Goal: Task Accomplishment & Management: Complete application form

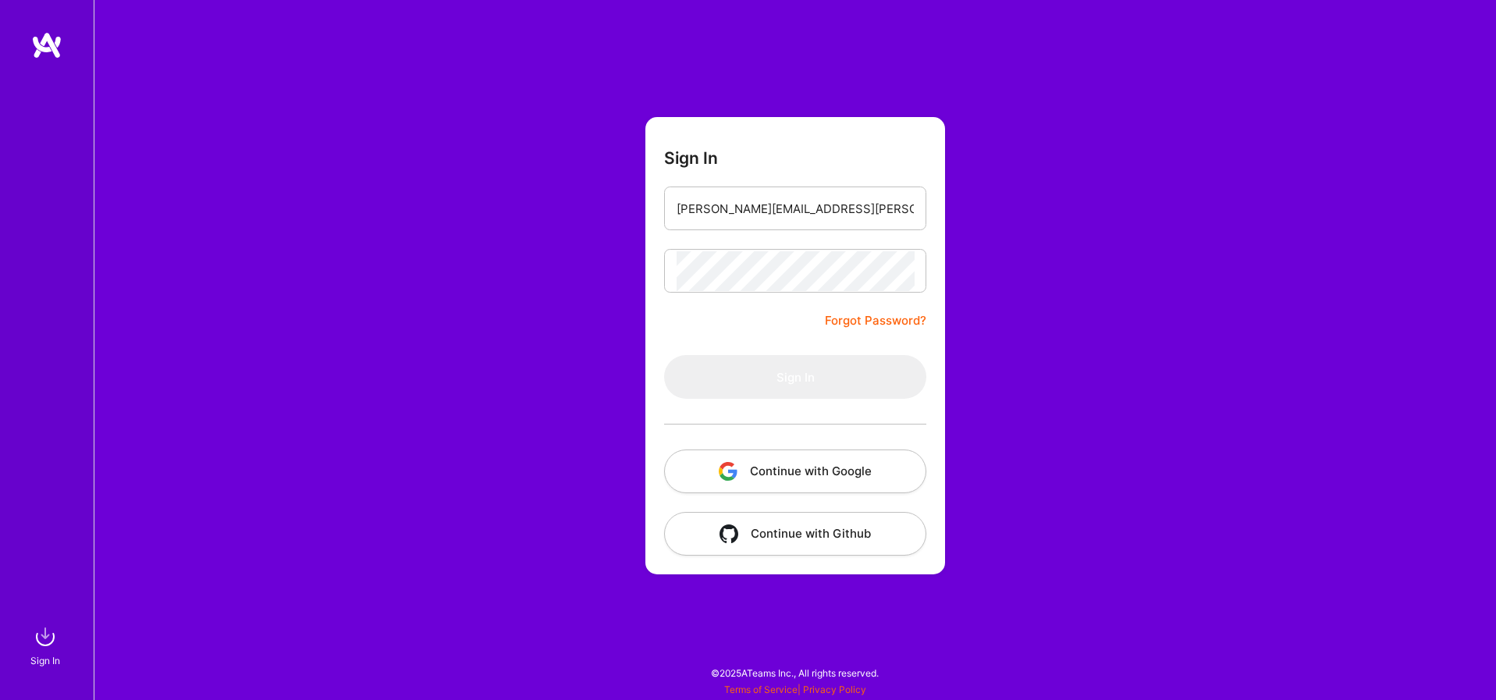
click at [57, 47] on img at bounding box center [46, 45] width 31 height 28
type input "[PERSON_NAME][EMAIL_ADDRESS][PERSON_NAME][DOMAIN_NAME]"
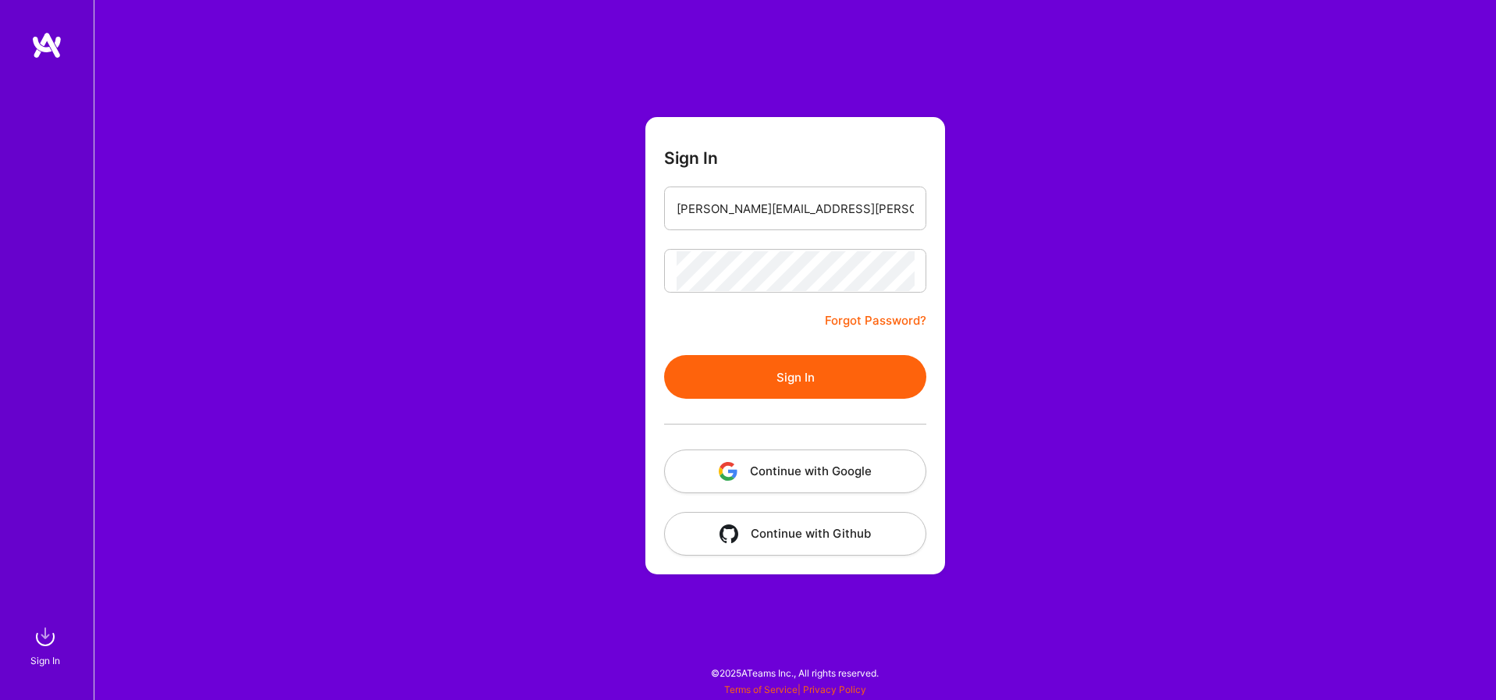
click at [836, 378] on button "Sign In" at bounding box center [795, 377] width 262 height 44
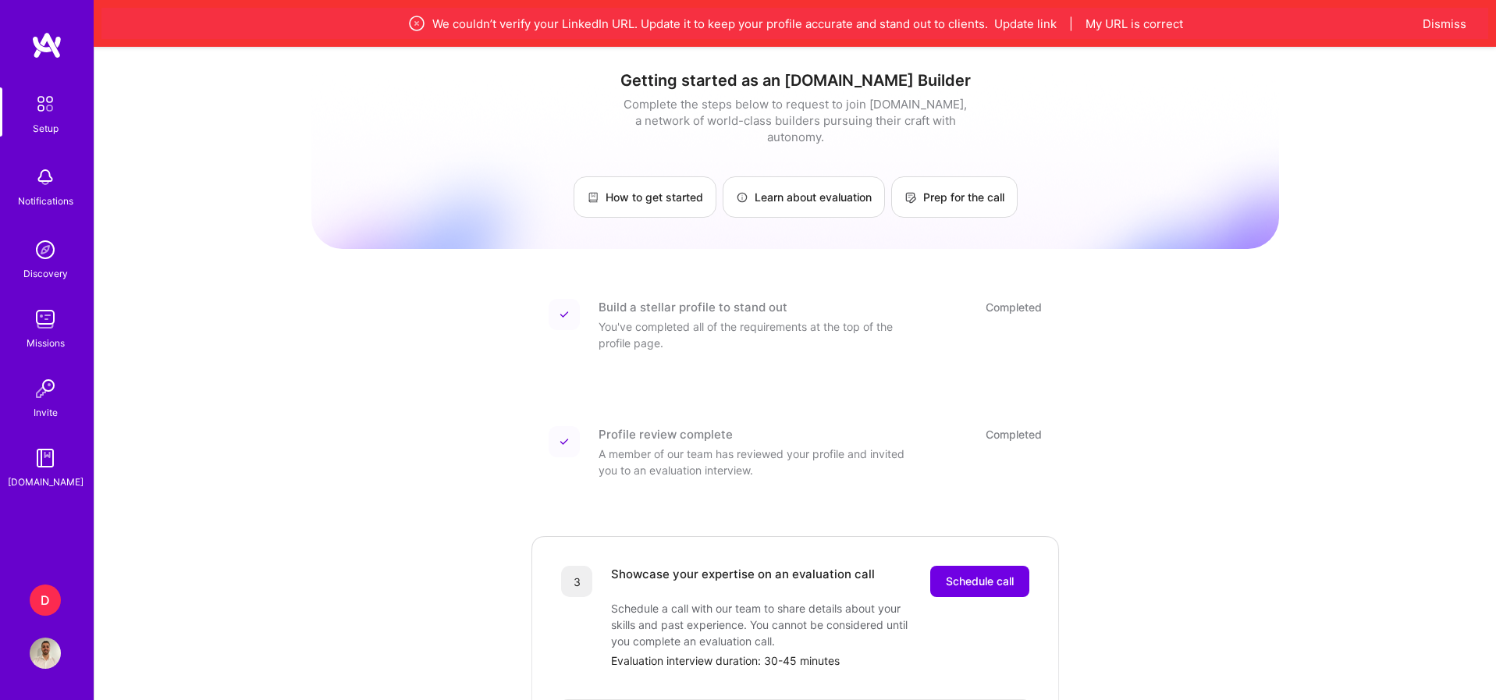
click at [57, 596] on div "D" at bounding box center [45, 599] width 31 height 31
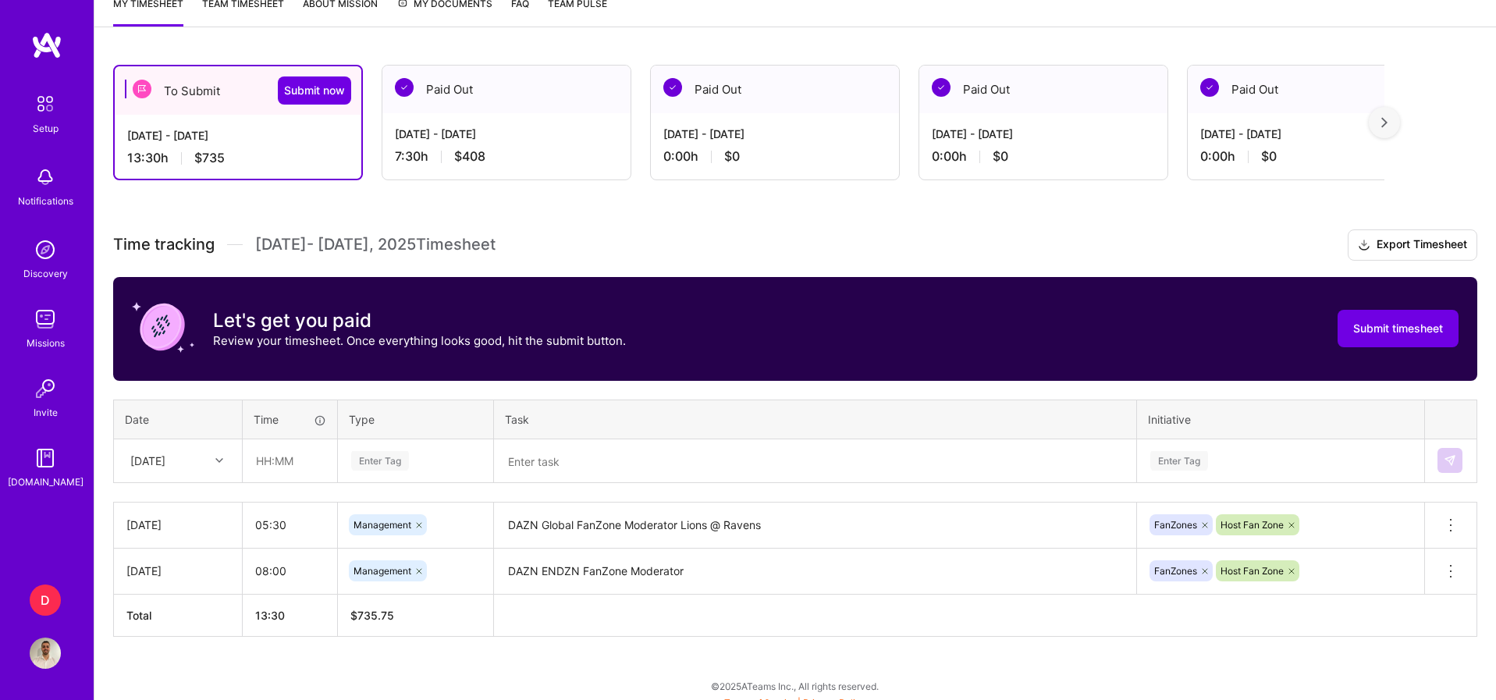
scroll to position [232, 0]
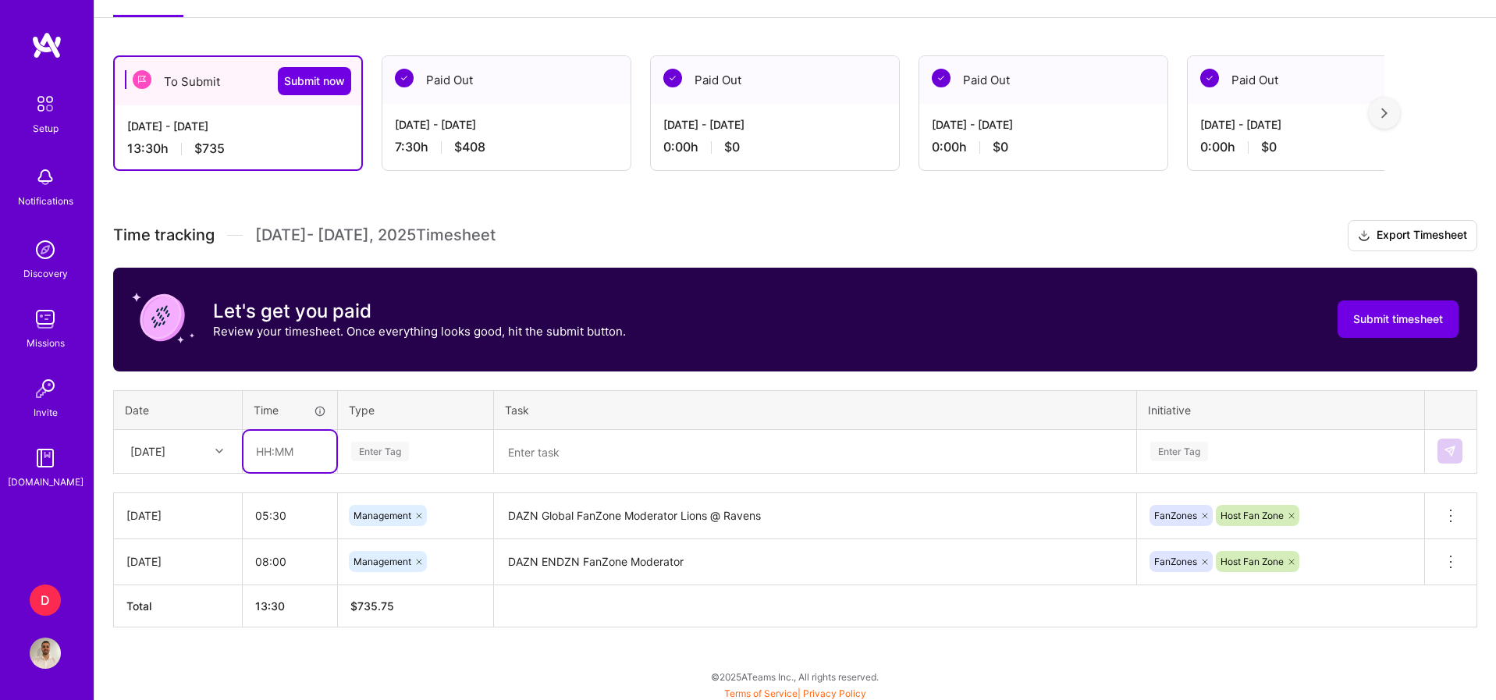
click at [279, 446] on input "text" at bounding box center [289, 451] width 93 height 41
type input "01:00"
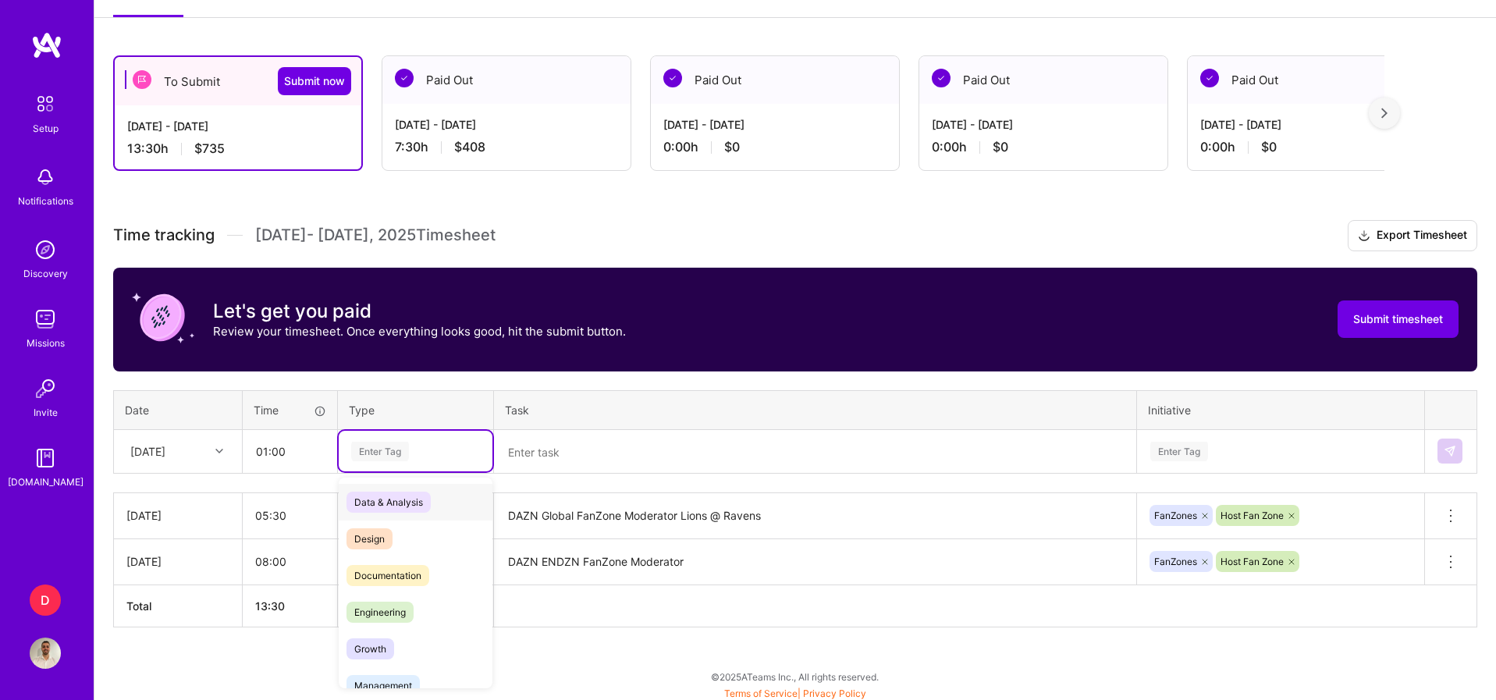
click at [393, 457] on div "Enter Tag" at bounding box center [380, 451] width 58 height 24
type input "manage"
click at [408, 494] on span "Management" at bounding box center [382, 502] width 73 height 21
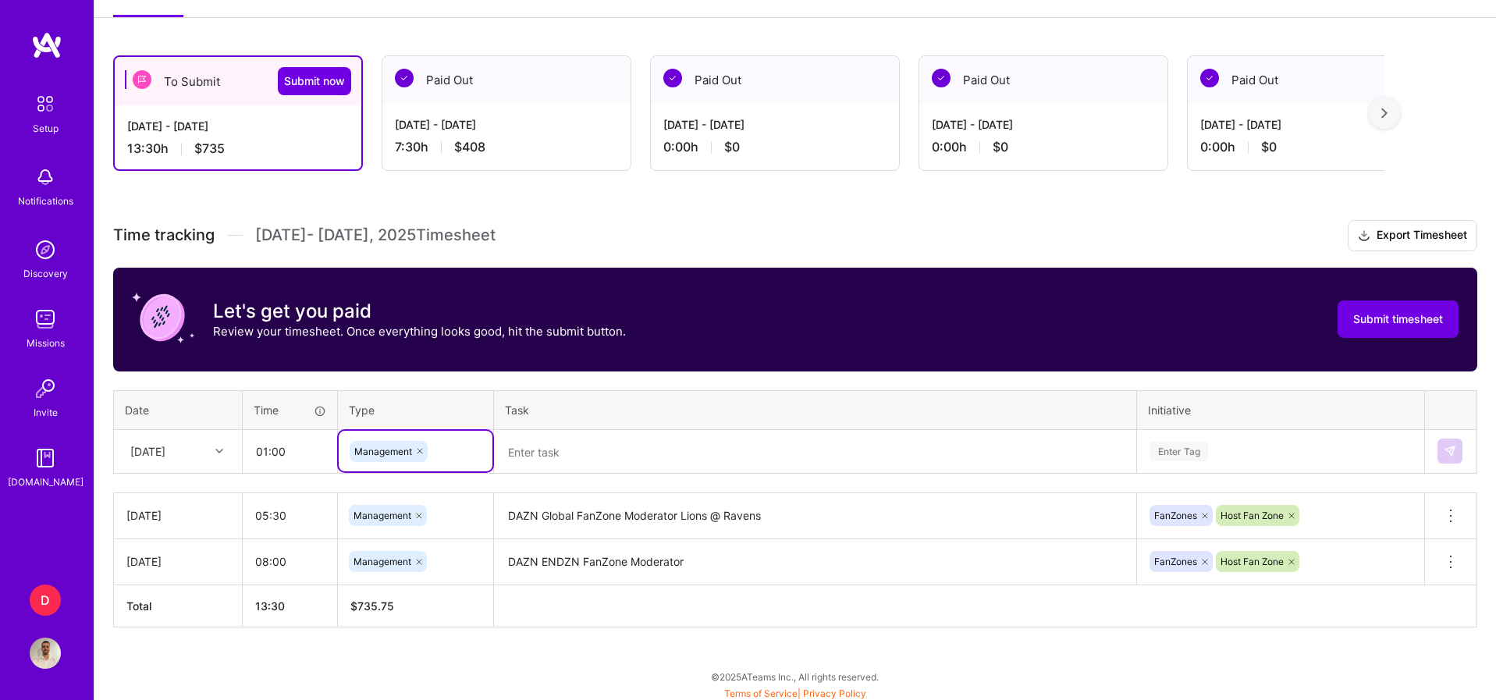
click at [553, 453] on textarea at bounding box center [814, 451] width 639 height 41
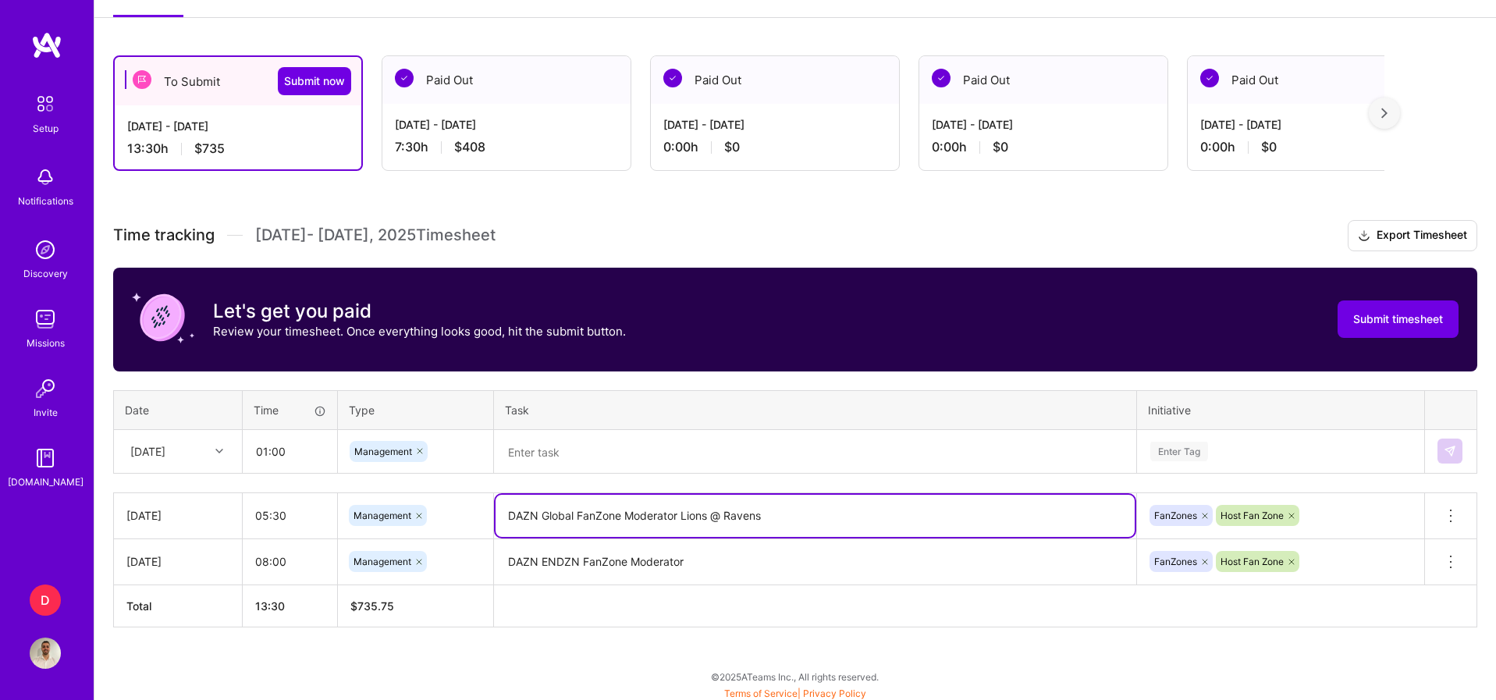
drag, startPoint x: 677, startPoint y: 514, endPoint x: 456, endPoint y: 511, distance: 221.6
click at [456, 511] on tr "[DATE] 05:30 Management DAZN Global FanZone Moderator Lions @ Ravens FanZones H…" at bounding box center [795, 515] width 1363 height 46
click at [577, 456] on textarea at bounding box center [814, 451] width 639 height 41
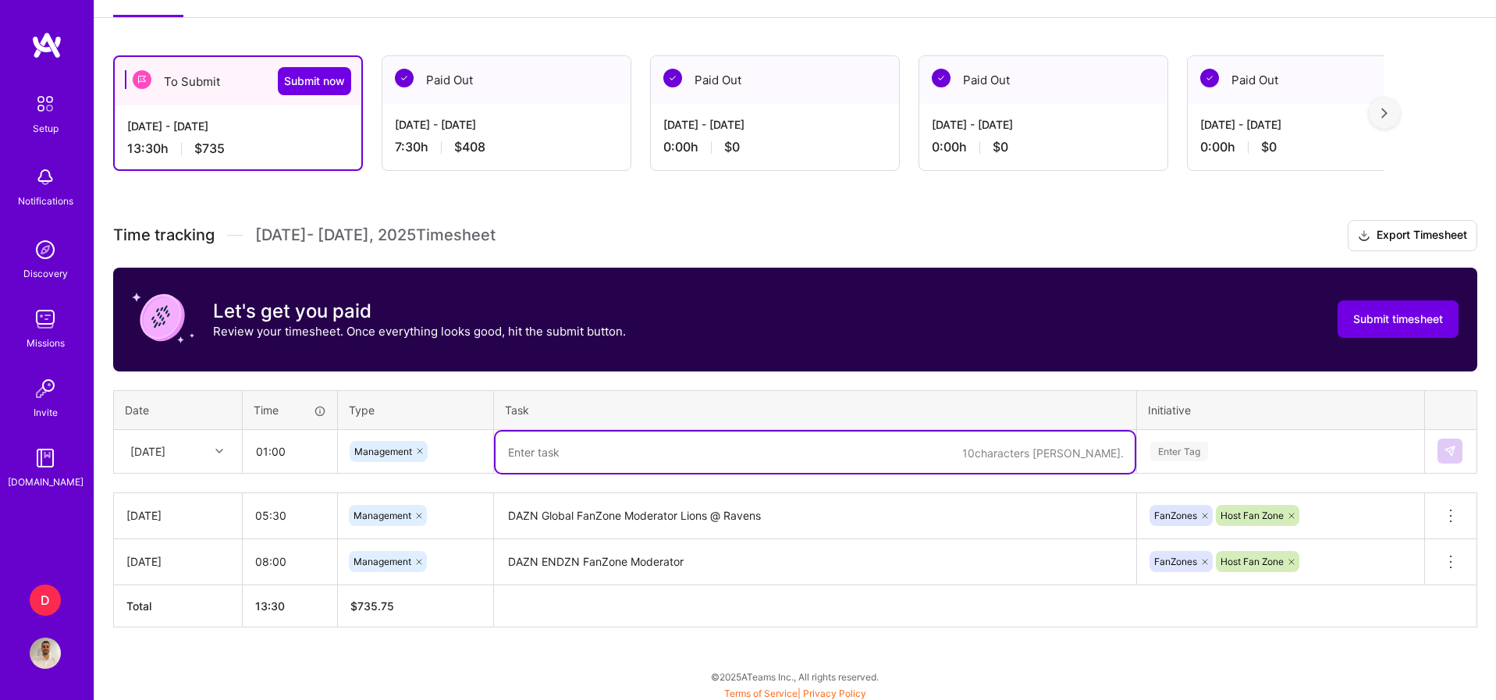
paste textarea "DAZN Global FanZone Moderator"
click at [680, 447] on textarea "DAZN Global FanZone Moderator Bengals" at bounding box center [814, 451] width 639 height 41
click at [837, 452] on textarea "DAZN Global FanZone Moderator Broncos @ [GEOGRAPHIC_DATA]" at bounding box center [814, 451] width 639 height 41
type textarea "DAZN Global FanZone Moderator Broncos @ [GEOGRAPHIC_DATA]"
click at [1223, 453] on div "Time tracking [DATE] - [DATE] Timesheet Export Timesheet Let's get you paid Rev…" at bounding box center [795, 423] width 1364 height 407
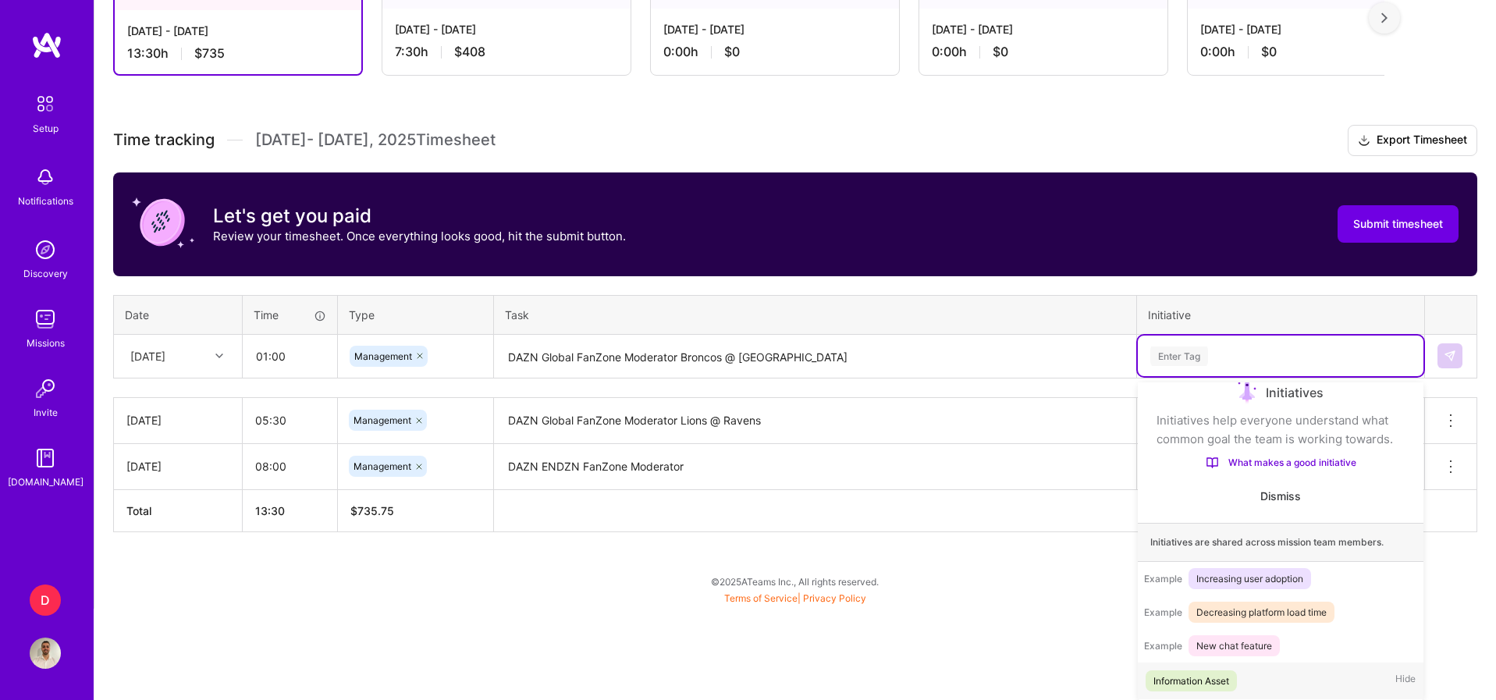
scroll to position [26, 0]
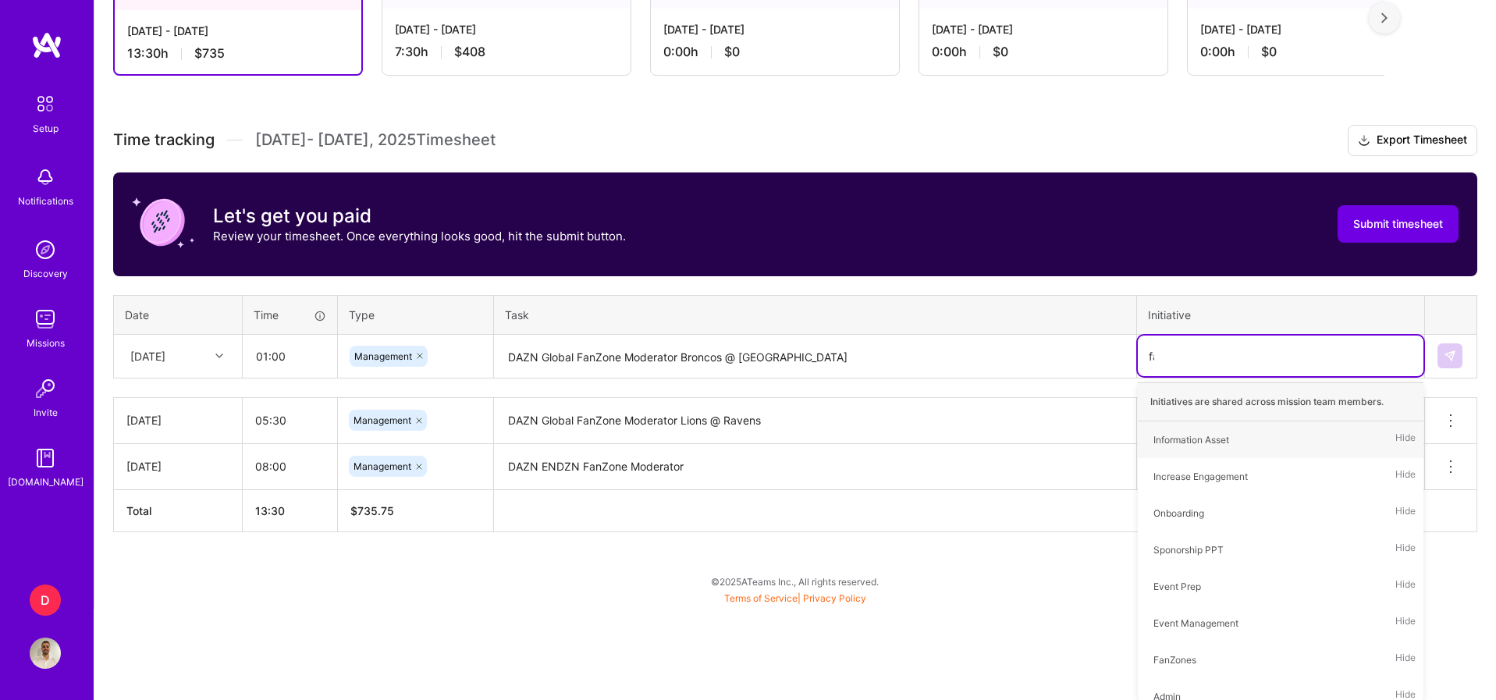
type input "fan"
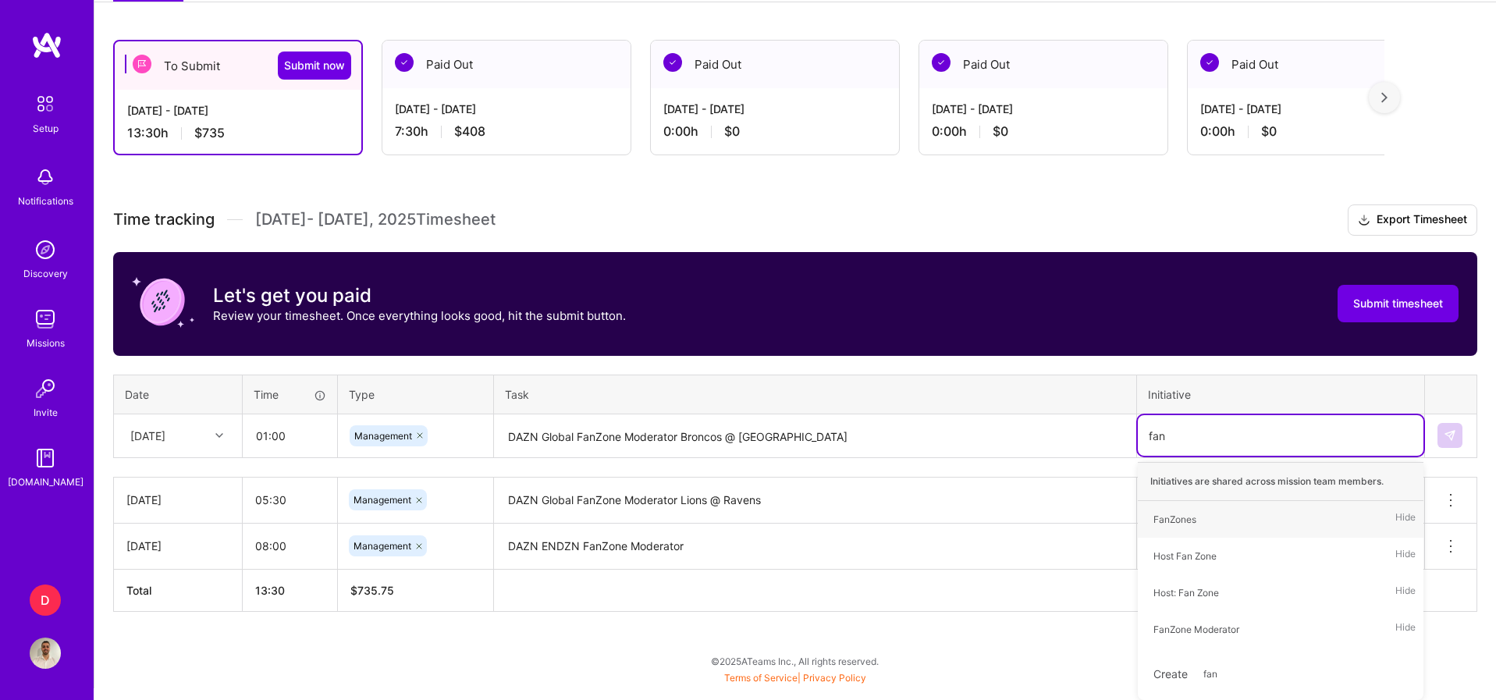
scroll to position [244, 0]
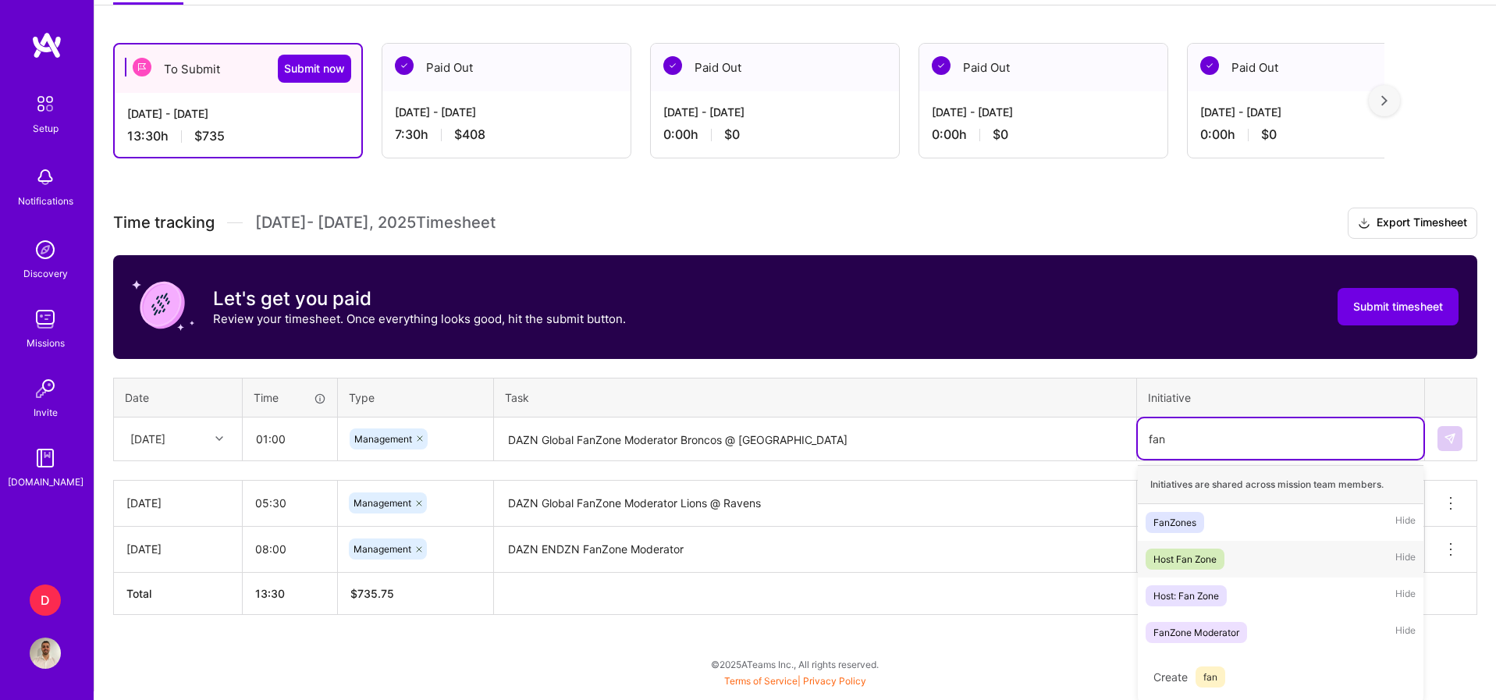
click at [1216, 560] on div "Host Fan Zone" at bounding box center [1184, 559] width 63 height 16
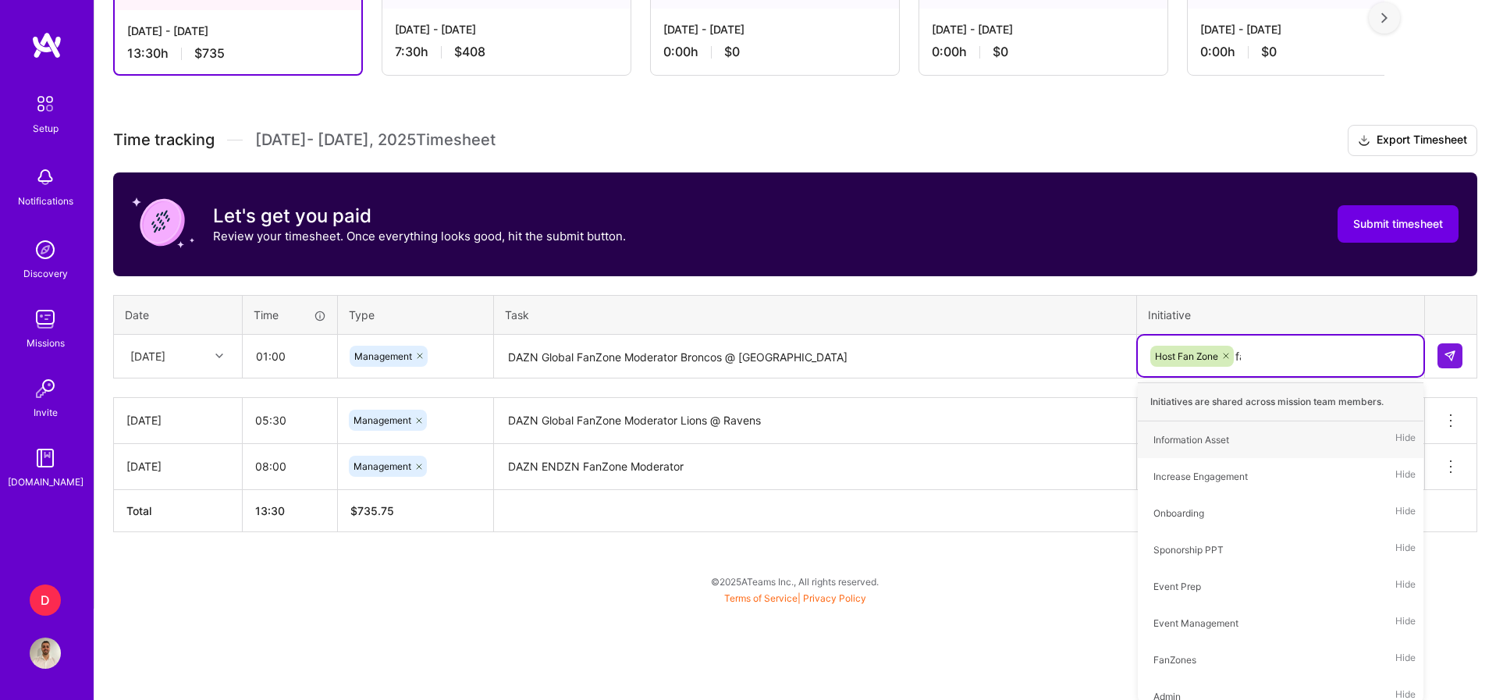
type input "fan"
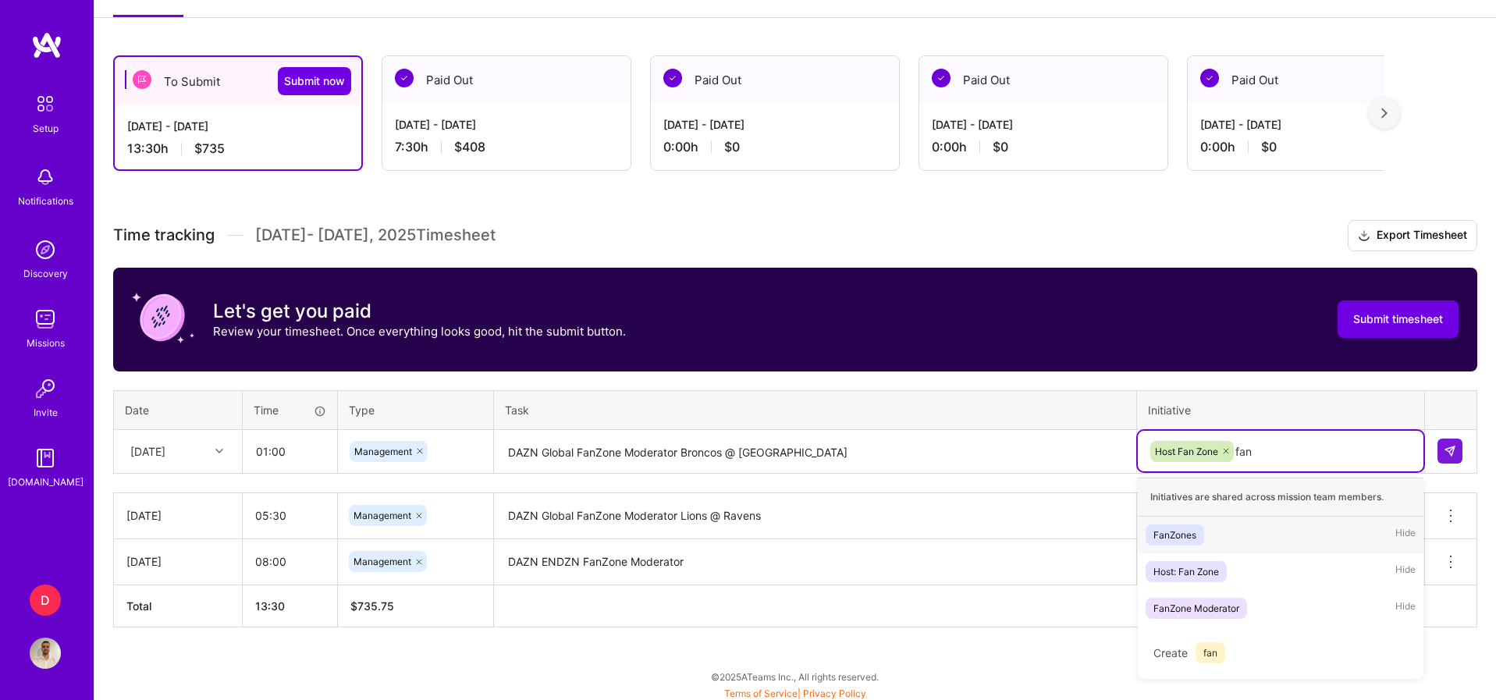
click at [1237, 540] on div "FanZones Hide" at bounding box center [1281, 535] width 286 height 37
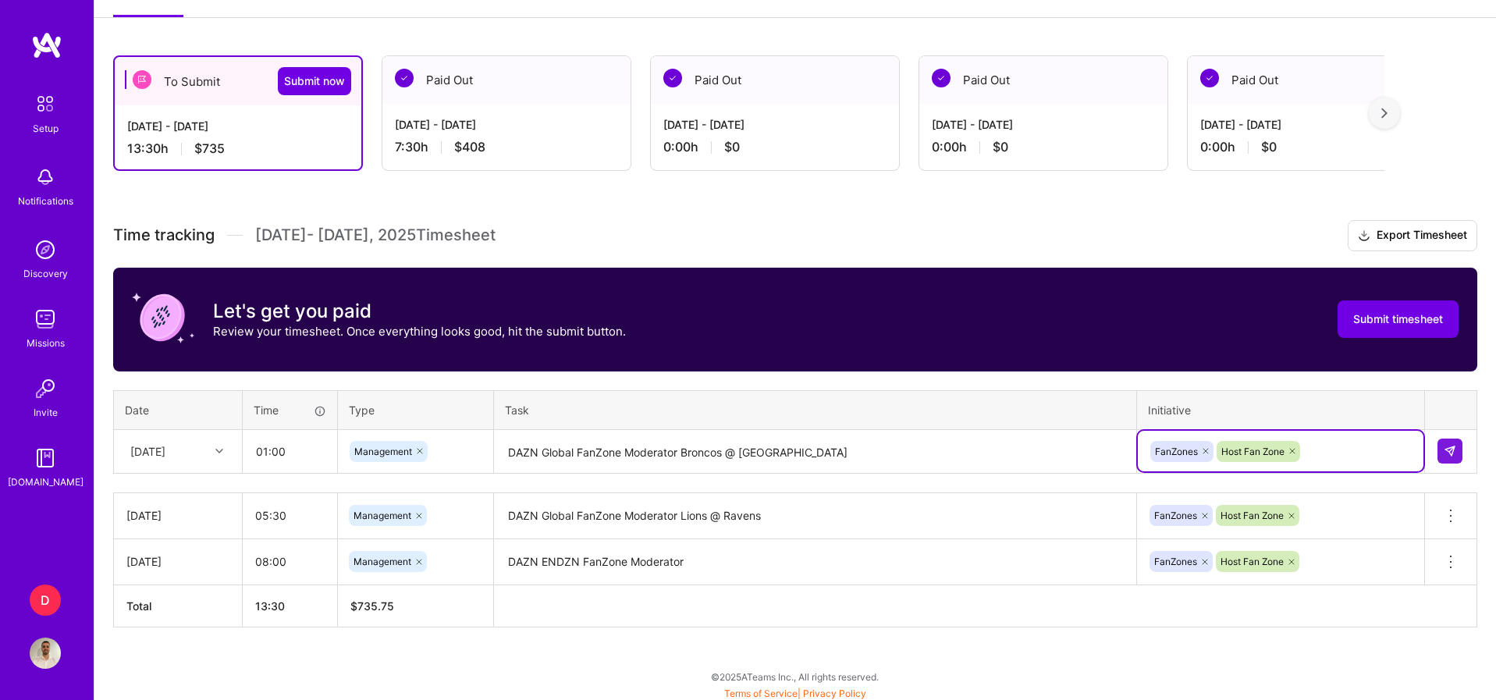
click at [977, 633] on div "To Submit Submit now [DATE] - [DATE] 13:30 h $735 Paid Out [DATE] - [DATE] 7:30…" at bounding box center [794, 370] width 1401 height 667
click at [670, 654] on div "To Submit Submit now [DATE] - [DATE] 13:30 h $735 Paid Out [DATE] - [DATE] 7:30…" at bounding box center [794, 370] width 1401 height 667
click at [669, 225] on h3 "Time tracking [DATE] - [DATE] Timesheet Export Timesheet" at bounding box center [795, 235] width 1364 height 31
click at [1451, 455] on button at bounding box center [1449, 450] width 25 height 25
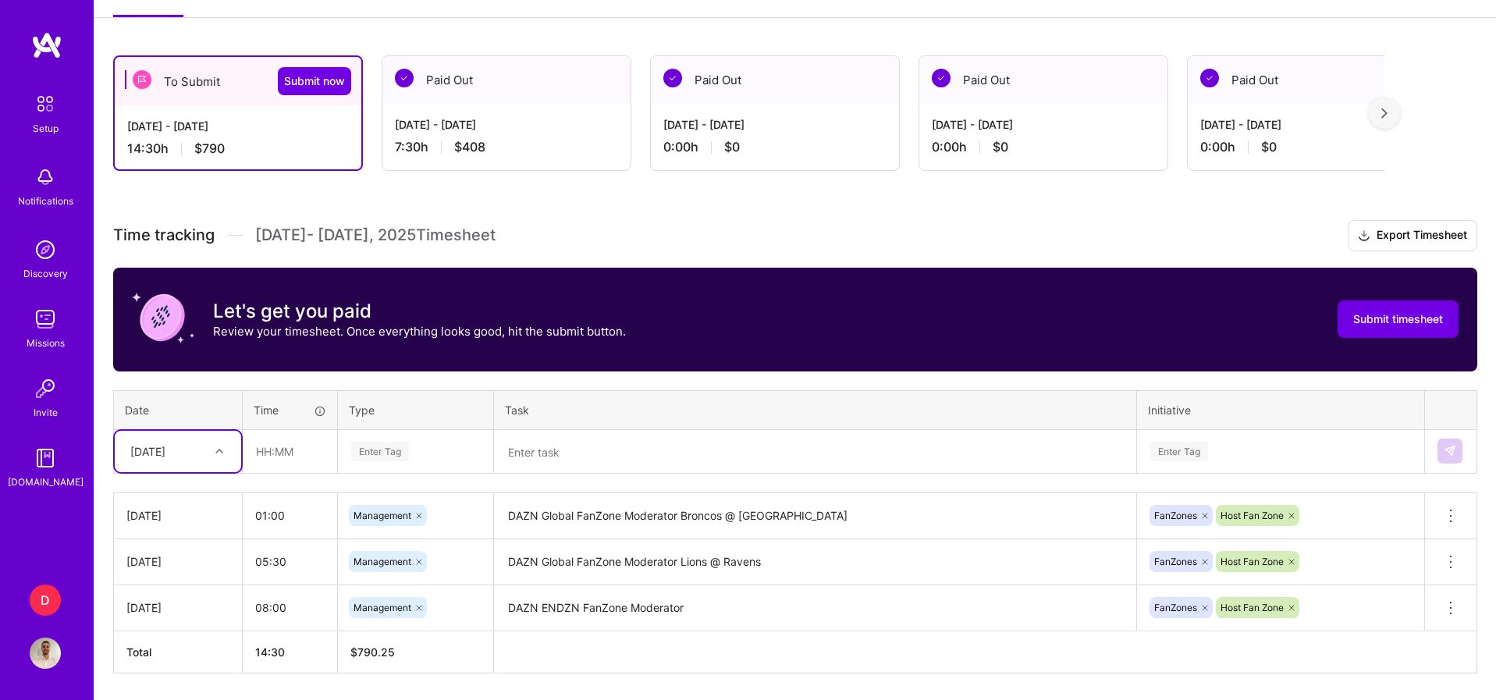
scroll to position [278, 0]
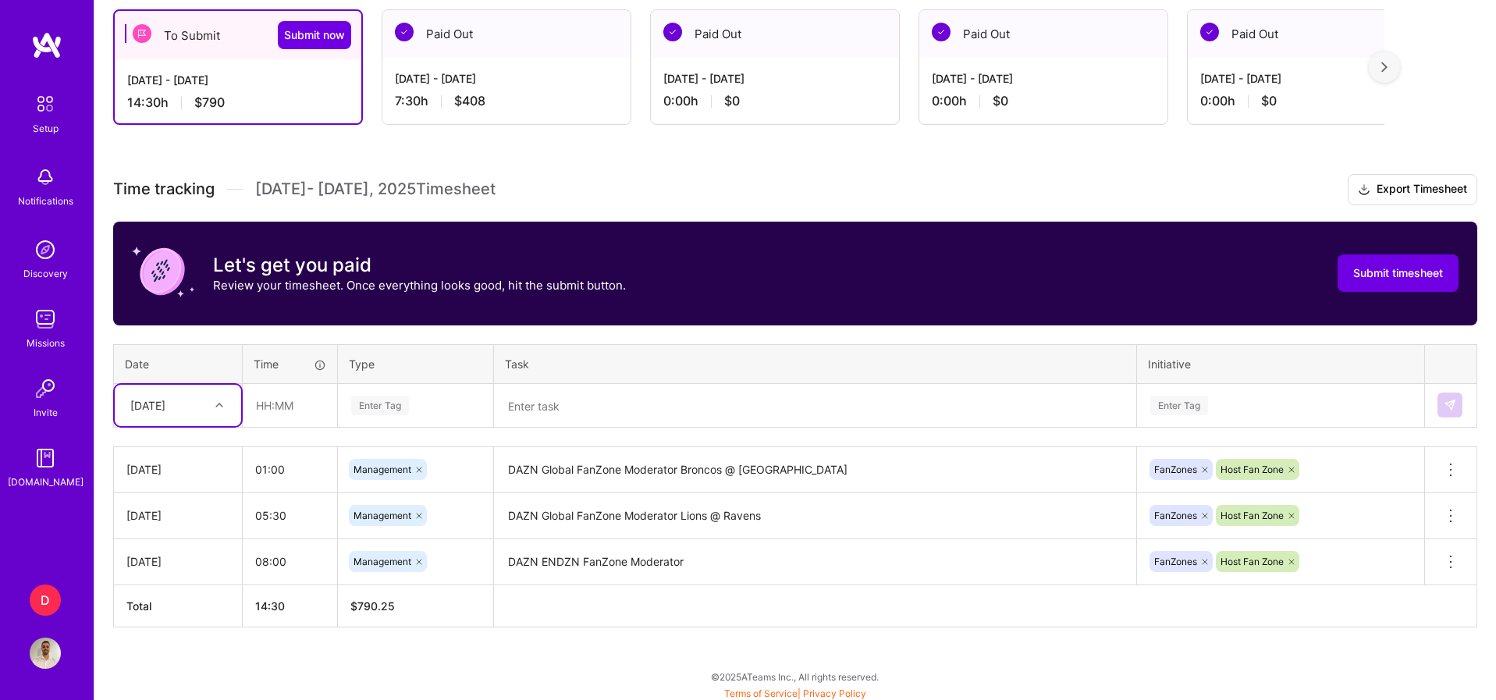
click at [635, 663] on div "To Submit Submit now [DATE] - [DATE] 14:30 h $790 Paid Out [DATE] - [DATE] 7:30…" at bounding box center [794, 347] width 1401 height 713
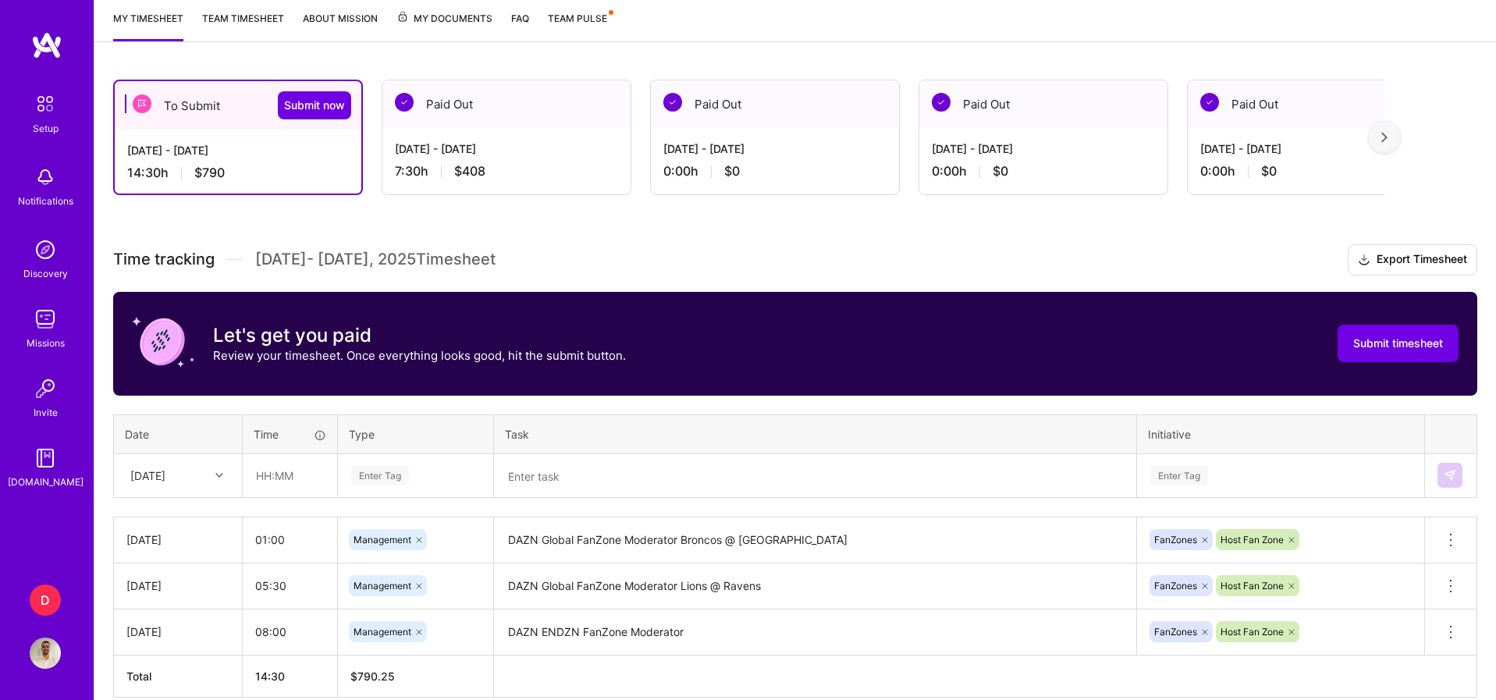
scroll to position [205, 0]
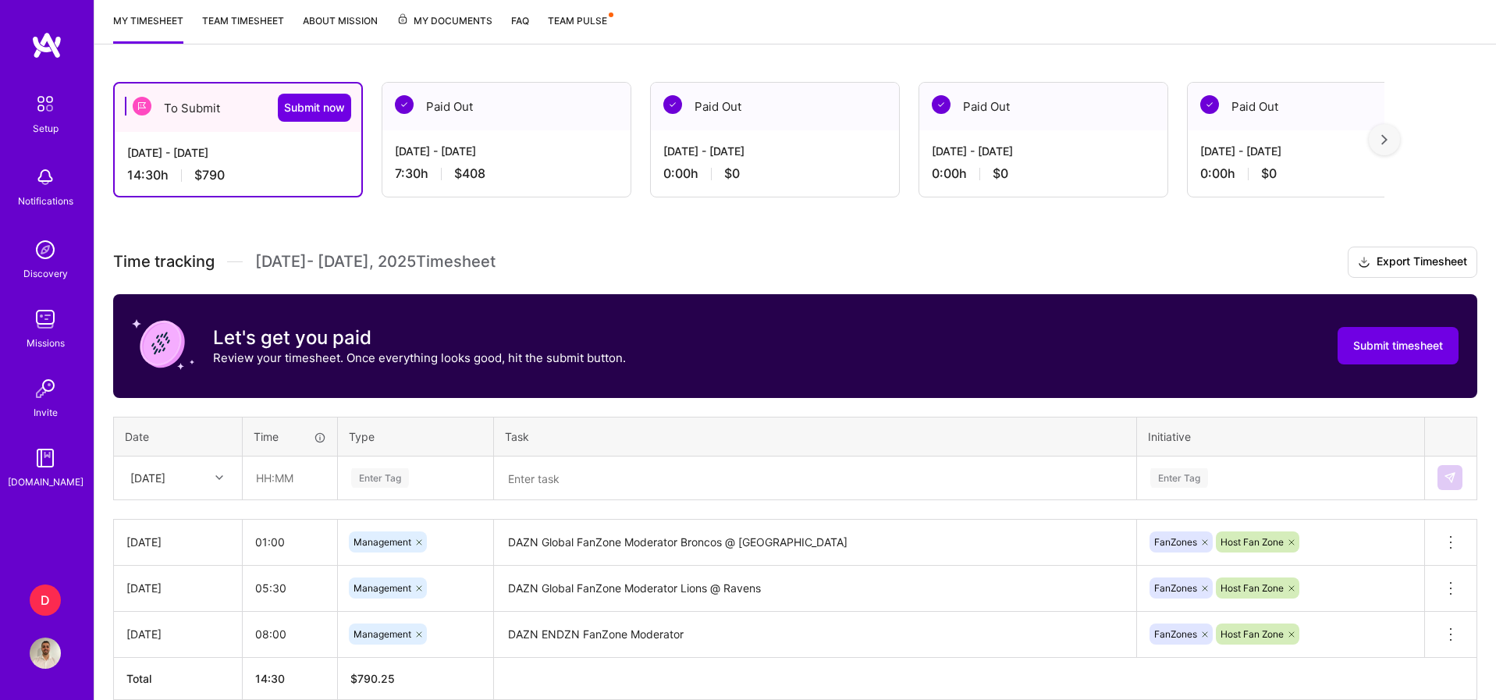
click at [506, 107] on div "Paid Out" at bounding box center [506, 107] width 248 height 48
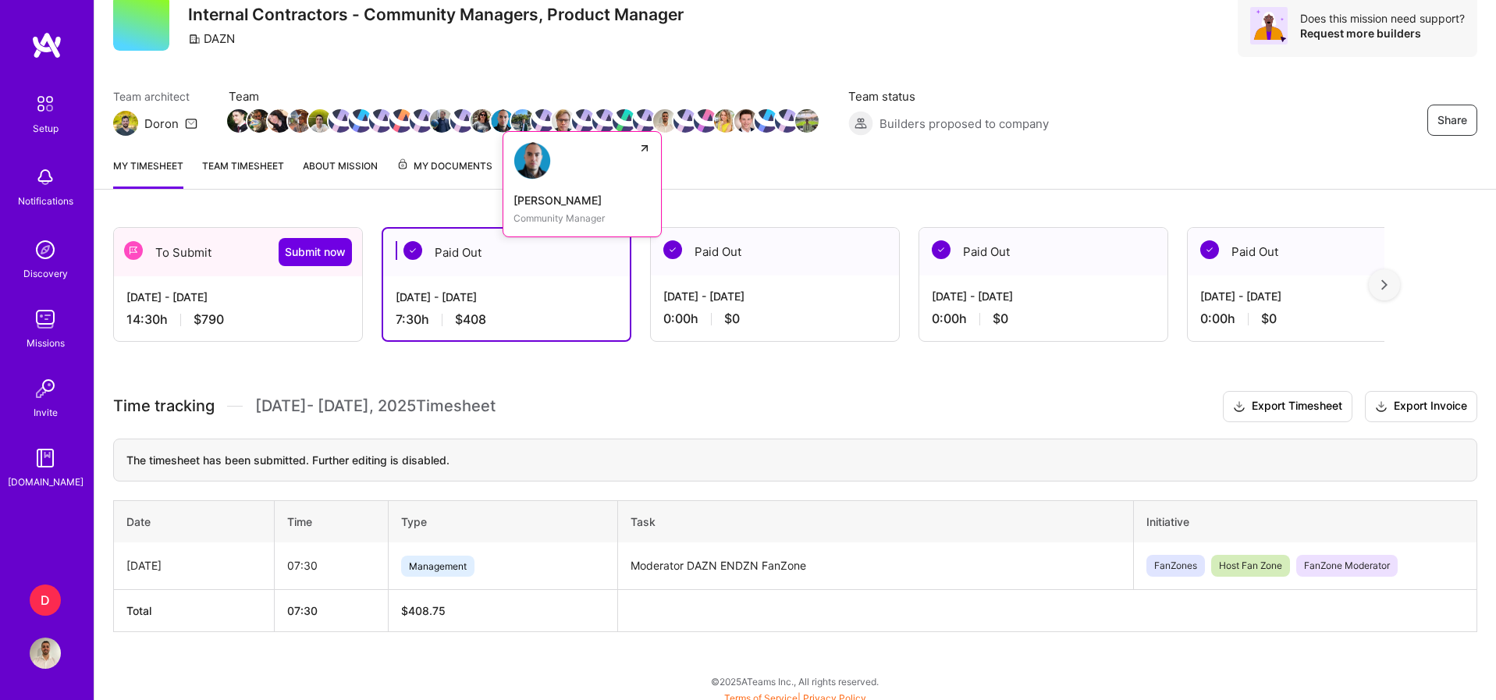
scroll to position [66, 0]
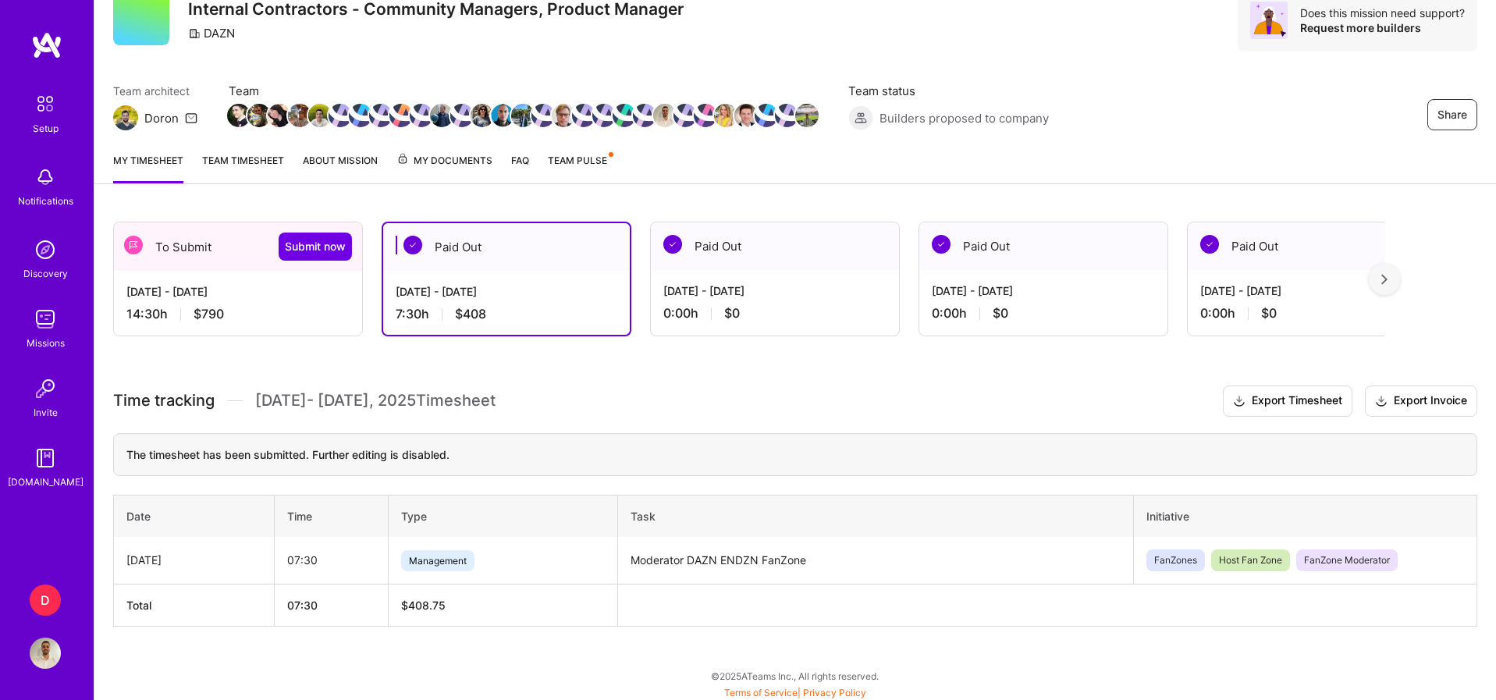
click at [236, 277] on div "[DATE] - [DATE] 14:30 h $790" at bounding box center [238, 303] width 248 height 64
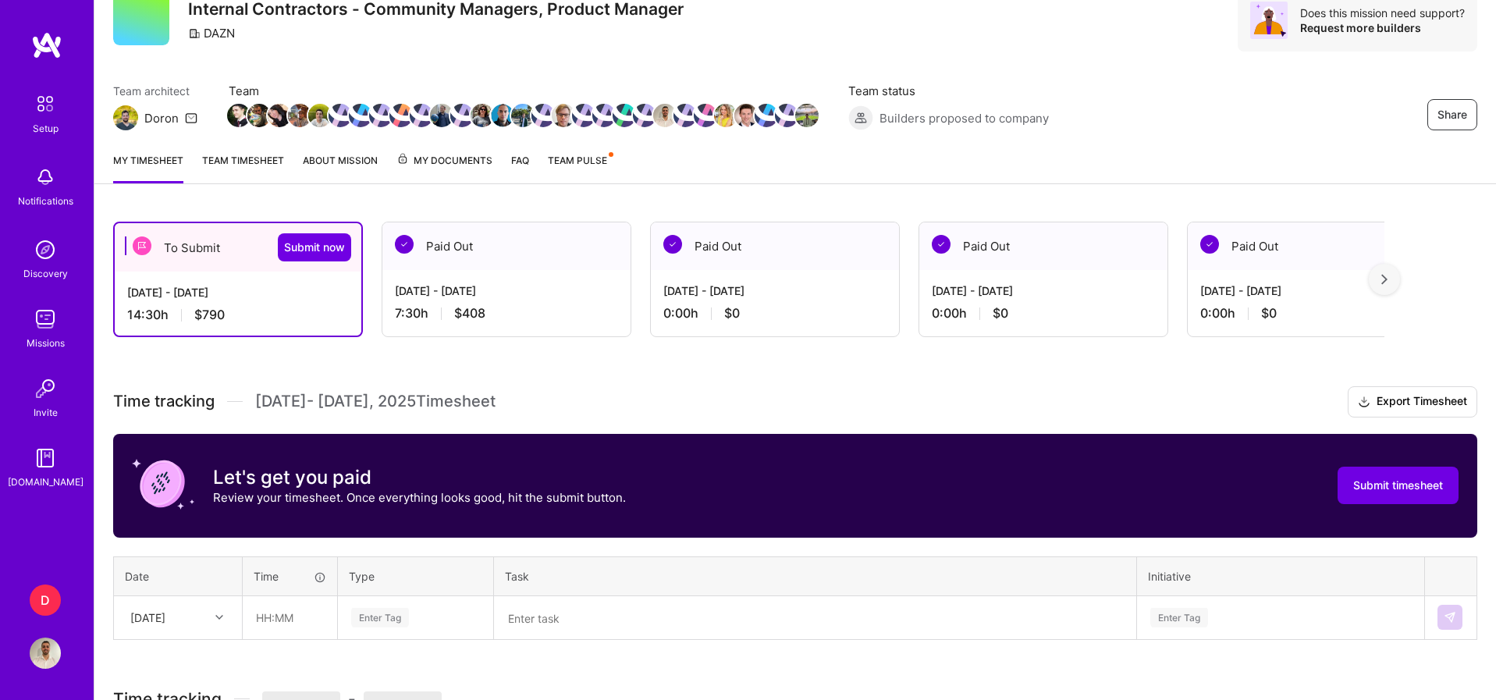
scroll to position [205, 0]
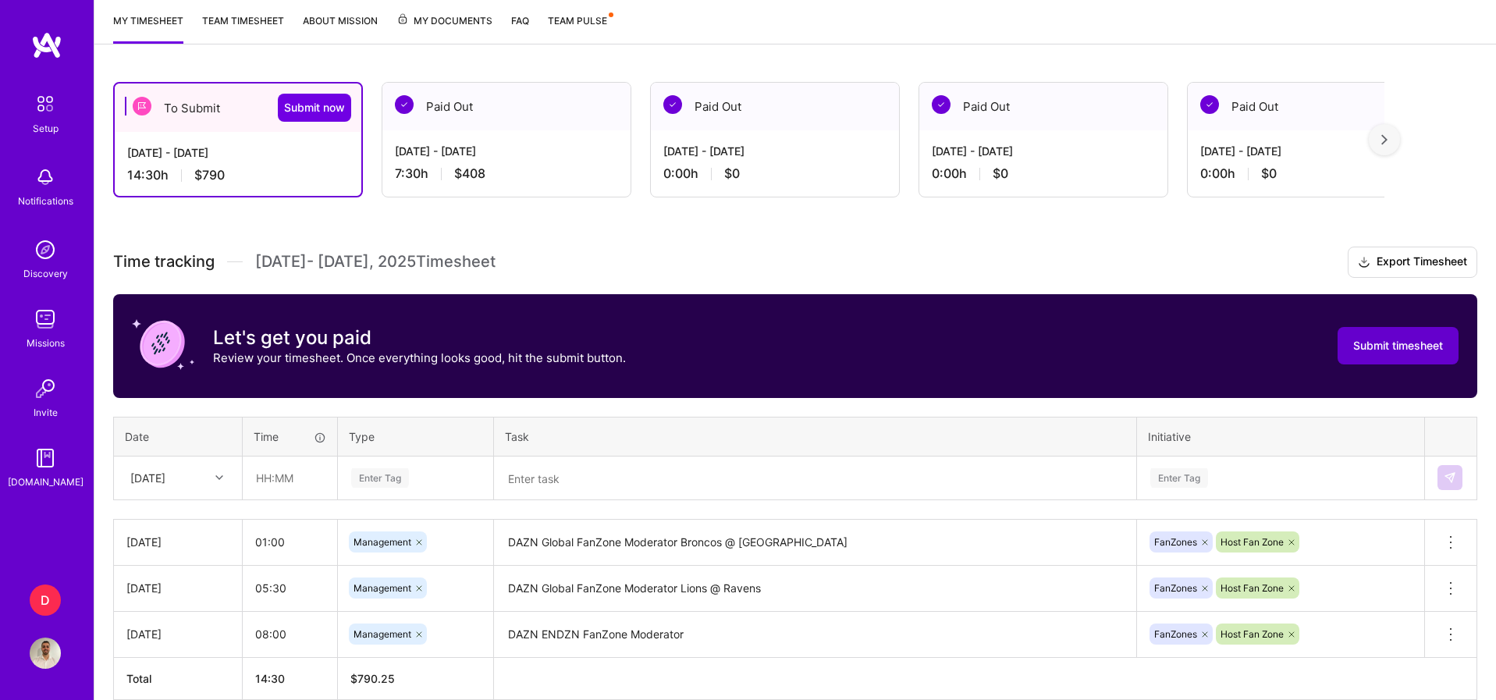
click at [1365, 349] on span "Submit timesheet" at bounding box center [1398, 346] width 90 height 16
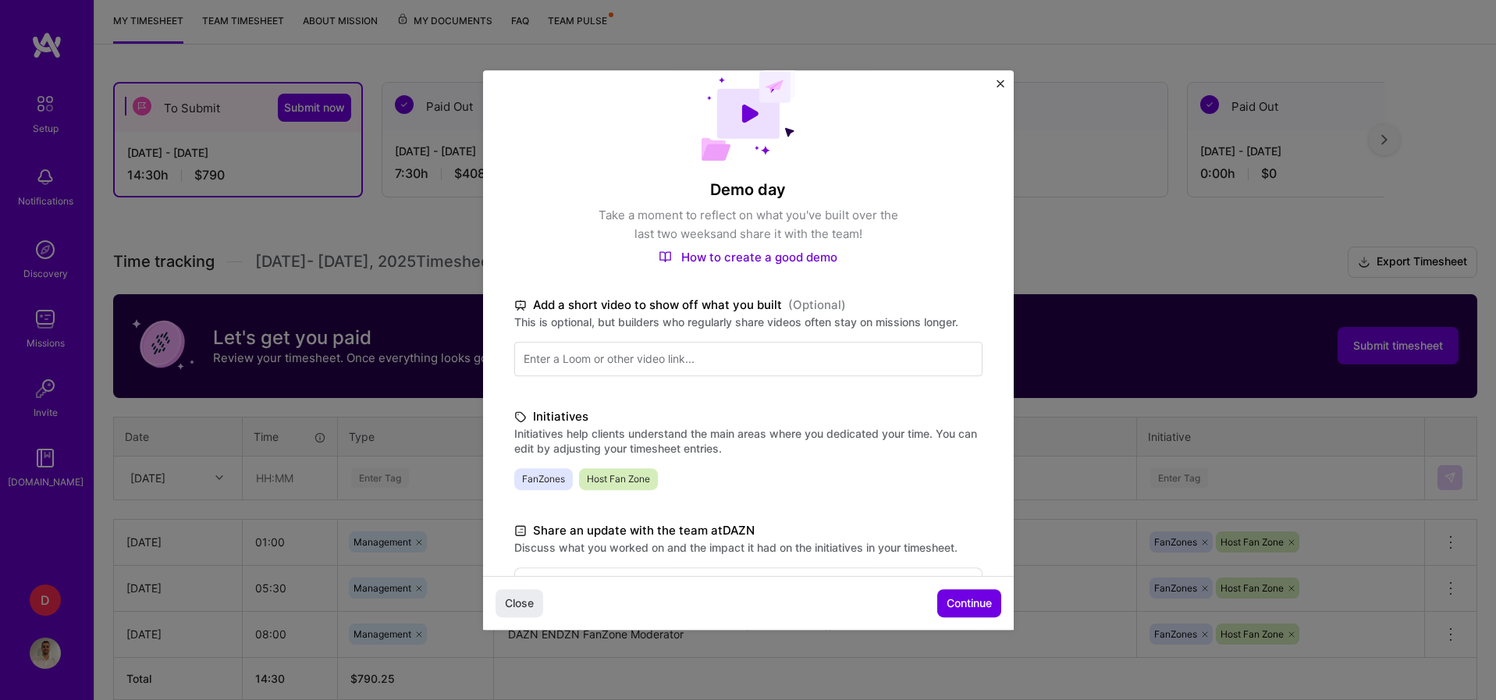
scroll to position [0, 0]
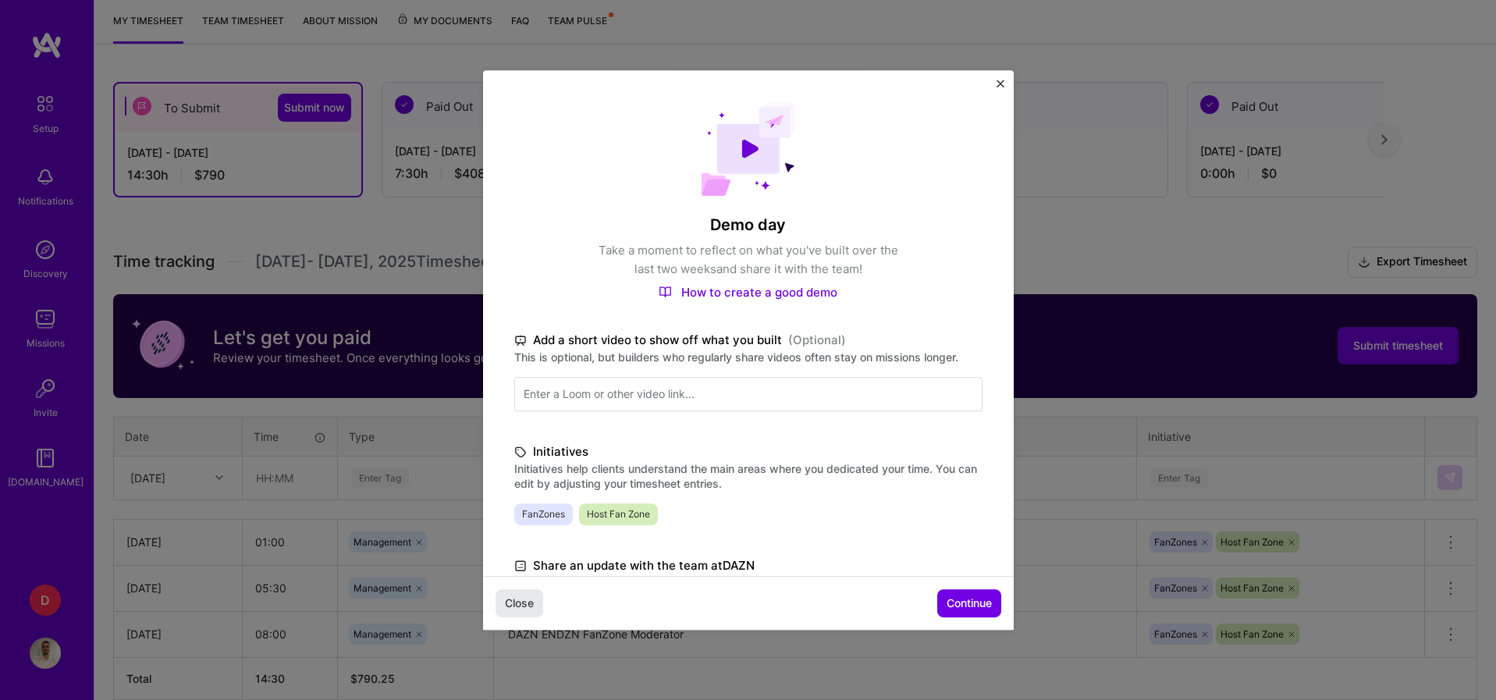
click at [515, 592] on button "Close" at bounding box center [519, 603] width 48 height 28
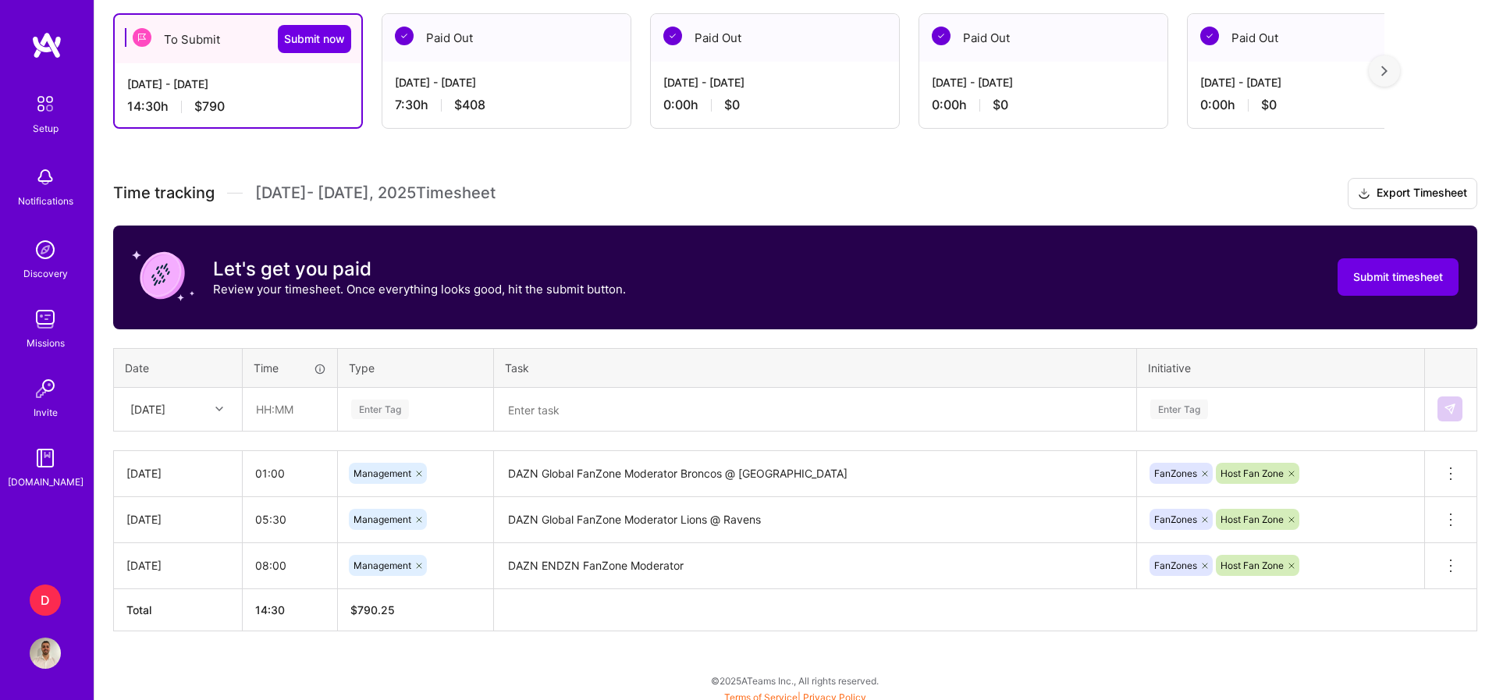
scroll to position [278, 0]
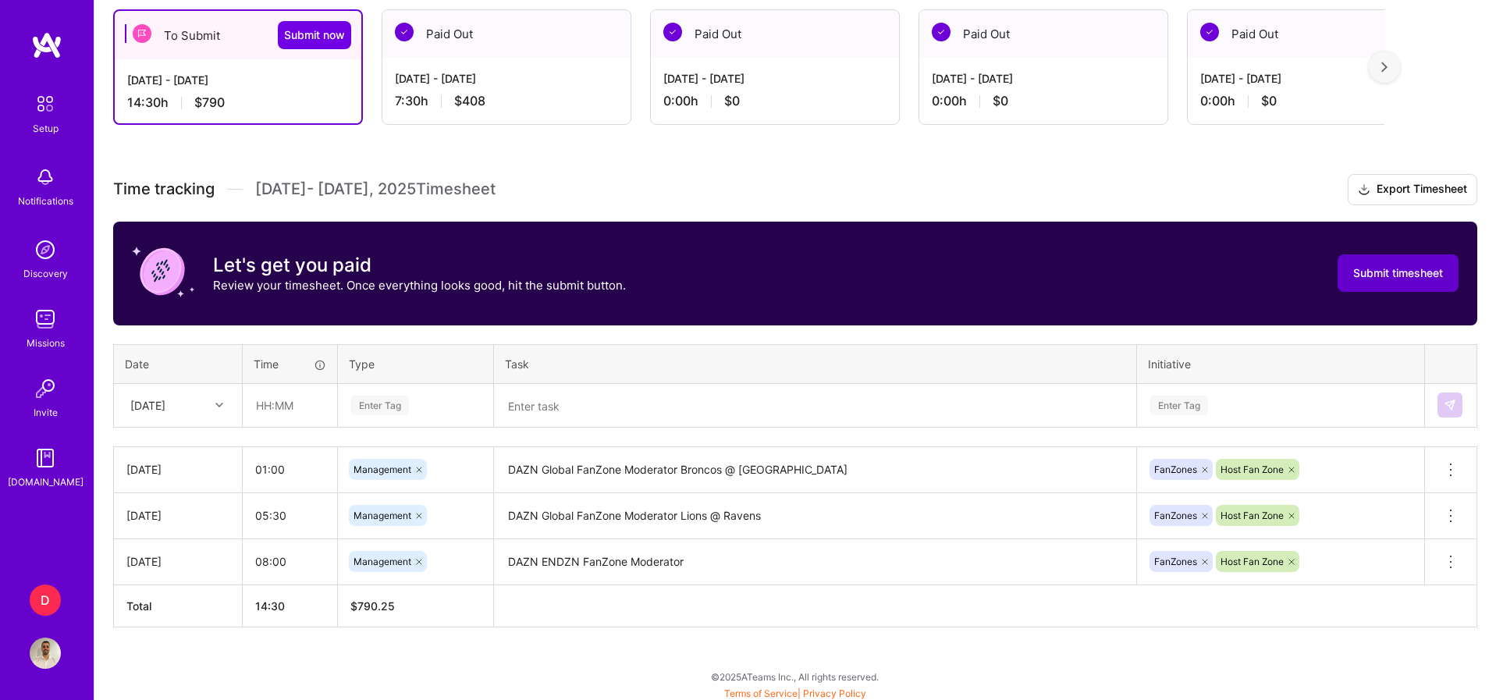
click at [1379, 279] on span "Submit timesheet" at bounding box center [1398, 273] width 90 height 16
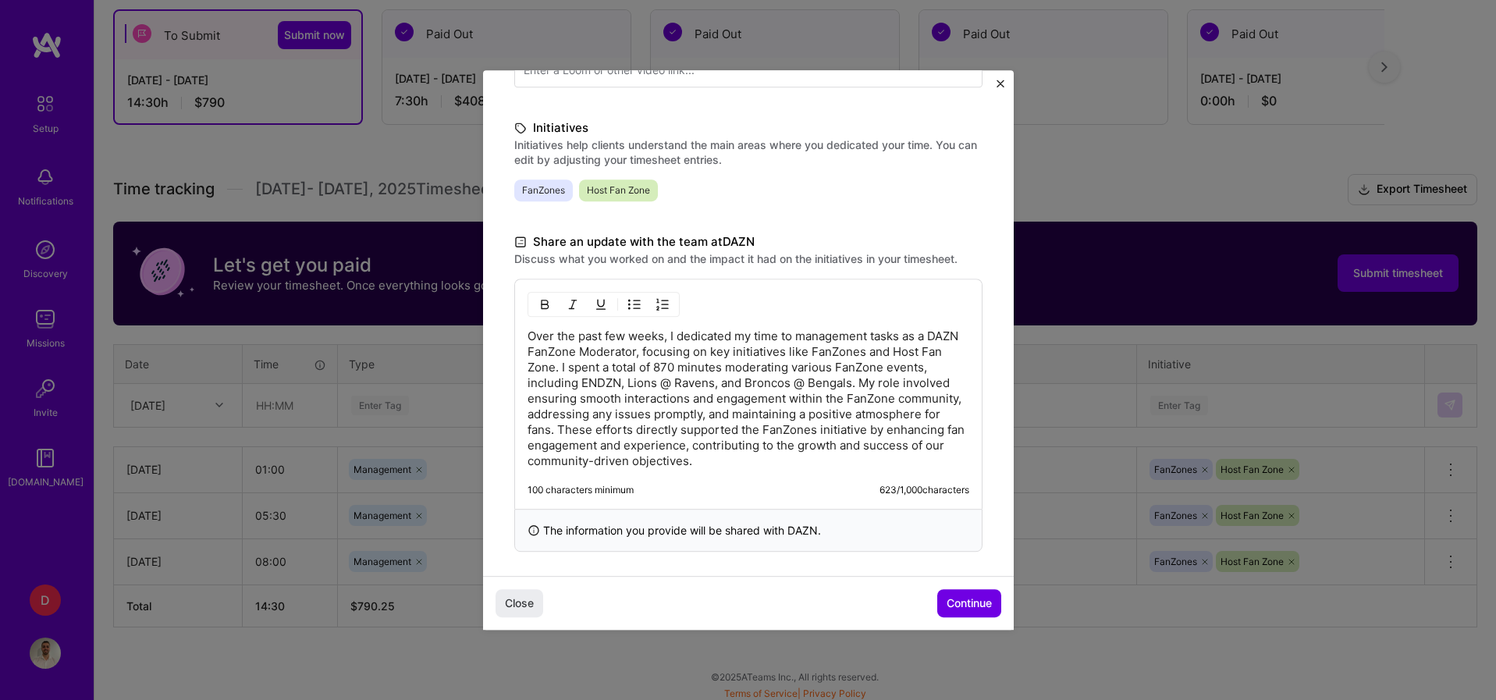
scroll to position [329, 0]
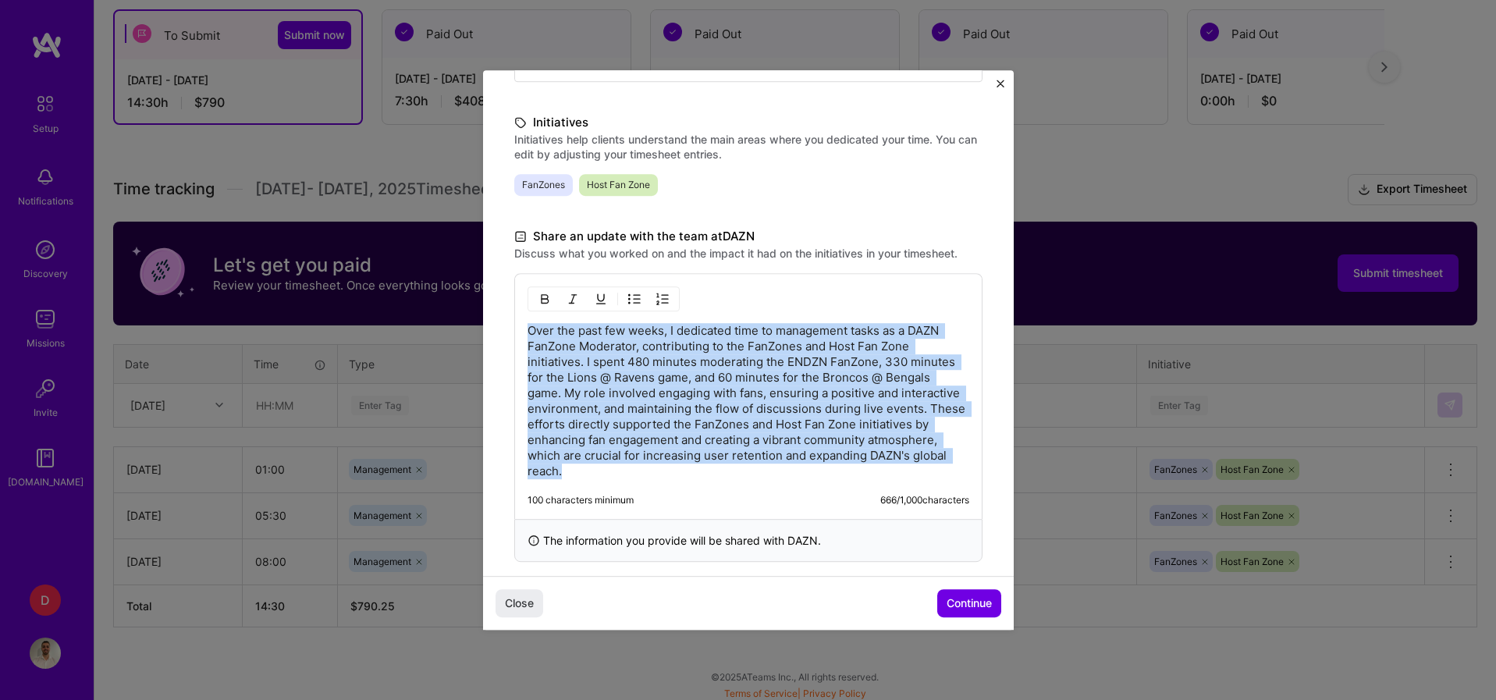
drag, startPoint x: 588, startPoint y: 467, endPoint x: 513, endPoint y: 320, distance: 165.4
click at [514, 320] on div "Over the past few weeks, I dedicated time to management tasks as a DAZN FanZone…" at bounding box center [748, 396] width 468 height 246
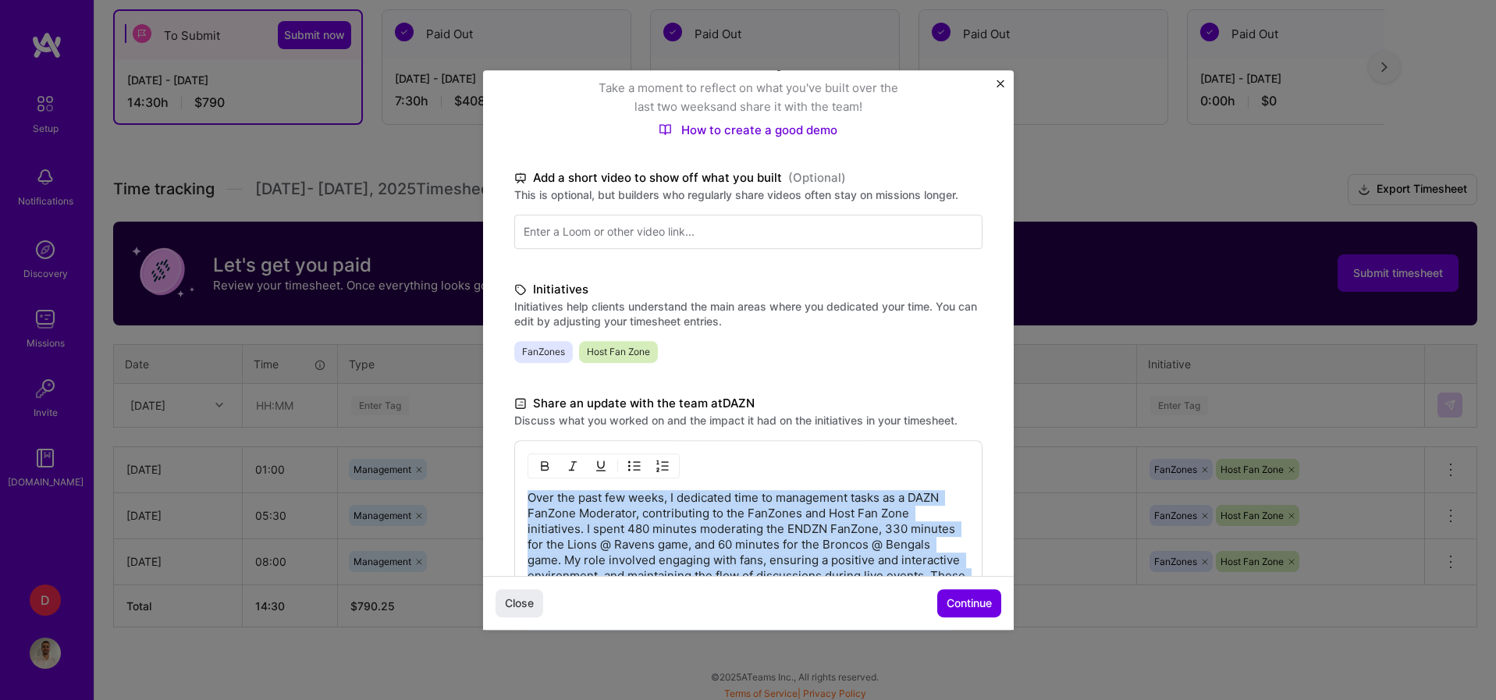
scroll to position [345, 0]
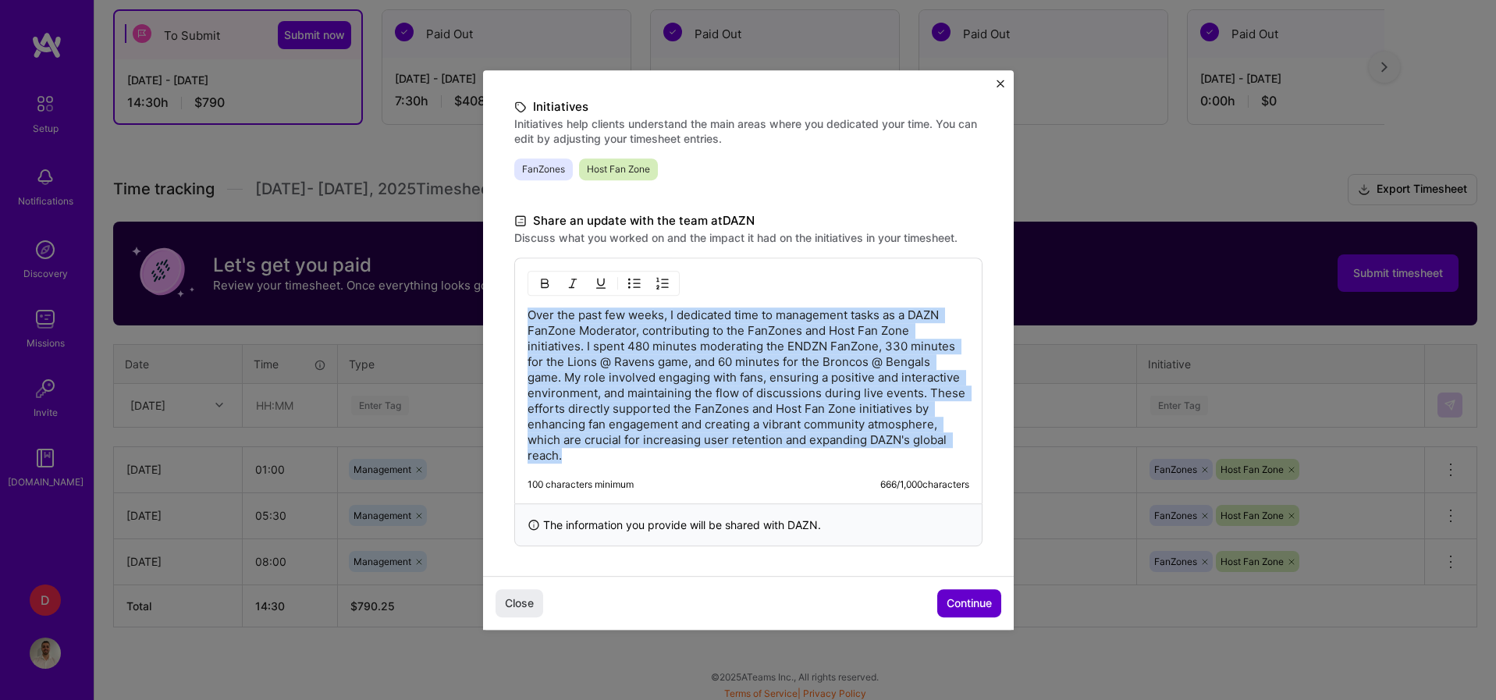
click at [952, 595] on span "Continue" at bounding box center [968, 603] width 45 height 16
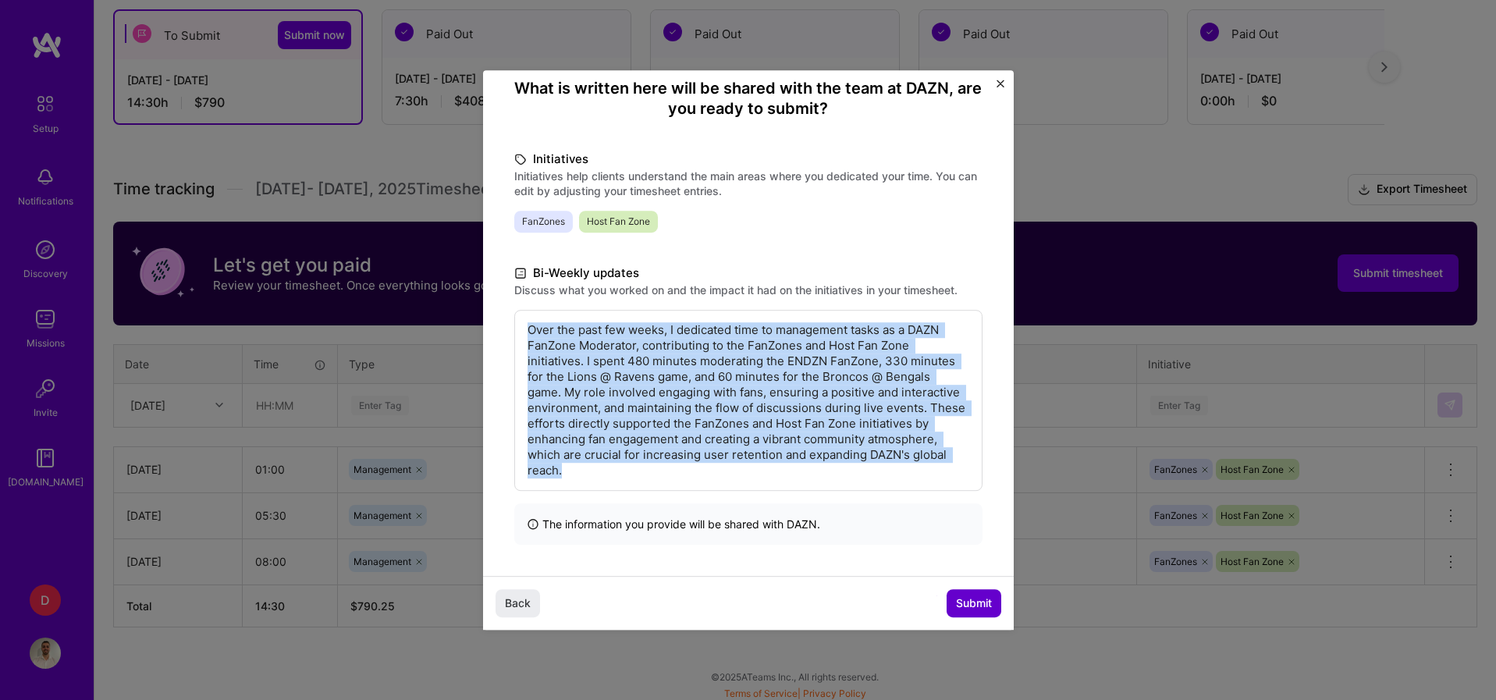
scroll to position [136, 0]
click at [720, 390] on p "Over the past few weeks, I dedicated time to management tasks as a DAZN FanZone…" at bounding box center [748, 401] width 442 height 156
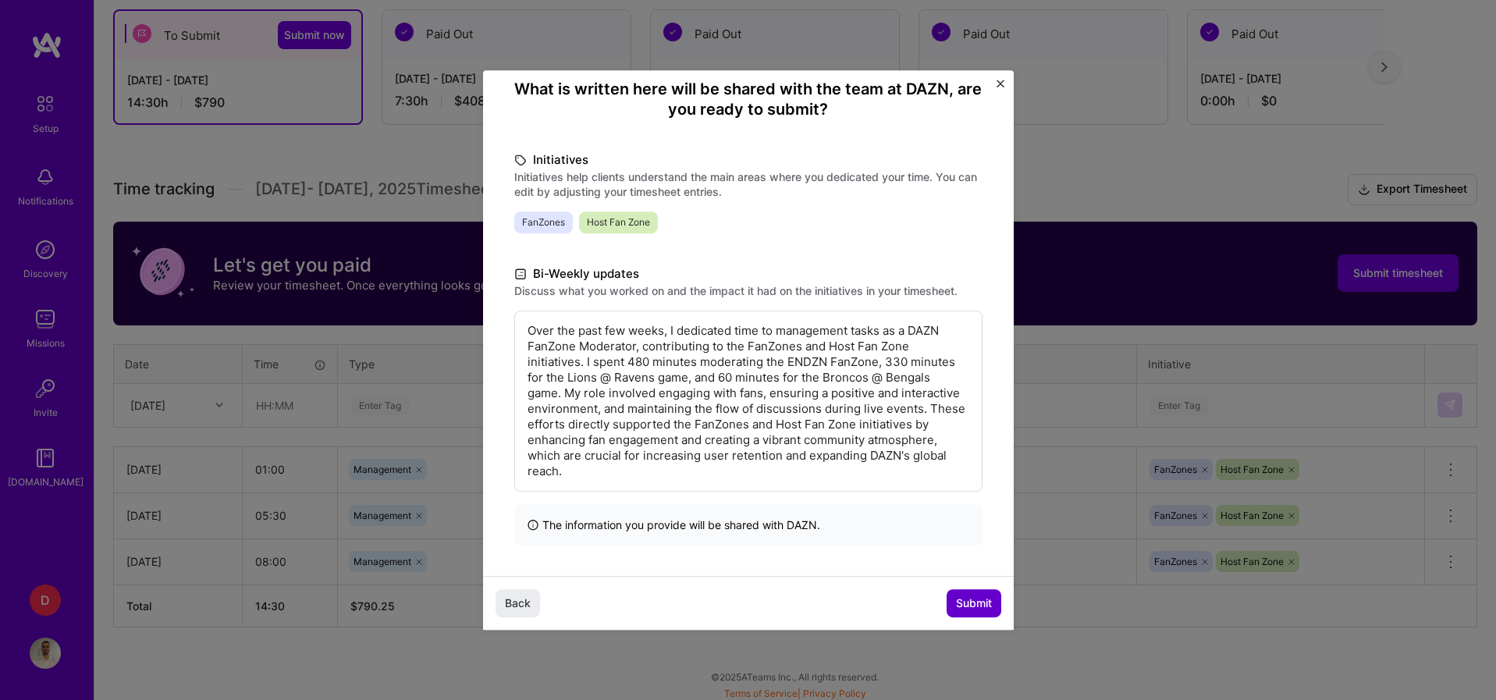
click at [961, 595] on span "Submit" at bounding box center [974, 603] width 36 height 16
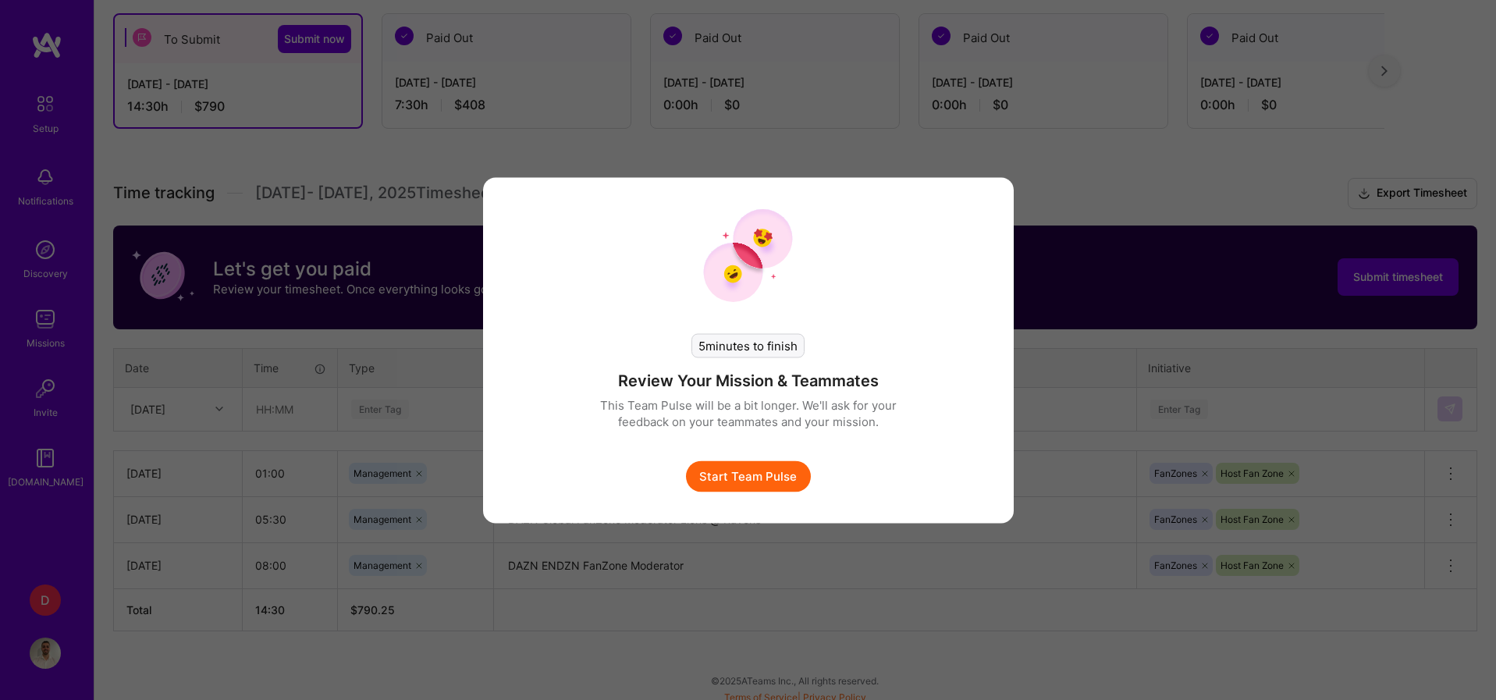
scroll to position [270, 0]
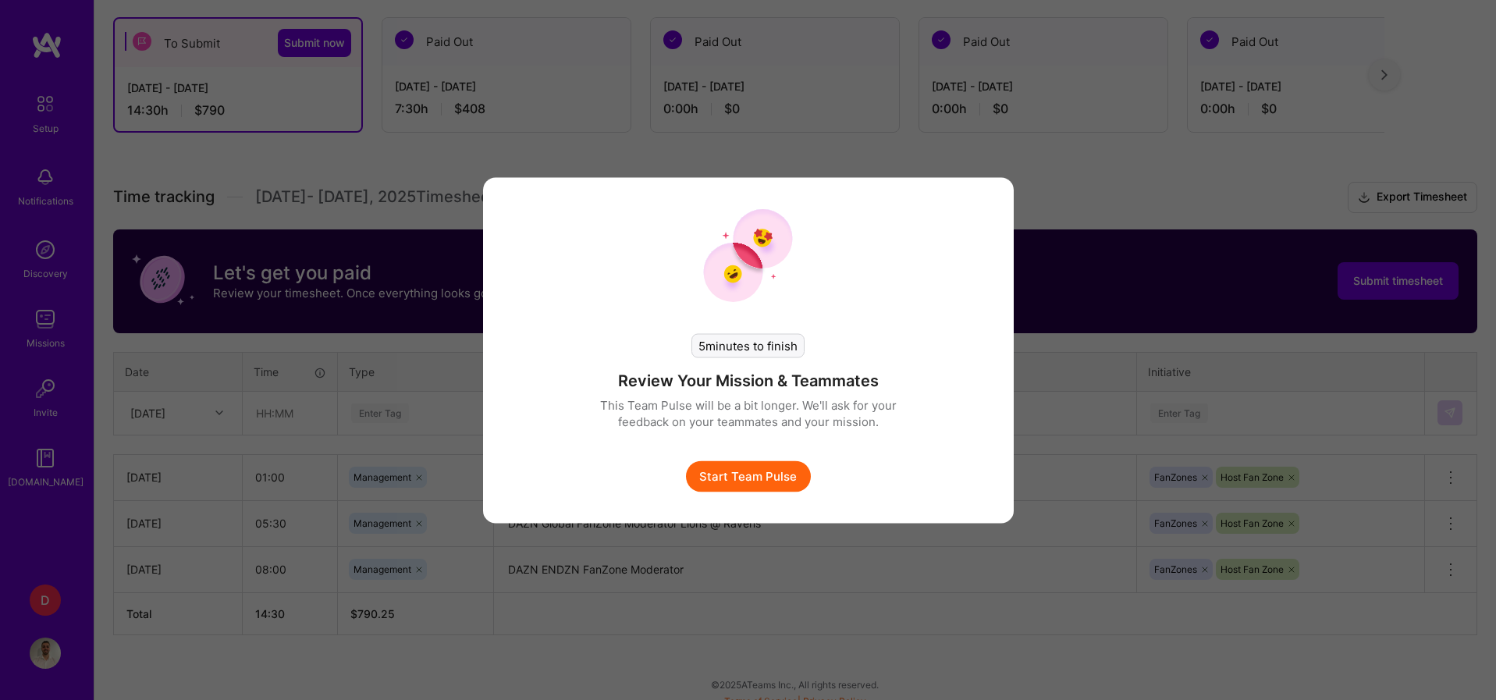
click at [1085, 313] on div "5 minutes to finish Review Your Mission & Teammates This Team Pulse will be a b…" at bounding box center [748, 350] width 1496 height 700
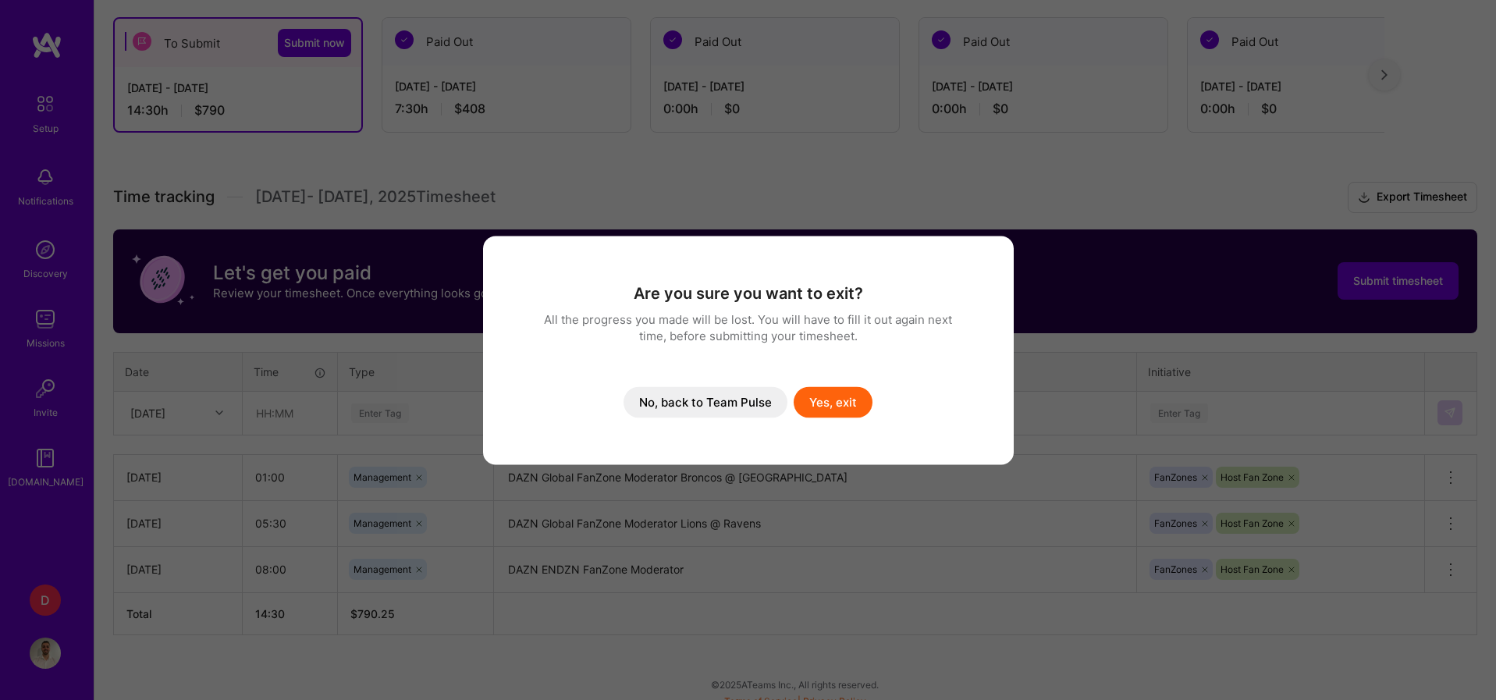
click at [831, 397] on button "Yes, exit" at bounding box center [832, 401] width 79 height 31
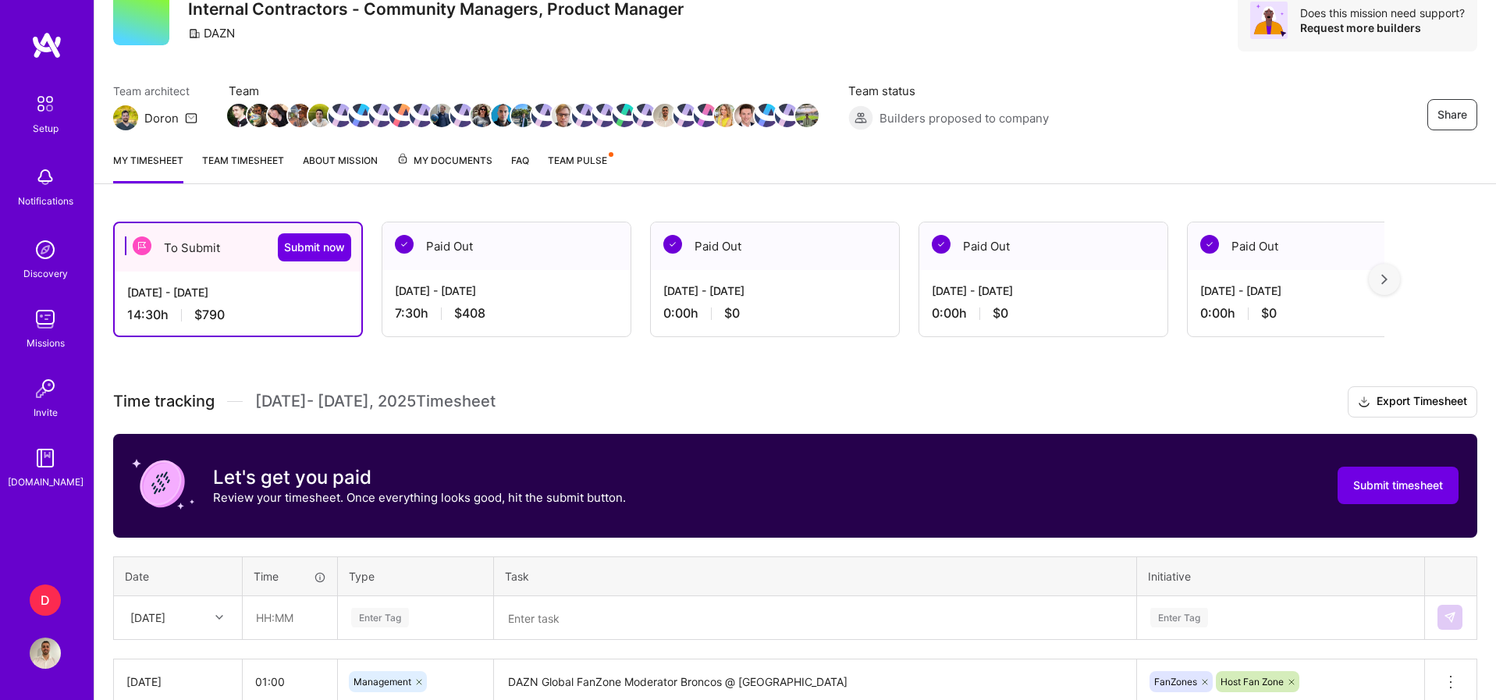
scroll to position [60, 0]
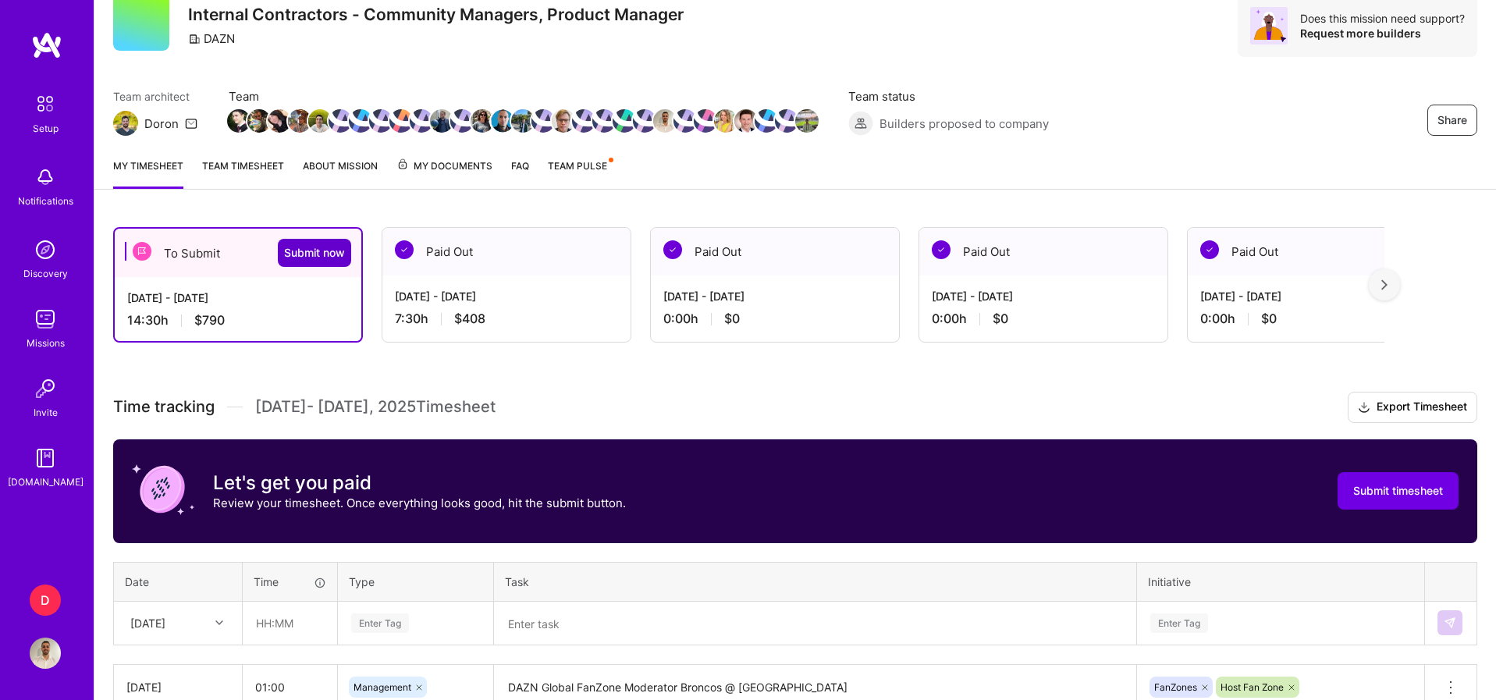
click at [318, 247] on span "Submit now" at bounding box center [314, 253] width 61 height 16
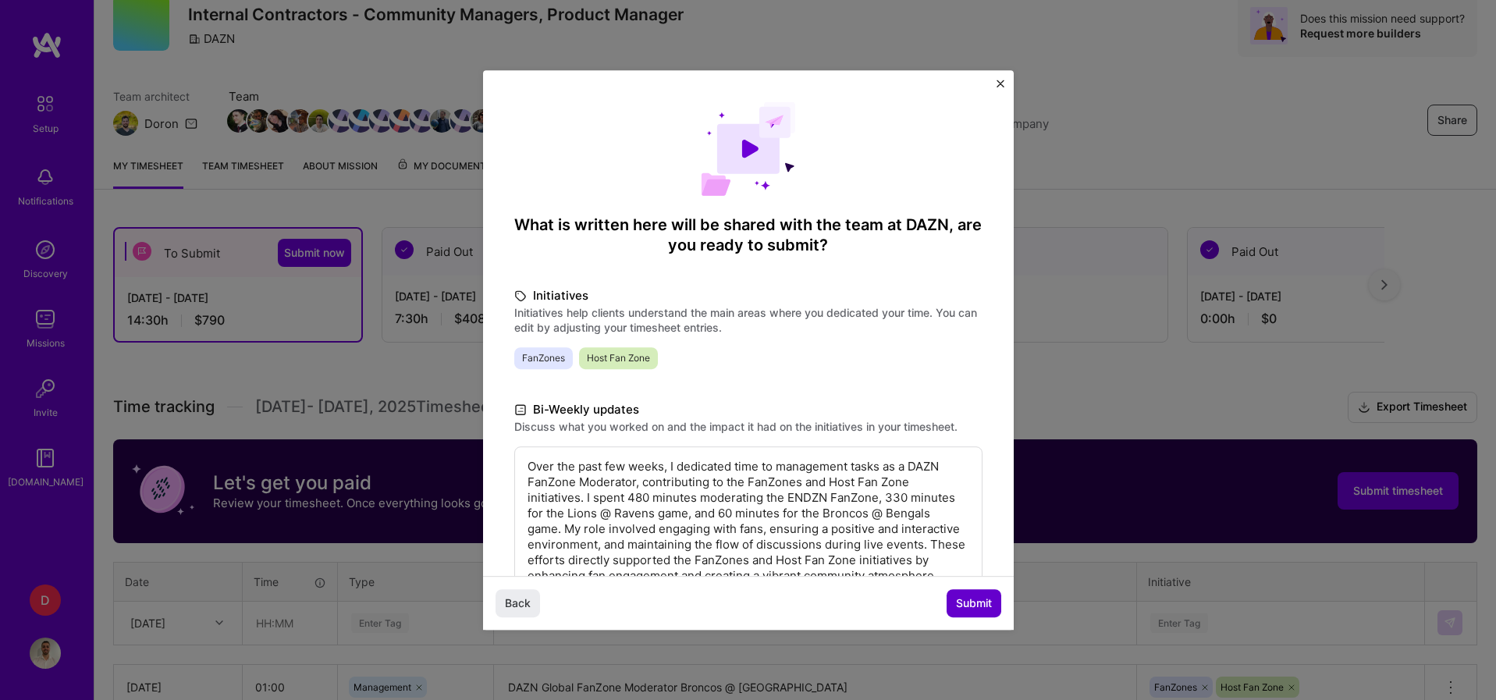
click at [969, 606] on span "Submit" at bounding box center [974, 603] width 36 height 16
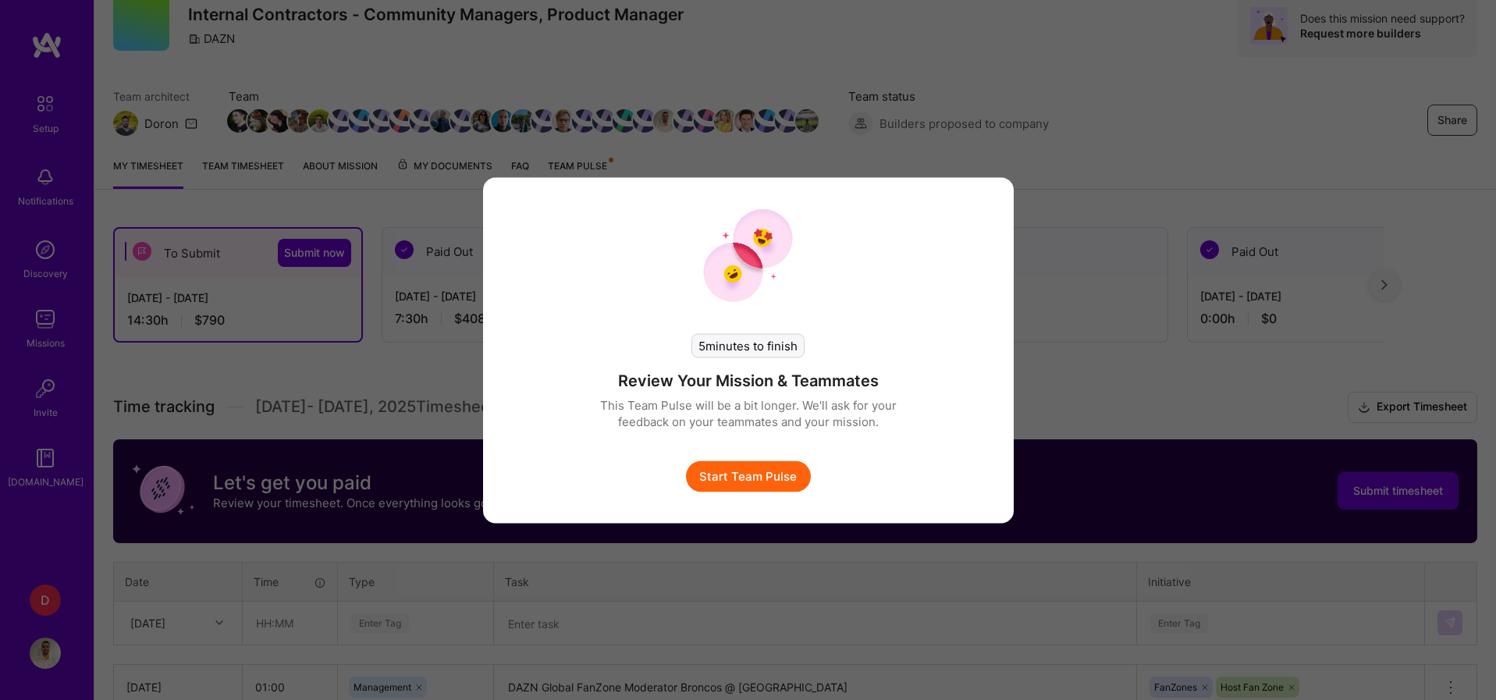
click at [740, 481] on button "Start Team Pulse" at bounding box center [748, 475] width 125 height 31
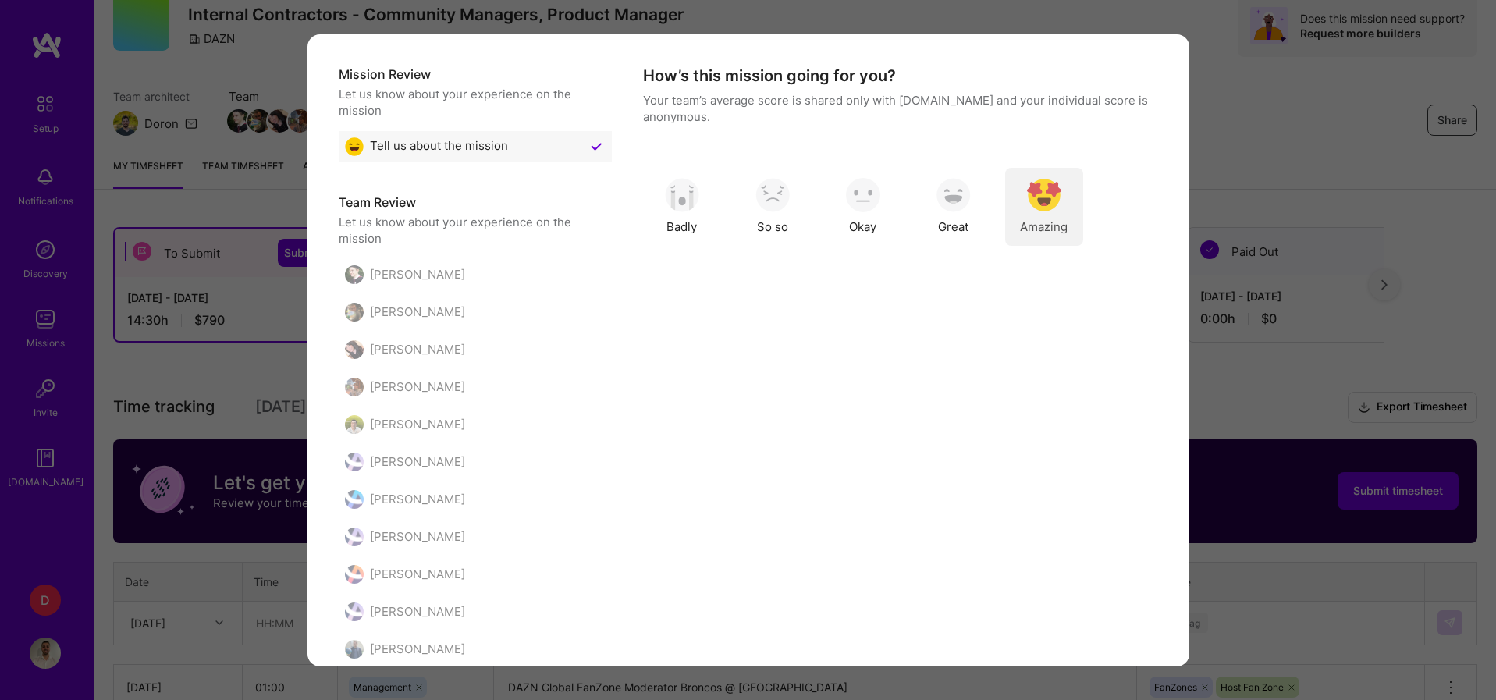
click at [1066, 204] on div "Amazing" at bounding box center [1044, 207] width 78 height 78
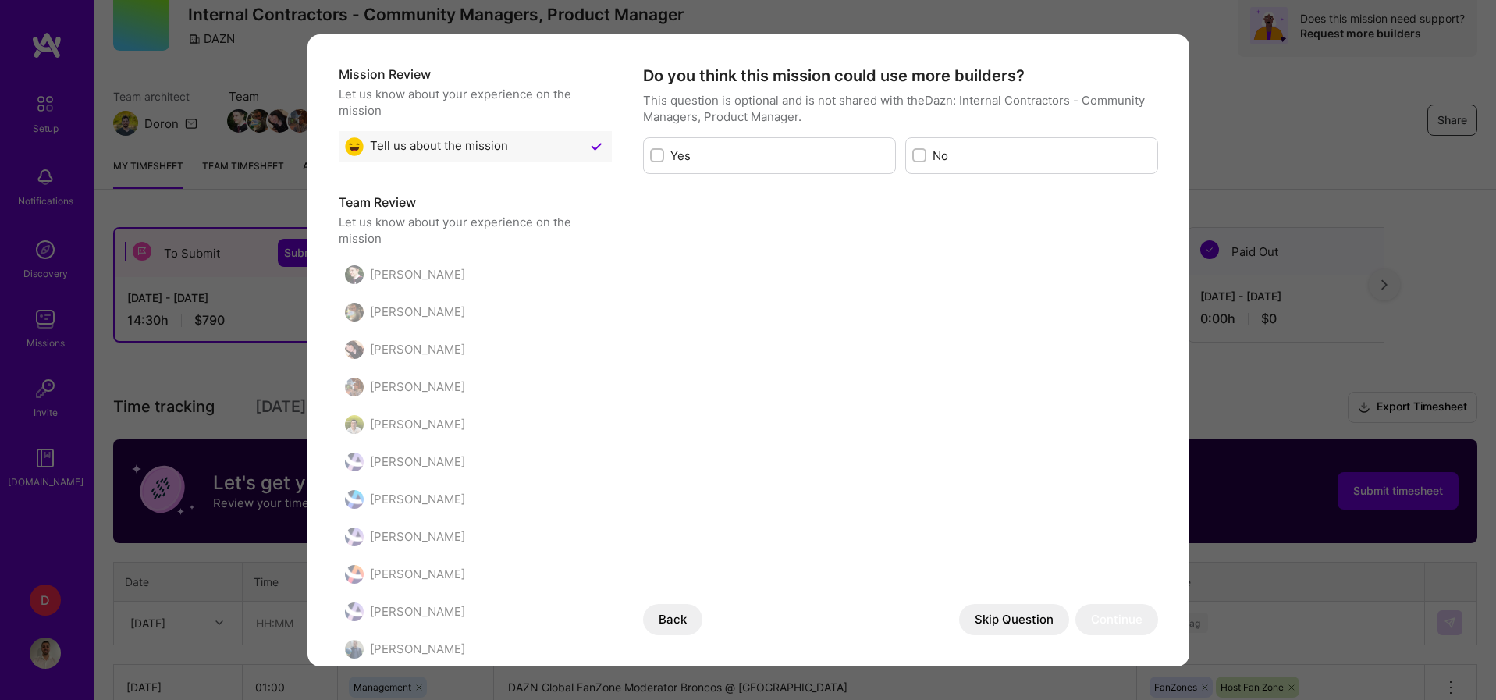
click at [987, 605] on button "Skip Question" at bounding box center [1014, 619] width 110 height 31
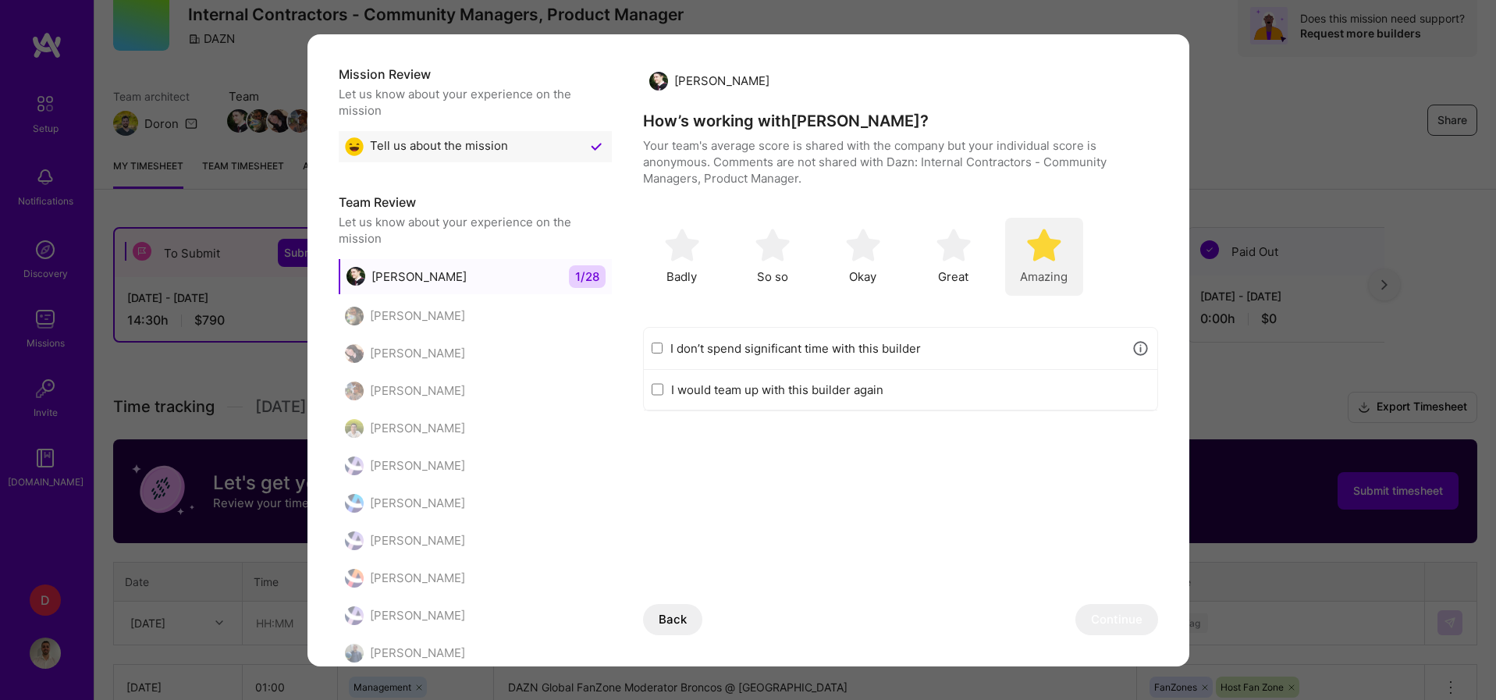
click at [1038, 267] on div "Amazing" at bounding box center [1044, 257] width 78 height 78
click at [666, 350] on div "I don’t spend significant time with this builder" at bounding box center [900, 349] width 513 height 42
click at [651, 348] on input "I don’t spend significant time with this builder" at bounding box center [657, 348] width 12 height 12
click at [1106, 612] on button "Continue" at bounding box center [1116, 619] width 83 height 31
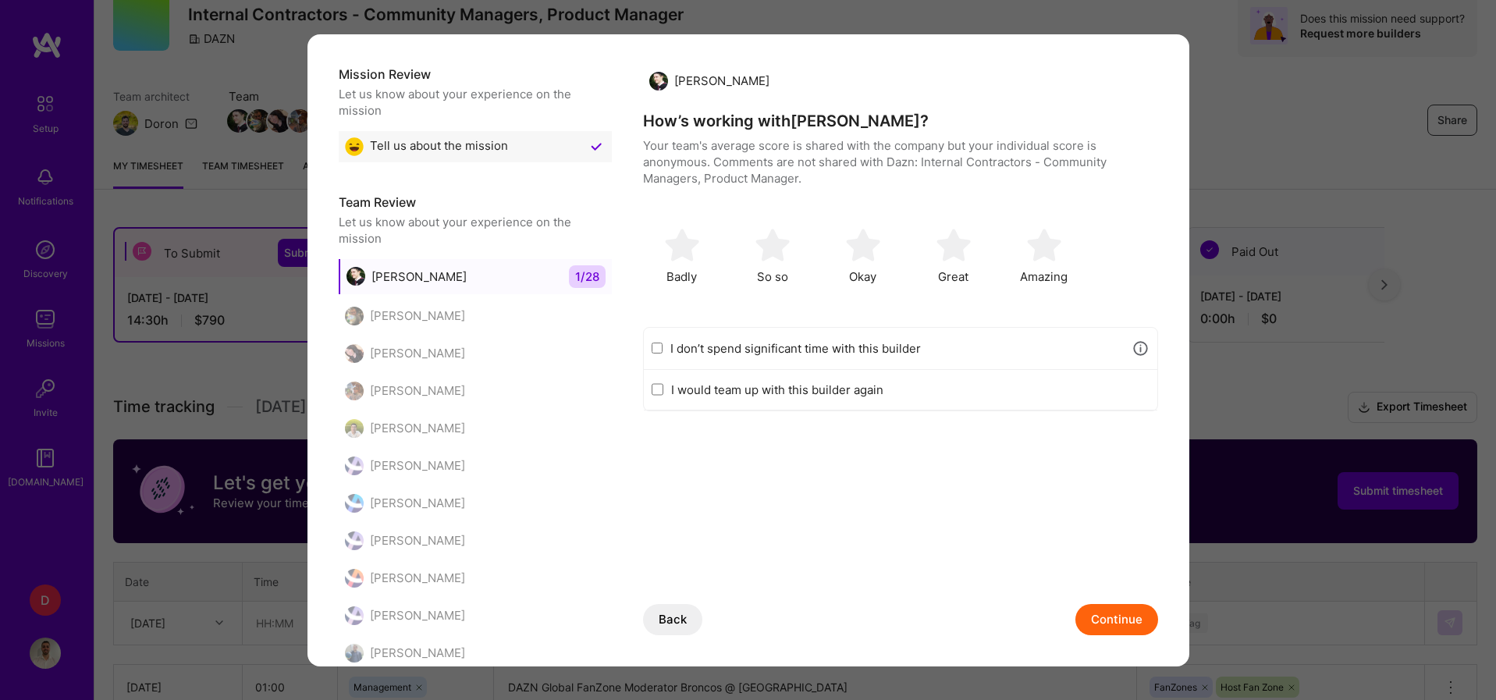
checkbox input "false"
click at [1027, 257] on img "modal" at bounding box center [1044, 245] width 34 height 34
click at [666, 398] on div "I would team up with this builder again" at bounding box center [900, 390] width 513 height 41
click at [659, 391] on input "I would team up with this builder again" at bounding box center [657, 389] width 12 height 12
checkbox input "true"
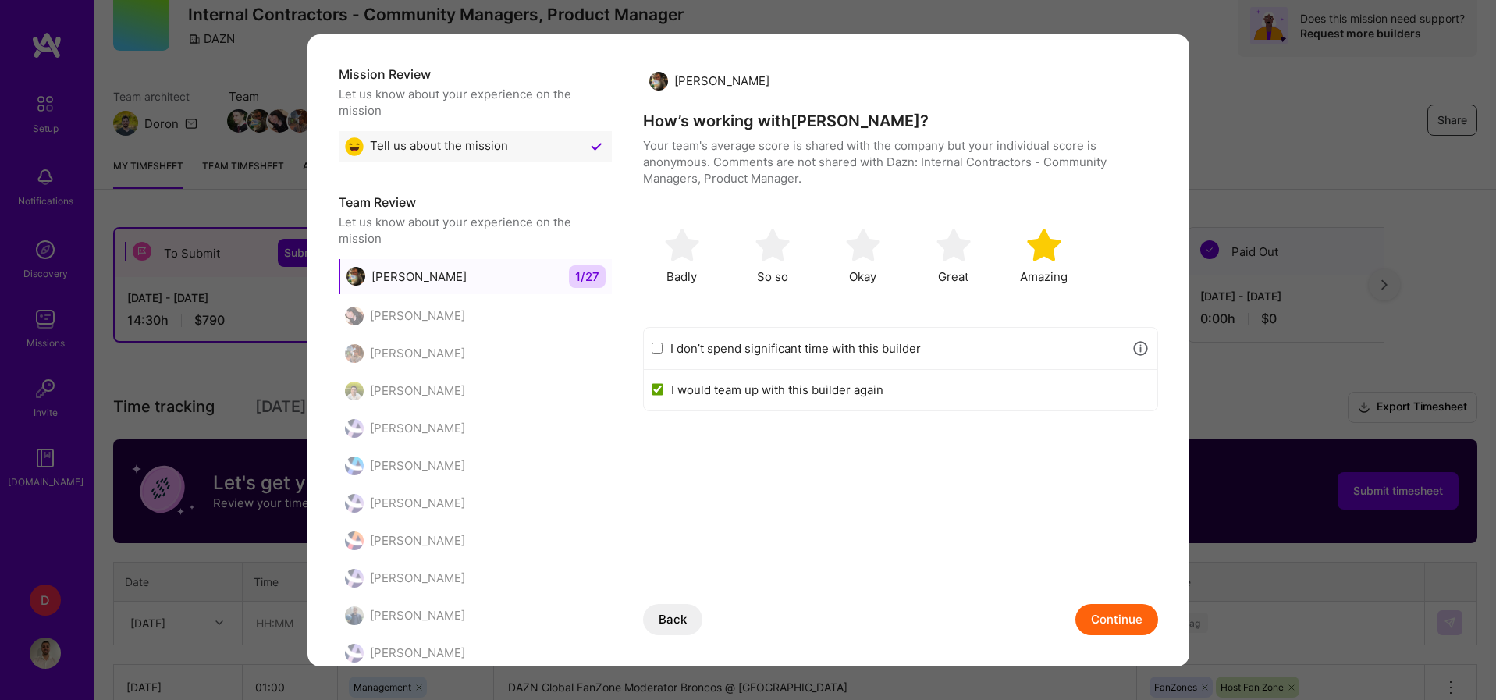
click at [1110, 607] on button "Continue" at bounding box center [1116, 619] width 83 height 31
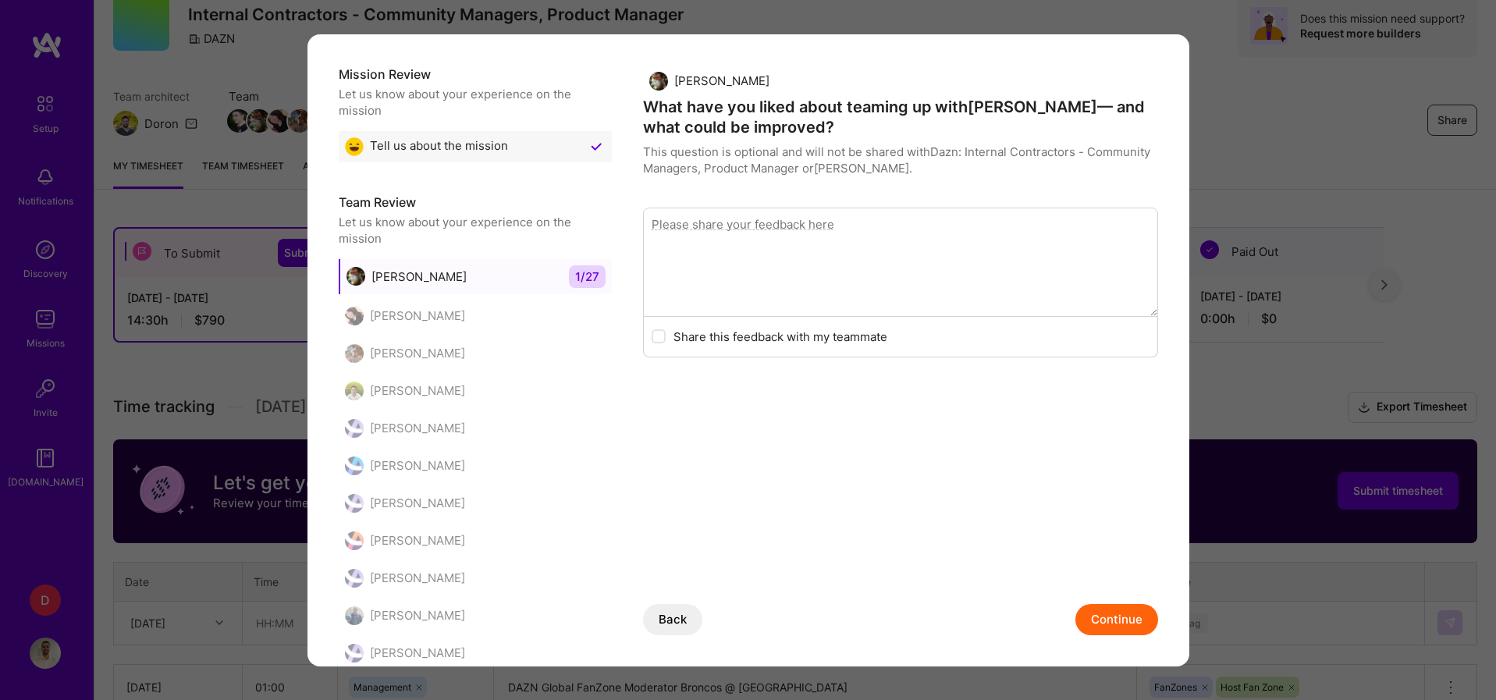
click at [1110, 607] on button "Continue" at bounding box center [1116, 619] width 83 height 31
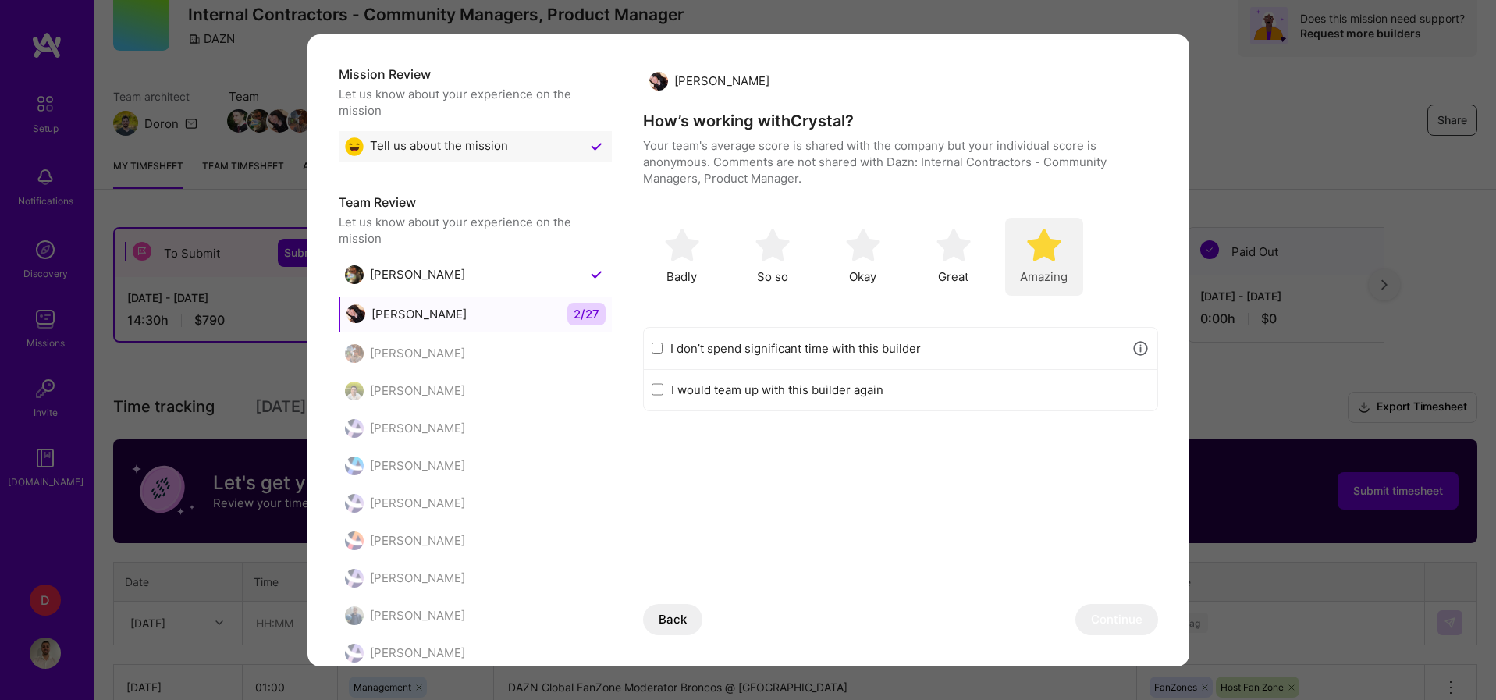
click at [1023, 264] on div "Amazing" at bounding box center [1044, 257] width 78 height 78
click at [655, 396] on div "I would team up with this builder again" at bounding box center [900, 390] width 513 height 41
click at [655, 389] on input "I would team up with this builder again" at bounding box center [657, 389] width 12 height 12
checkbox input "true"
click at [1120, 616] on button "Continue" at bounding box center [1116, 619] width 83 height 31
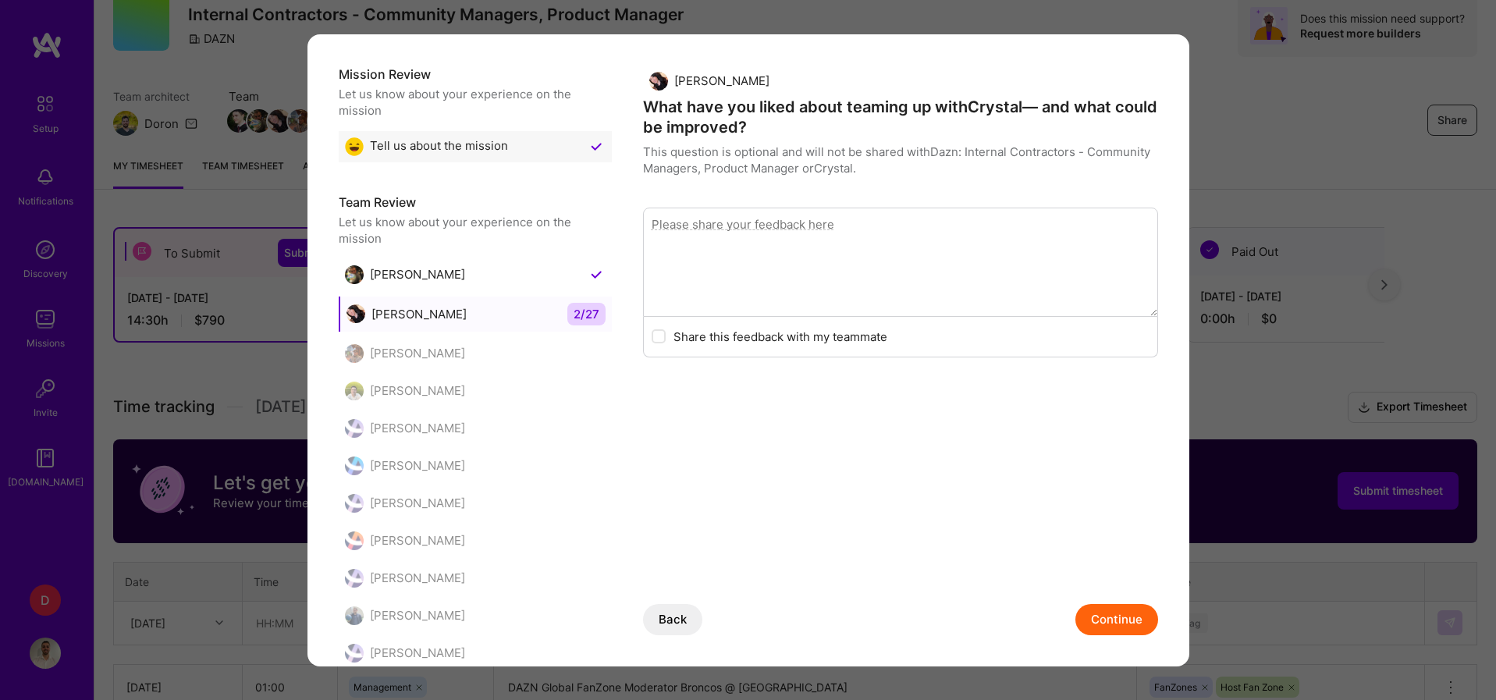
click at [1120, 616] on button "Continue" at bounding box center [1116, 619] width 83 height 31
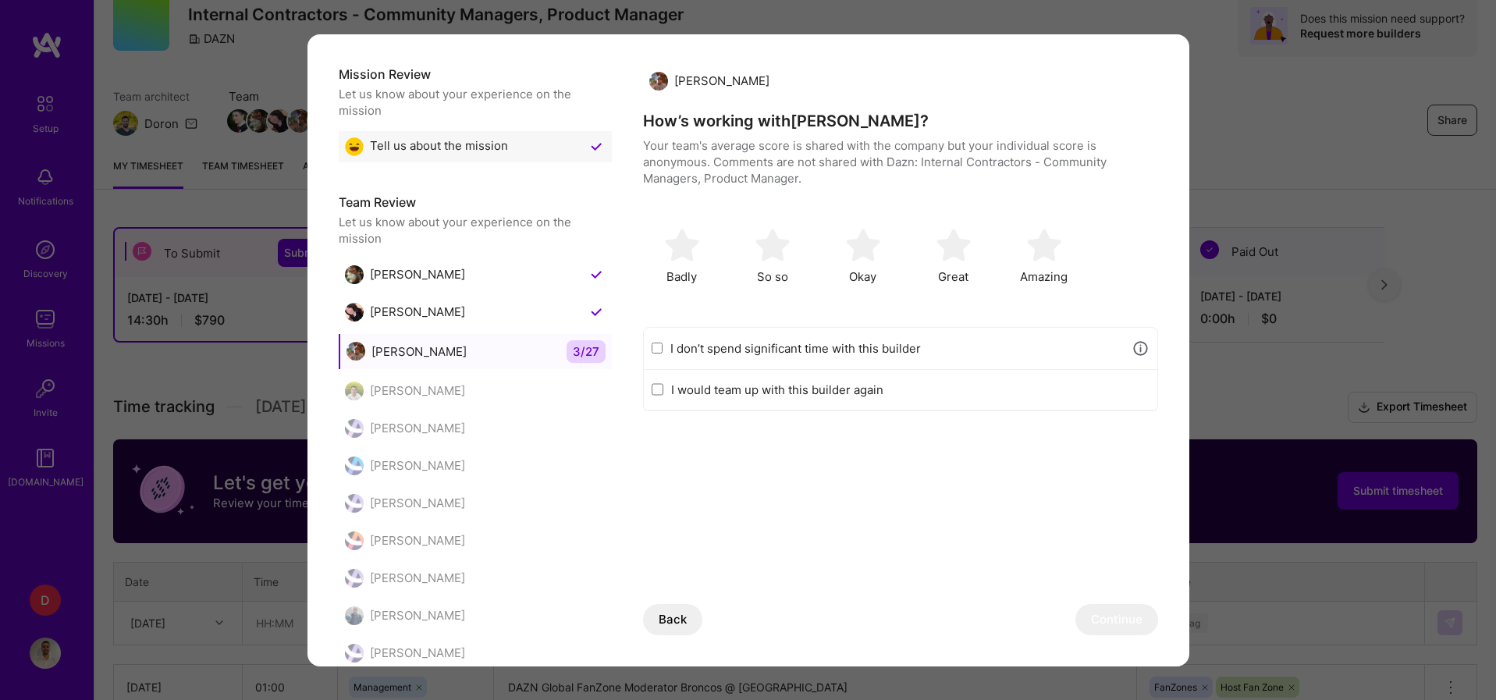
click at [659, 346] on input "I don’t spend significant time with this builder" at bounding box center [657, 348] width 12 height 12
click at [1117, 617] on button "Continue" at bounding box center [1116, 619] width 83 height 31
click at [658, 348] on input "I don’t spend significant time with this builder" at bounding box center [657, 348] width 12 height 12
click at [1081, 610] on button "Continue" at bounding box center [1116, 619] width 83 height 31
click at [660, 343] on input "I don’t spend significant time with this builder" at bounding box center [657, 348] width 12 height 12
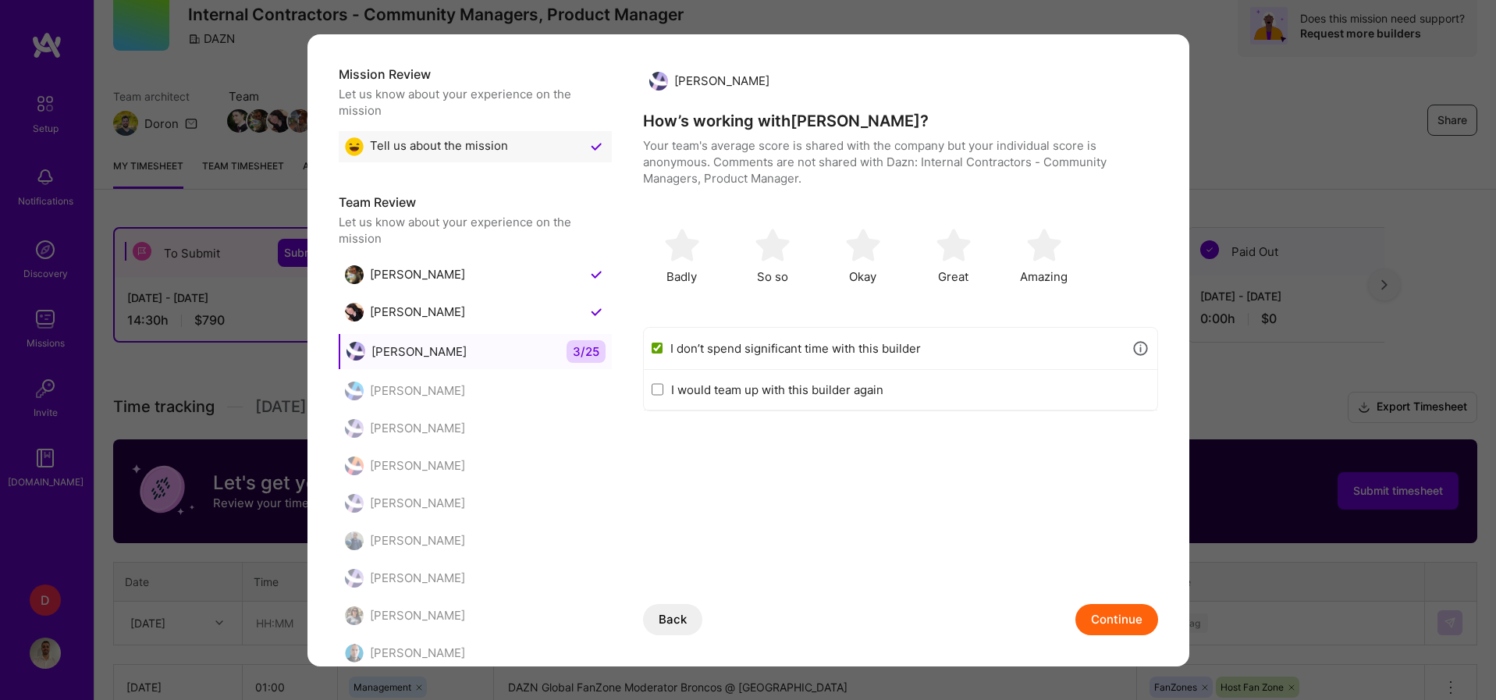
click at [1098, 625] on button "Continue" at bounding box center [1116, 619] width 83 height 31
click at [648, 344] on div "I don’t spend significant time with this builder" at bounding box center [900, 349] width 513 height 42
click at [656, 349] on input "I don’t spend significant time with this builder" at bounding box center [657, 348] width 12 height 12
click at [1120, 616] on button "Continue" at bounding box center [1116, 619] width 83 height 31
click at [655, 345] on input "I don’t spend significant time with this builder" at bounding box center [657, 348] width 12 height 12
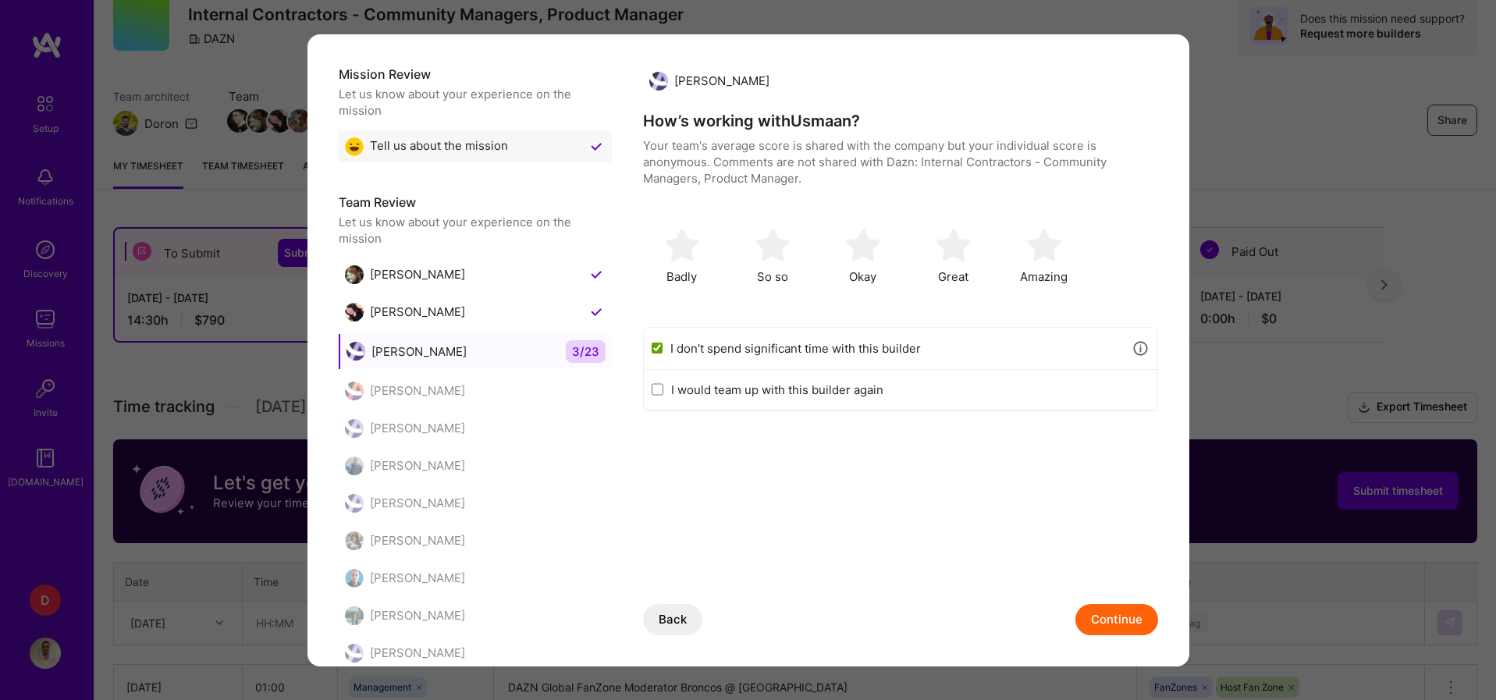
click at [1092, 616] on button "Continue" at bounding box center [1116, 619] width 83 height 31
checkbox input "false"
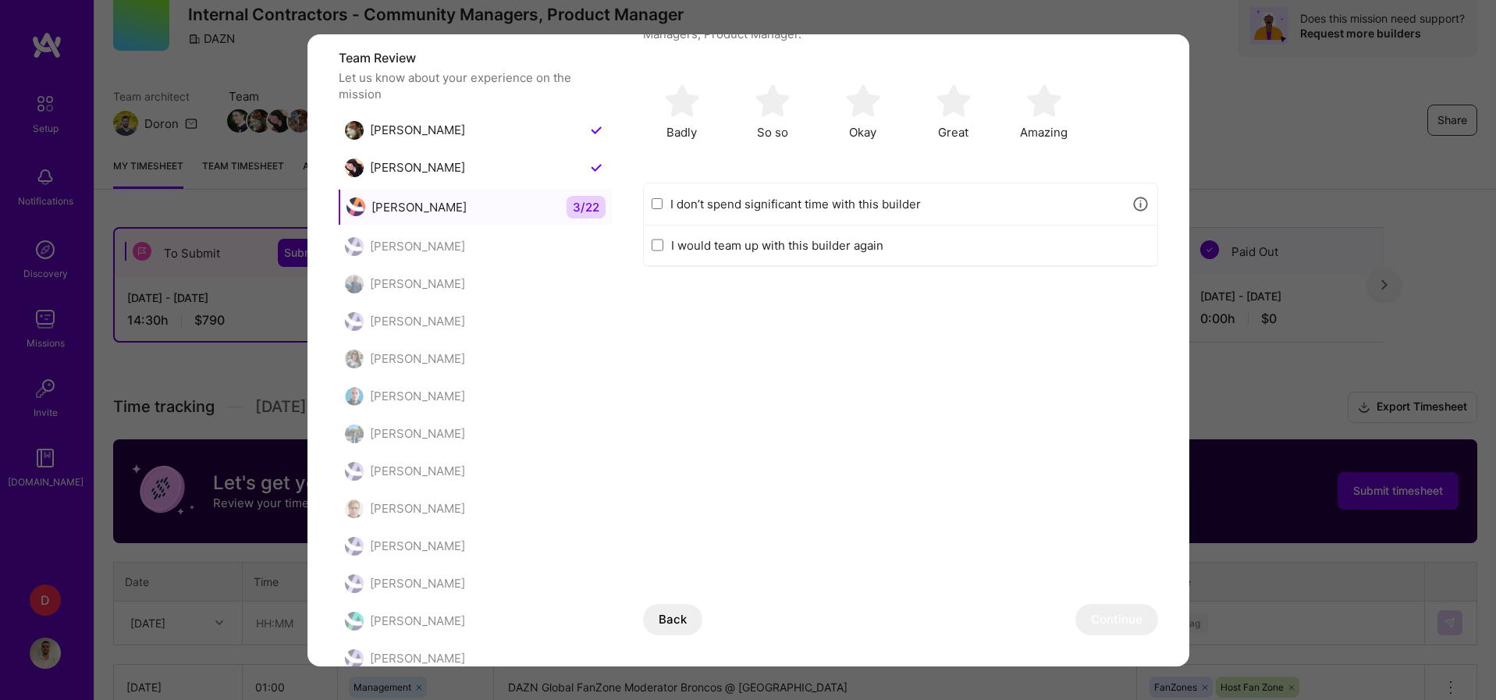
scroll to position [0, 0]
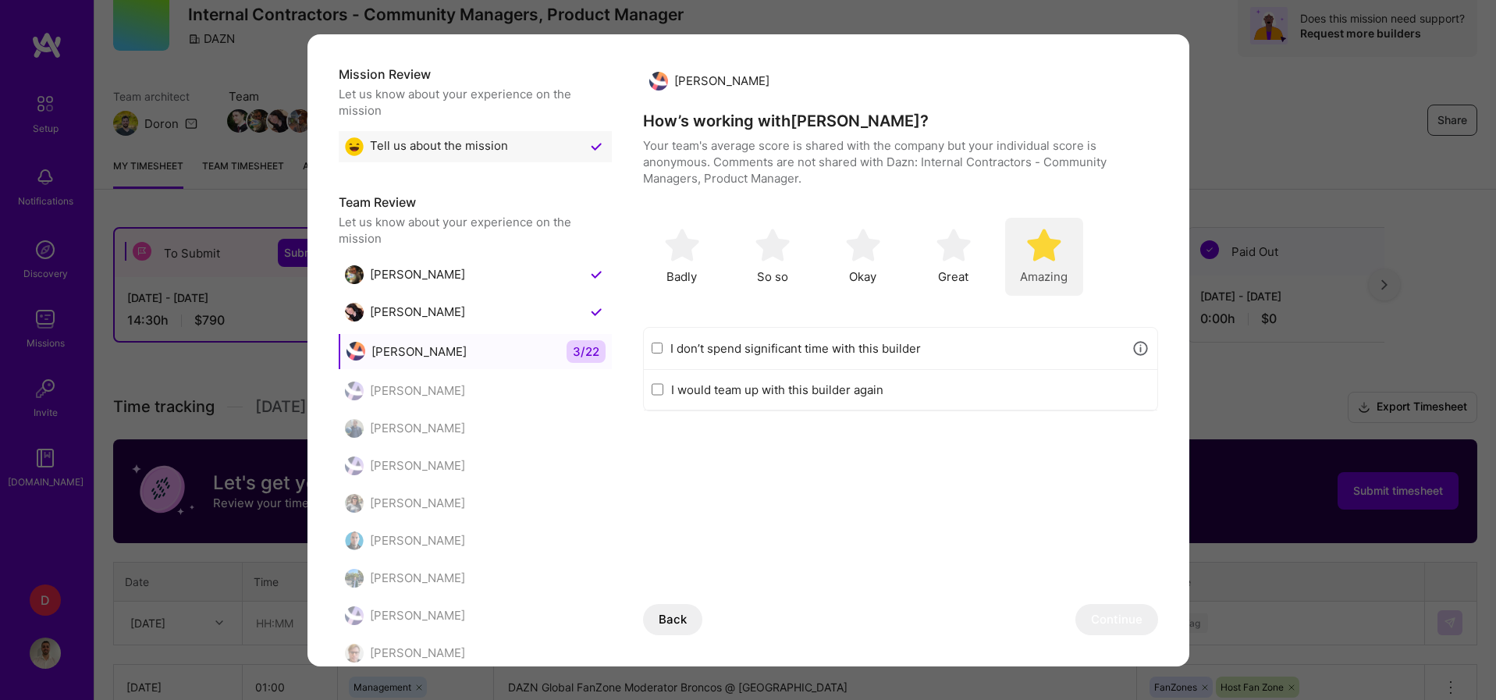
click at [1017, 279] on div "Amazing" at bounding box center [1044, 257] width 78 height 78
click at [657, 390] on input "I would team up with this builder again" at bounding box center [657, 389] width 12 height 12
checkbox input "true"
click at [1121, 627] on button "Continue" at bounding box center [1116, 619] width 83 height 31
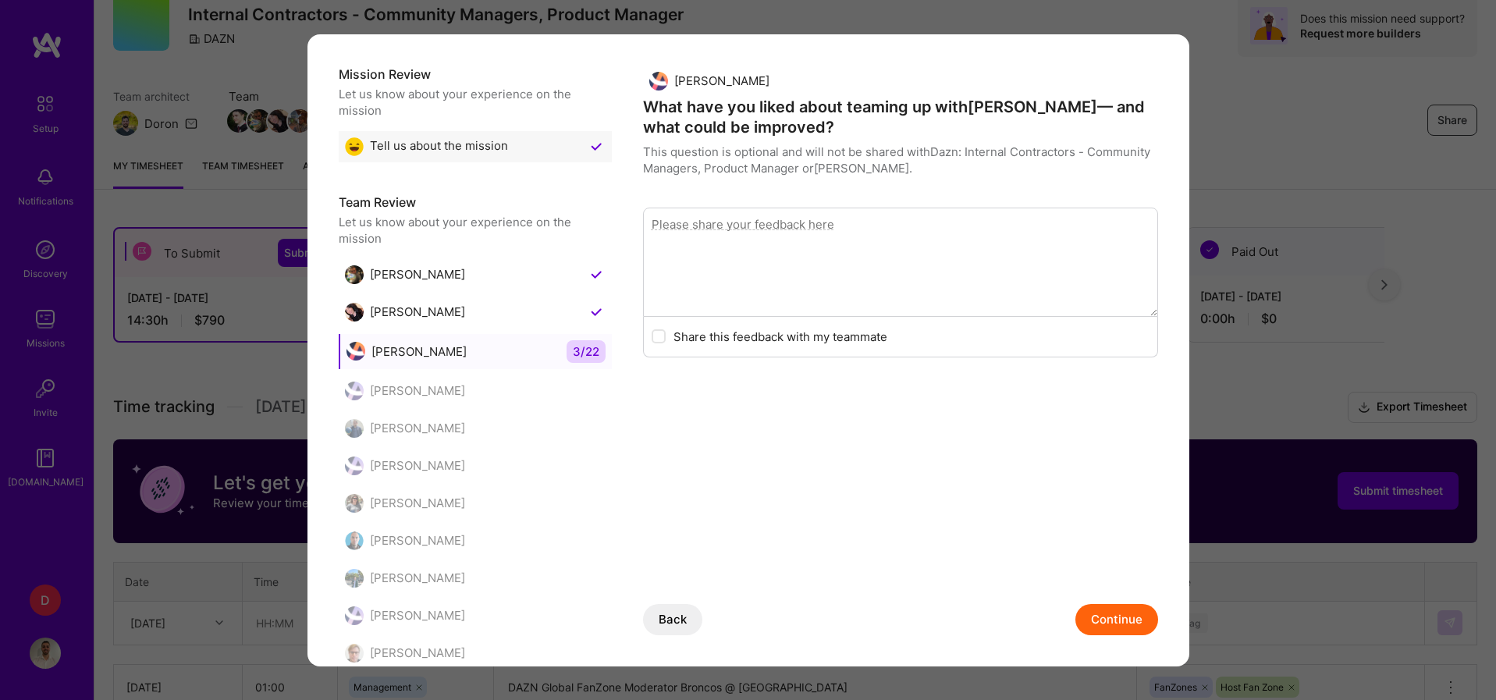
click at [1099, 617] on button "Continue" at bounding box center [1116, 619] width 83 height 31
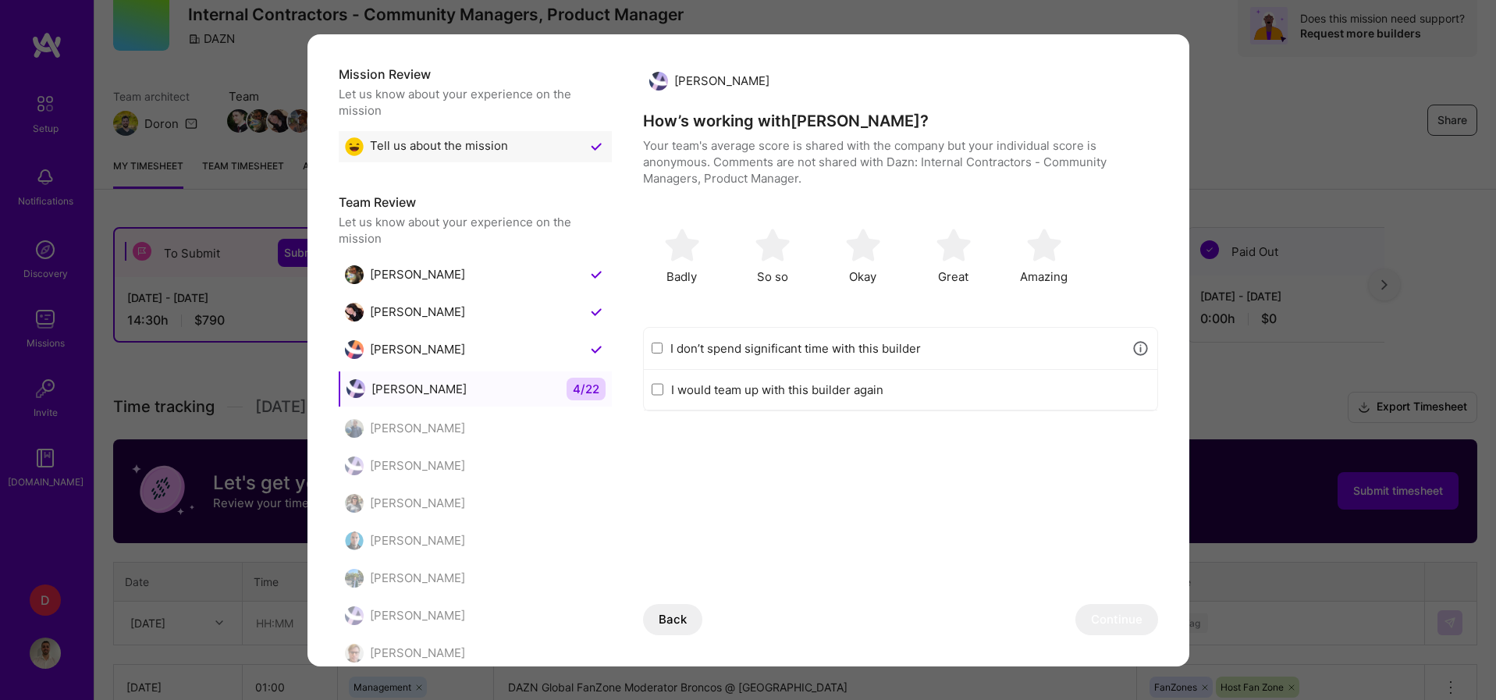
click at [659, 351] on input "I don’t spend significant time with this builder" at bounding box center [657, 348] width 12 height 12
click at [1127, 611] on button "Continue" at bounding box center [1116, 619] width 83 height 31
checkbox input "false"
click at [1013, 271] on div "Amazing" at bounding box center [1044, 257] width 78 height 78
click at [660, 389] on input "I would team up with this builder again" at bounding box center [657, 389] width 12 height 12
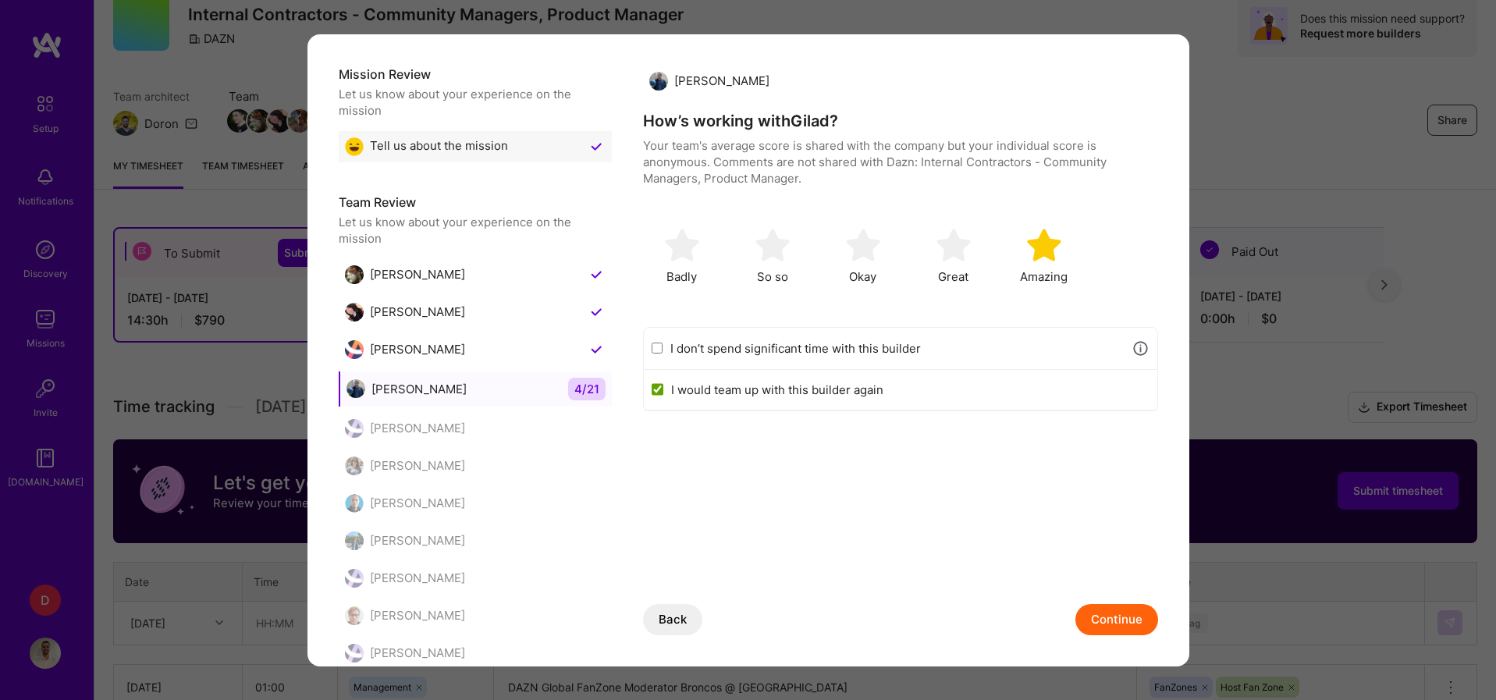
checkbox input "true"
click at [1122, 626] on button "Continue" at bounding box center [1116, 619] width 83 height 31
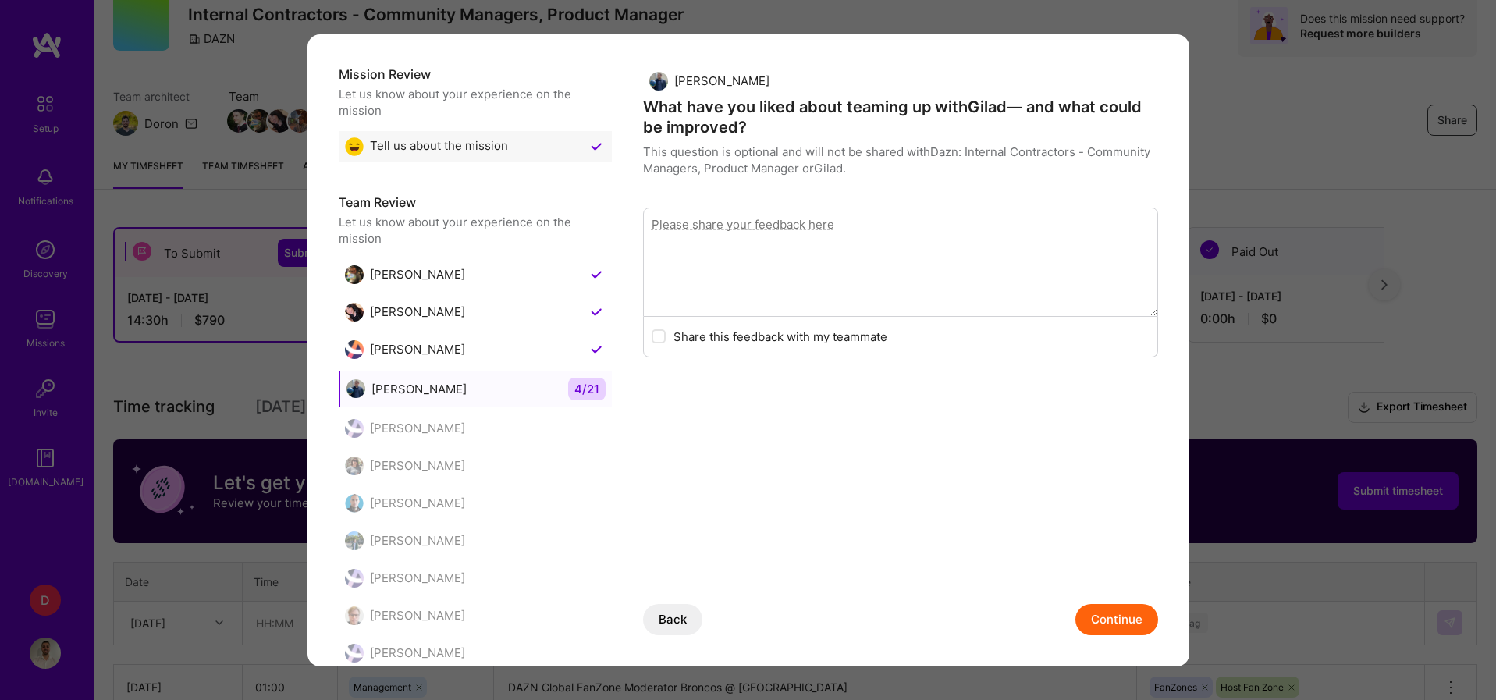
click at [1113, 616] on button "Continue" at bounding box center [1116, 619] width 83 height 31
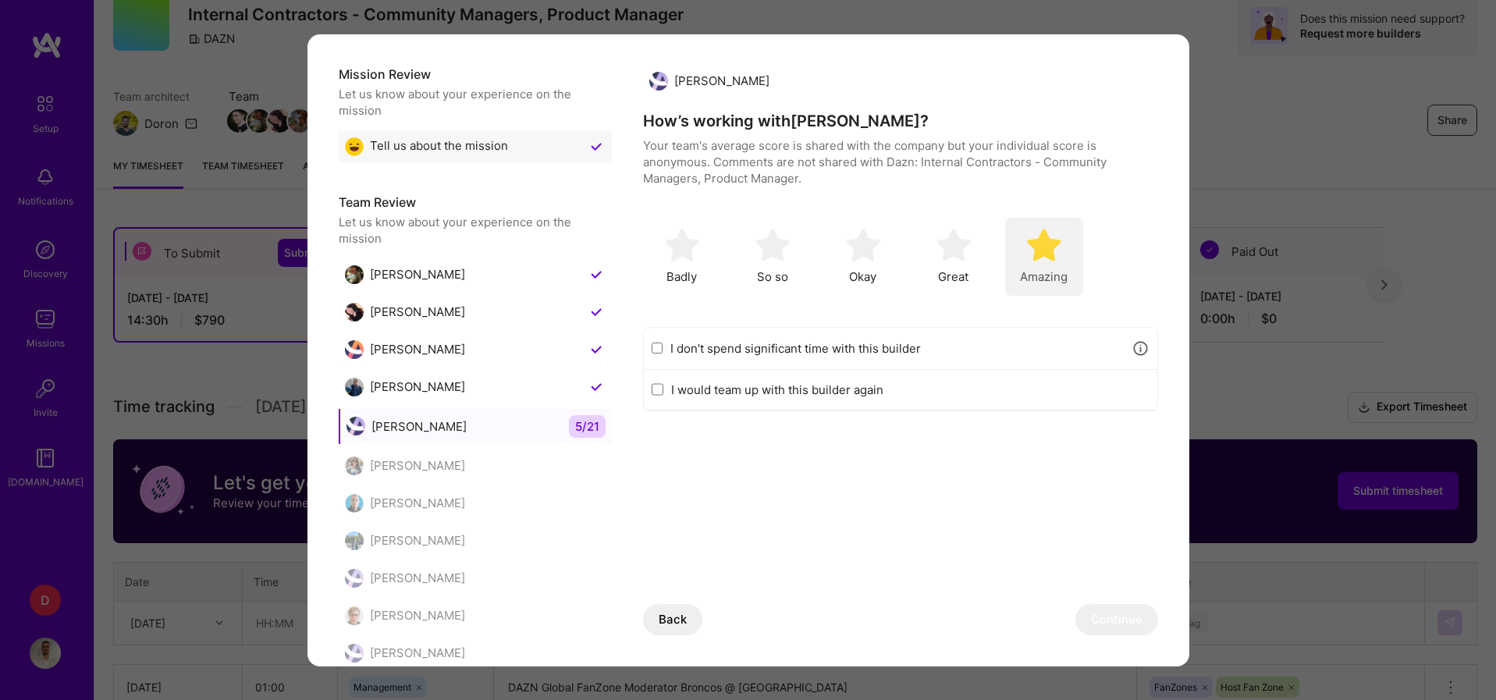
click at [1031, 267] on div "Amazing" at bounding box center [1044, 257] width 78 height 78
click at [660, 392] on input "I would team up with this builder again" at bounding box center [657, 389] width 12 height 12
checkbox input "true"
click at [1110, 616] on button "Continue" at bounding box center [1116, 619] width 83 height 31
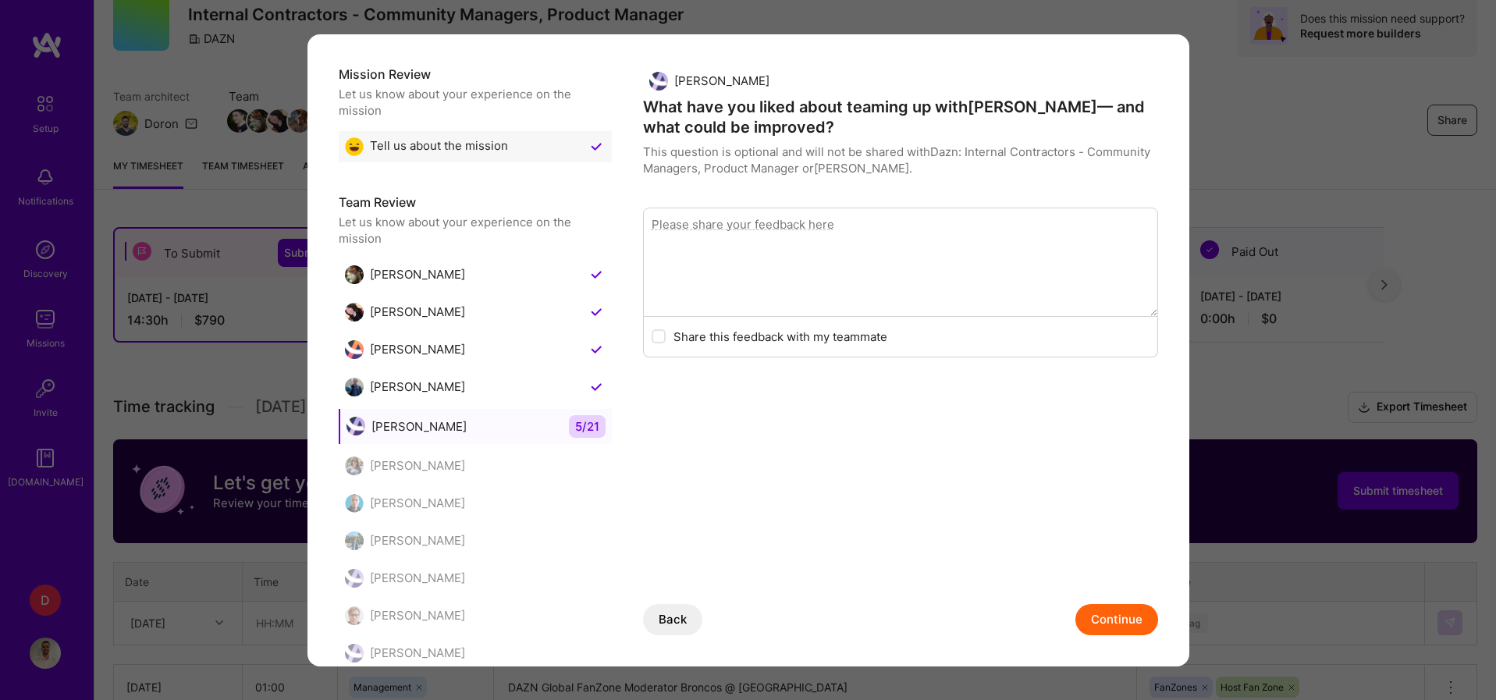
click at [1103, 605] on button "Continue" at bounding box center [1116, 619] width 83 height 31
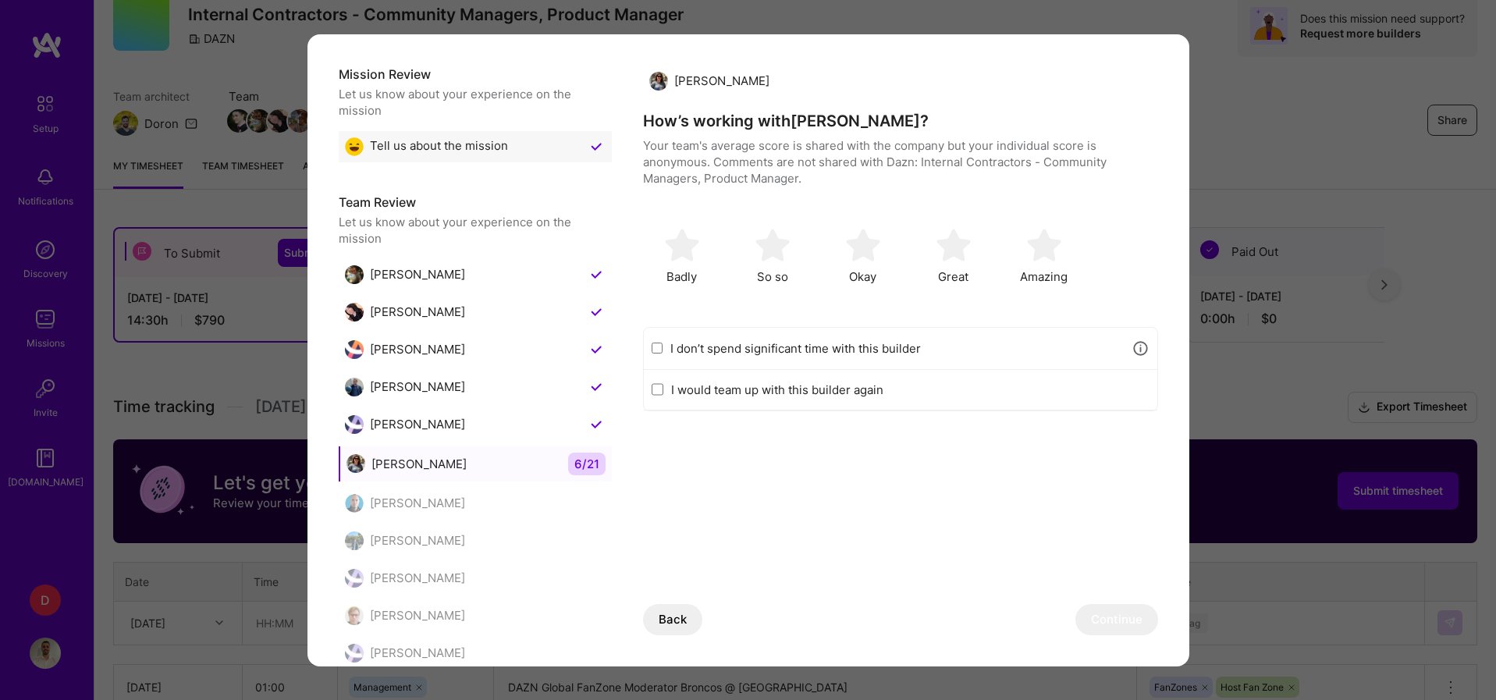
click at [663, 350] on div "I don’t spend significant time with this builder" at bounding box center [900, 349] width 513 height 42
click at [656, 346] on input "I don’t spend significant time with this builder" at bounding box center [657, 348] width 12 height 12
click at [1107, 609] on button "Continue" at bounding box center [1116, 619] width 83 height 31
click at [656, 342] on input "I don’t spend significant time with this builder" at bounding box center [657, 348] width 12 height 12
click at [1117, 625] on button "Continue" at bounding box center [1116, 619] width 83 height 31
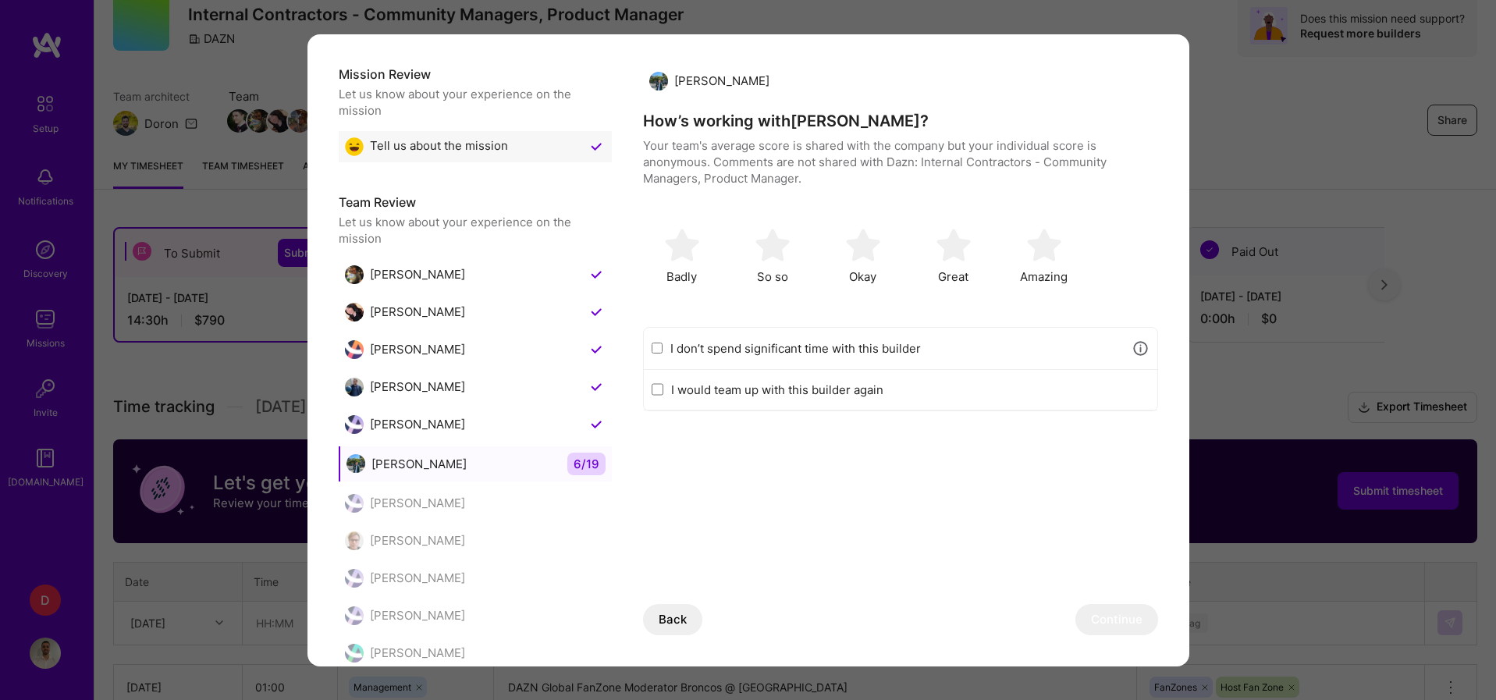
click at [657, 343] on input "I don’t spend significant time with this builder" at bounding box center [657, 348] width 12 height 12
click at [1101, 619] on button "Continue" at bounding box center [1116, 619] width 83 height 31
checkbox input "false"
click at [1039, 246] on img "modal" at bounding box center [1044, 245] width 34 height 34
click at [652, 387] on input "I would team up with this builder again" at bounding box center [657, 389] width 12 height 12
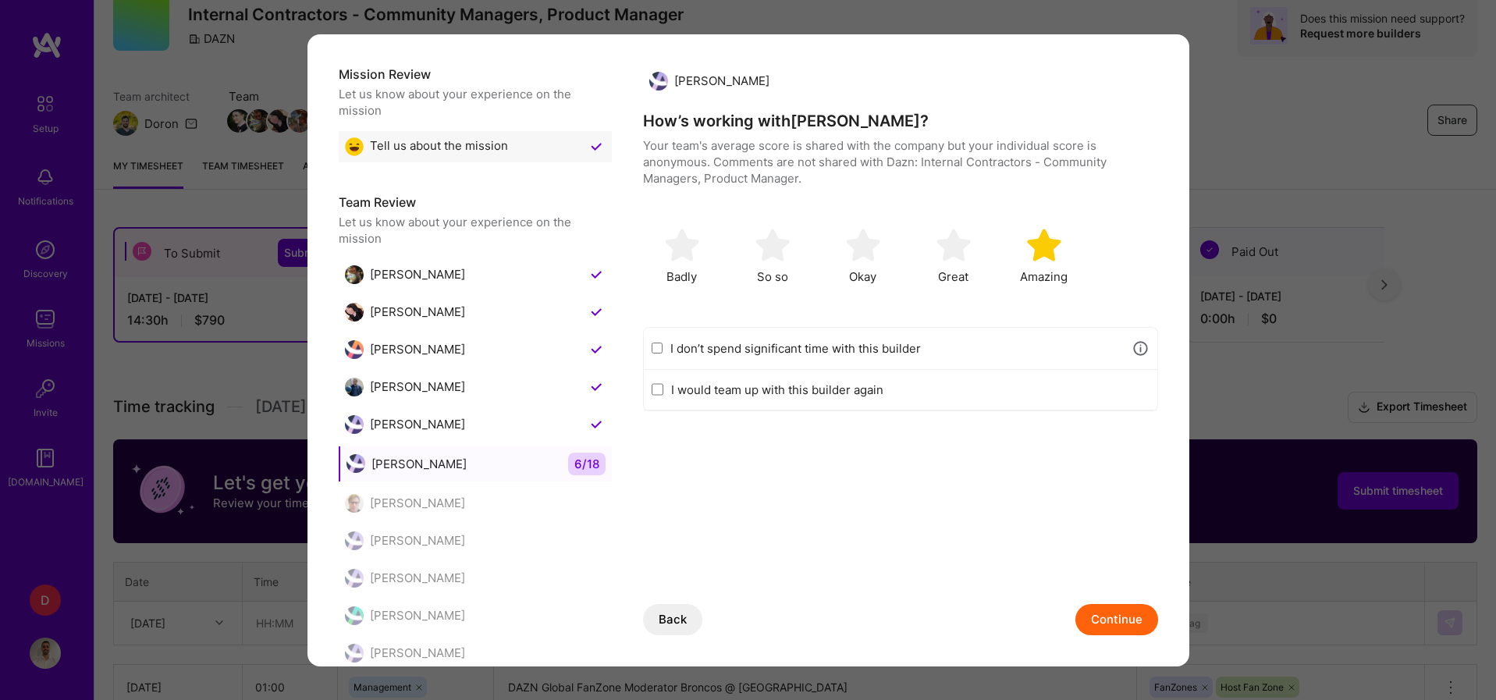
checkbox input "true"
click at [1127, 616] on button "Continue" at bounding box center [1116, 619] width 83 height 31
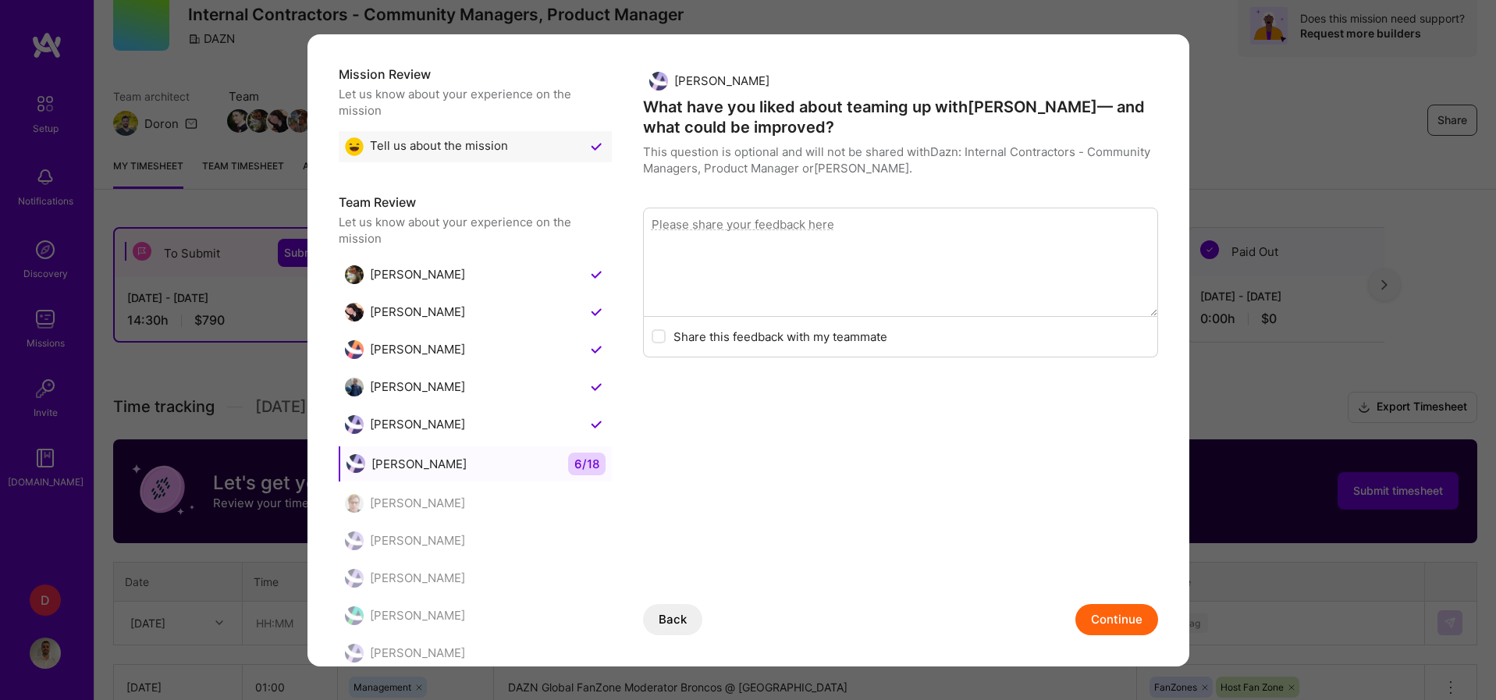
click at [1123, 617] on button "Continue" at bounding box center [1116, 619] width 83 height 31
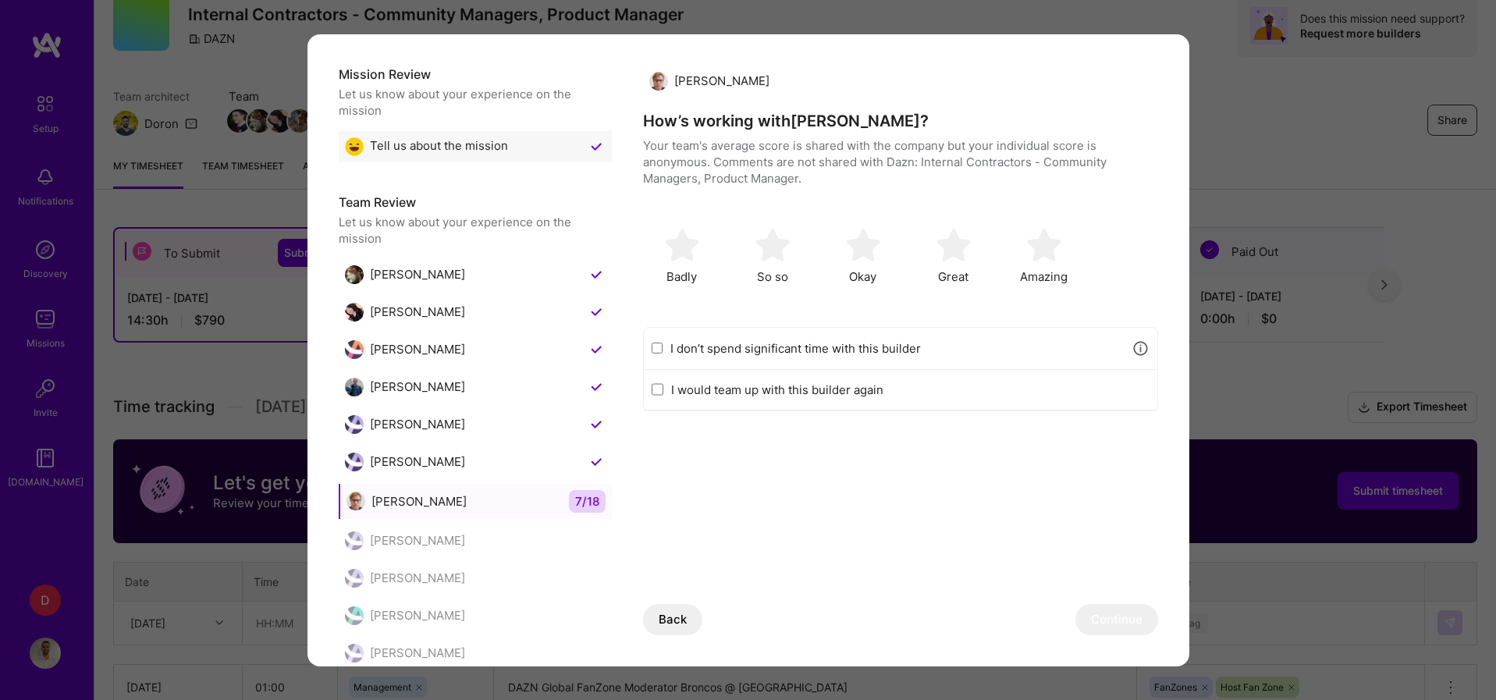
click at [658, 344] on input "I don’t spend significant time with this builder" at bounding box center [657, 348] width 12 height 12
click at [1105, 612] on button "Continue" at bounding box center [1116, 619] width 83 height 31
click at [656, 349] on input "I don’t spend significant time with this builder" at bounding box center [657, 348] width 12 height 12
click at [1117, 622] on button "Continue" at bounding box center [1116, 619] width 83 height 31
click at [656, 347] on input "I don’t spend significant time with this builder" at bounding box center [657, 348] width 12 height 12
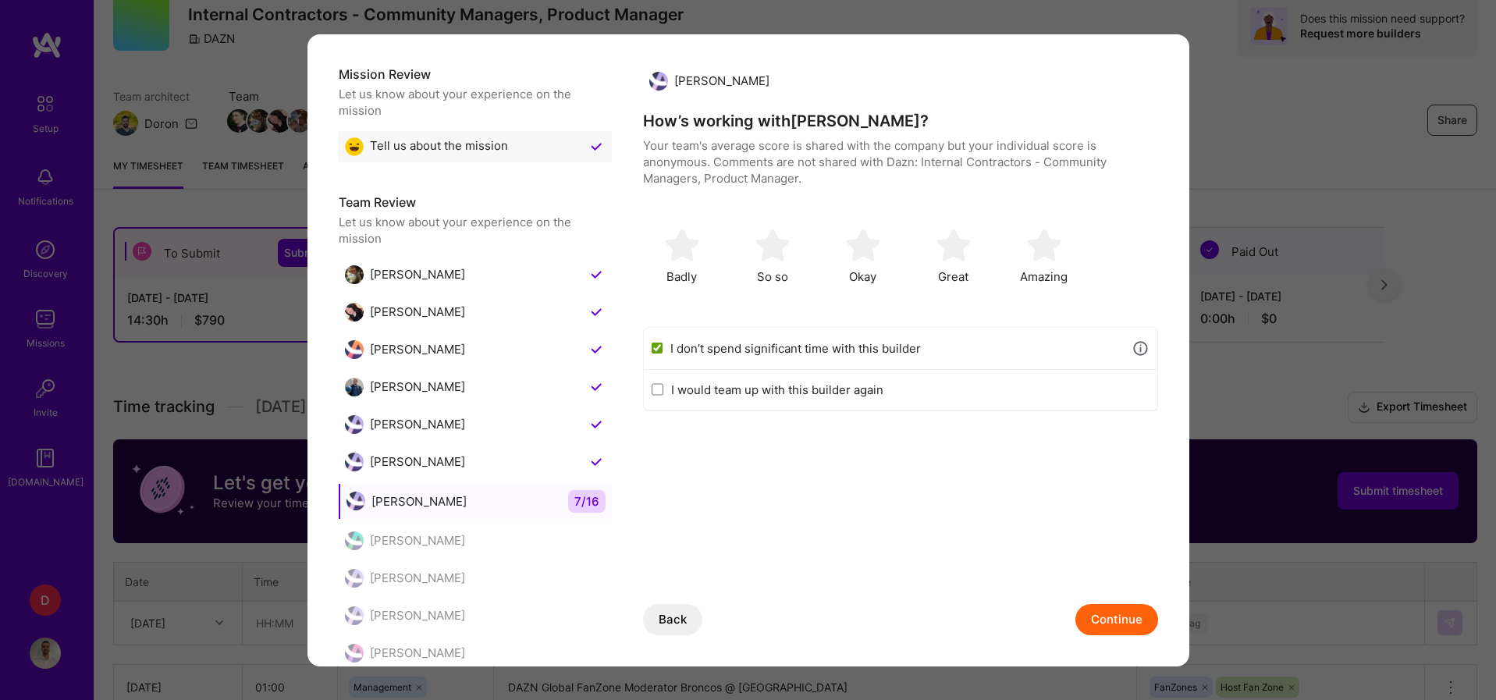
click at [1129, 625] on button "Continue" at bounding box center [1116, 619] width 83 height 31
click at [658, 348] on input "I don’t spend significant time with this builder" at bounding box center [657, 348] width 12 height 12
click at [1113, 616] on button "Continue" at bounding box center [1116, 619] width 83 height 31
checkbox input "false"
click at [1027, 275] on span "Amazing" at bounding box center [1044, 276] width 48 height 16
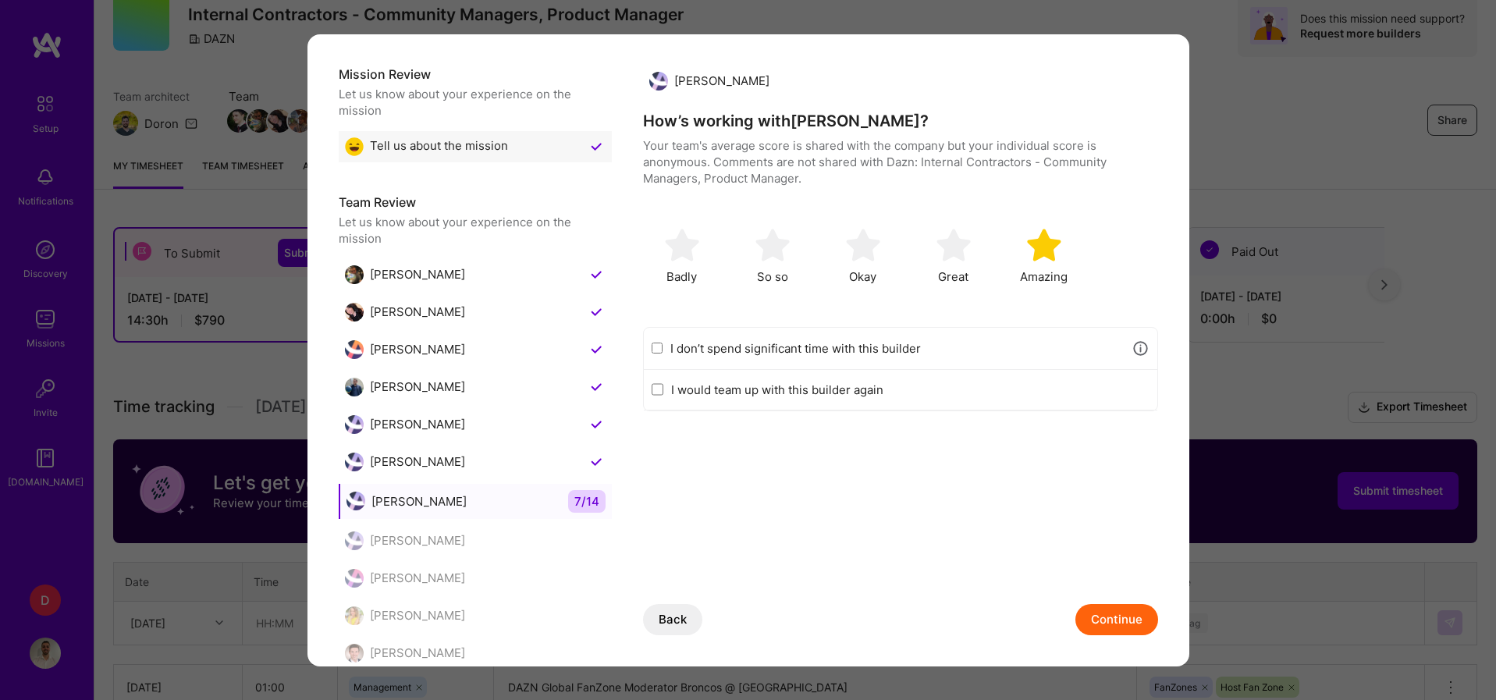
click at [657, 390] on input "I would team up with this builder again" at bounding box center [657, 389] width 12 height 12
checkbox input "true"
click at [1129, 626] on button "Continue" at bounding box center [1116, 619] width 83 height 31
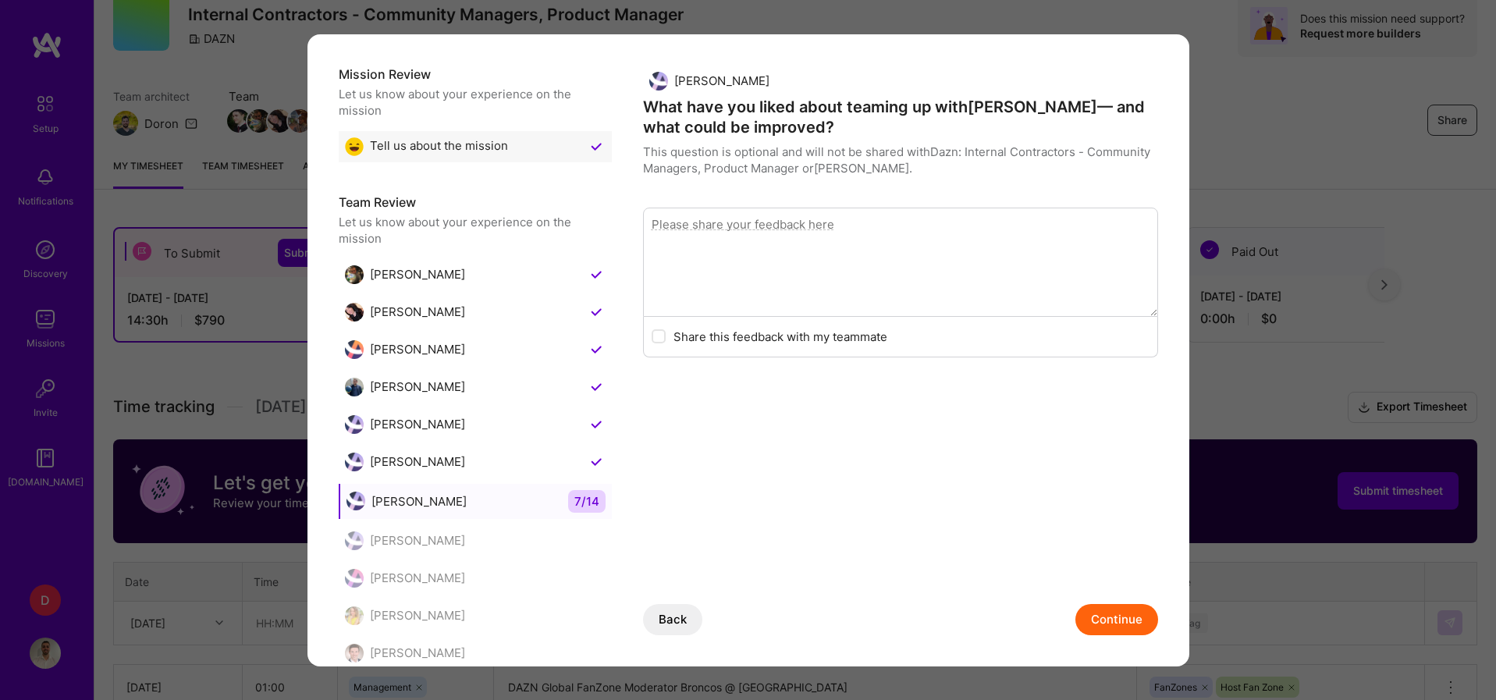
click at [1085, 604] on button "Continue" at bounding box center [1116, 619] width 83 height 31
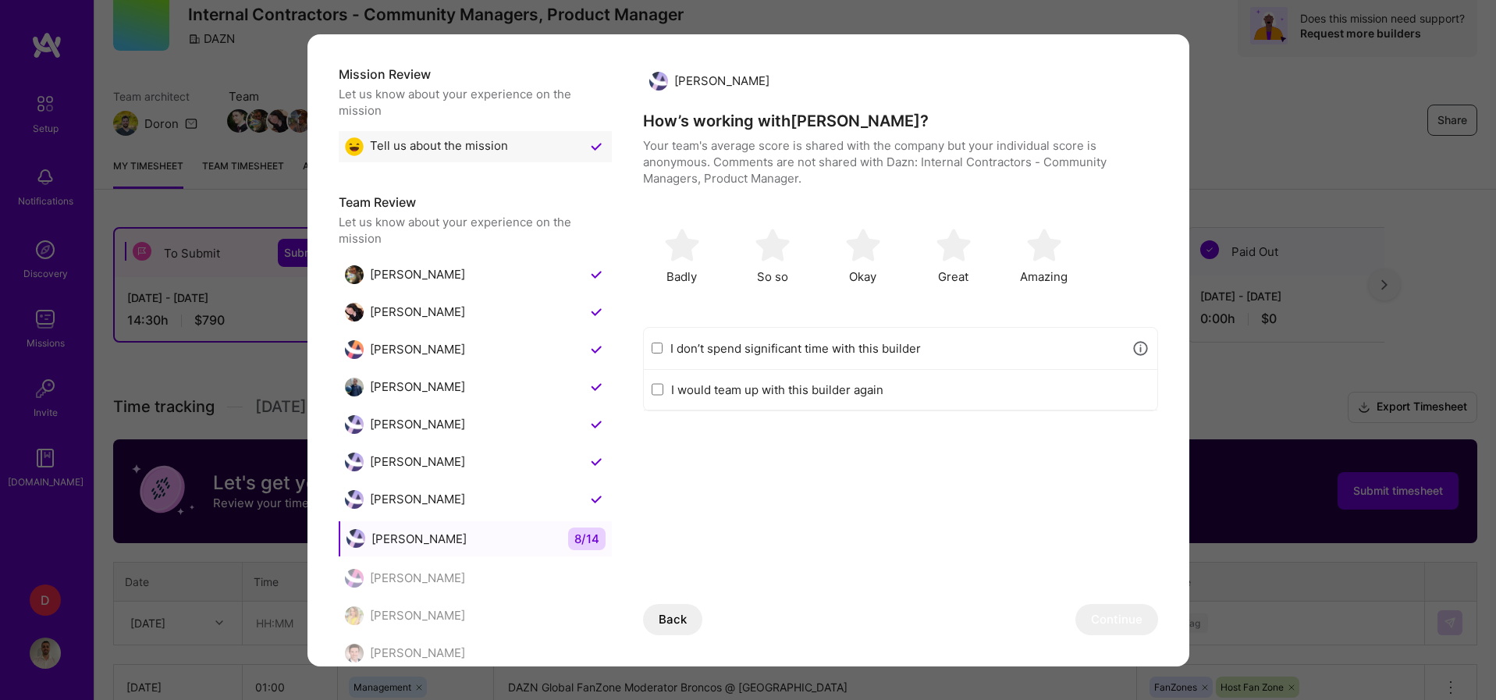
click at [653, 350] on input "I don’t spend significant time with this builder" at bounding box center [657, 348] width 12 height 12
click at [1108, 612] on button "Continue" at bounding box center [1116, 619] width 83 height 31
click at [661, 346] on input "I don’t spend significant time with this builder" at bounding box center [657, 348] width 12 height 12
click at [1110, 616] on button "Continue" at bounding box center [1116, 619] width 83 height 31
click at [658, 346] on input "I don’t spend significant time with this builder" at bounding box center [657, 348] width 12 height 12
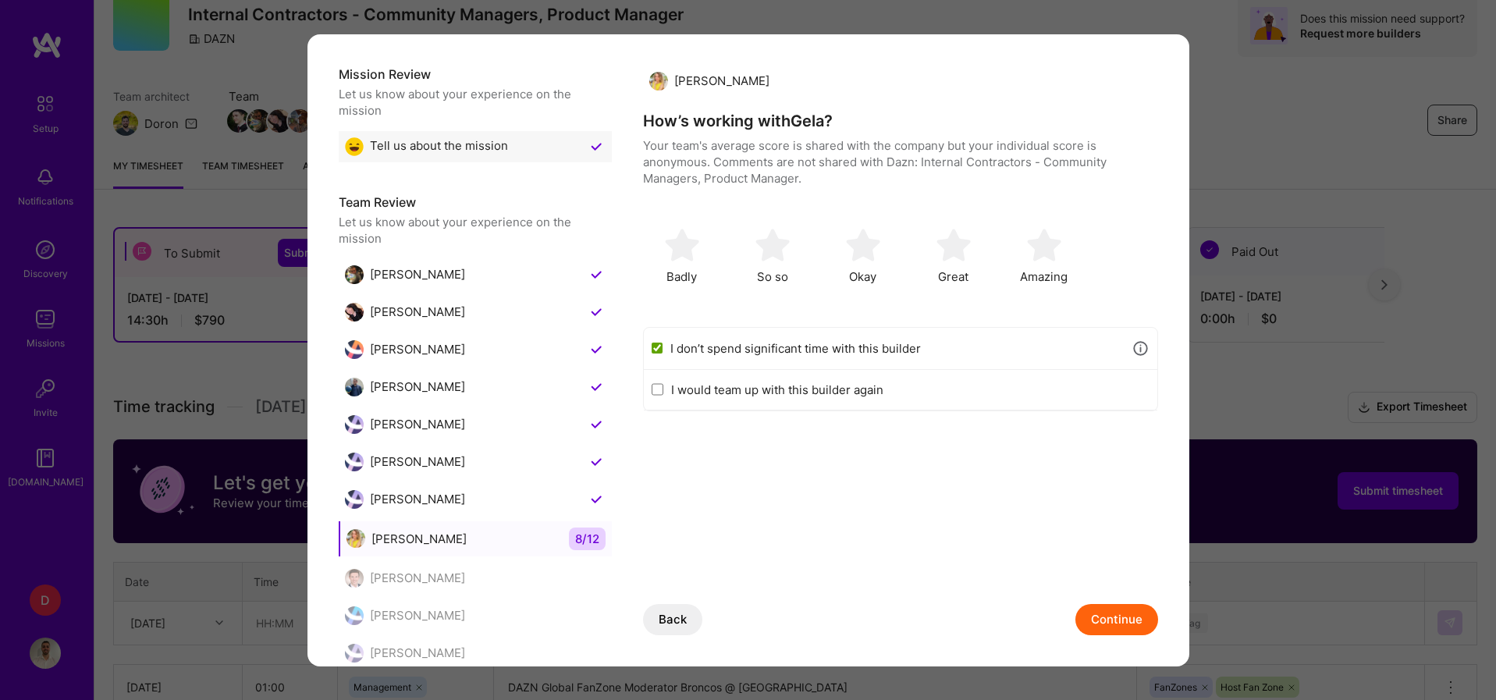
click at [1105, 604] on button "Continue" at bounding box center [1116, 619] width 83 height 31
click at [656, 337] on div "I don’t spend significant time with this builder" at bounding box center [900, 349] width 513 height 42
click at [656, 343] on input "I don’t spend significant time with this builder" at bounding box center [657, 348] width 12 height 12
click at [1099, 620] on button "Continue" at bounding box center [1116, 619] width 83 height 31
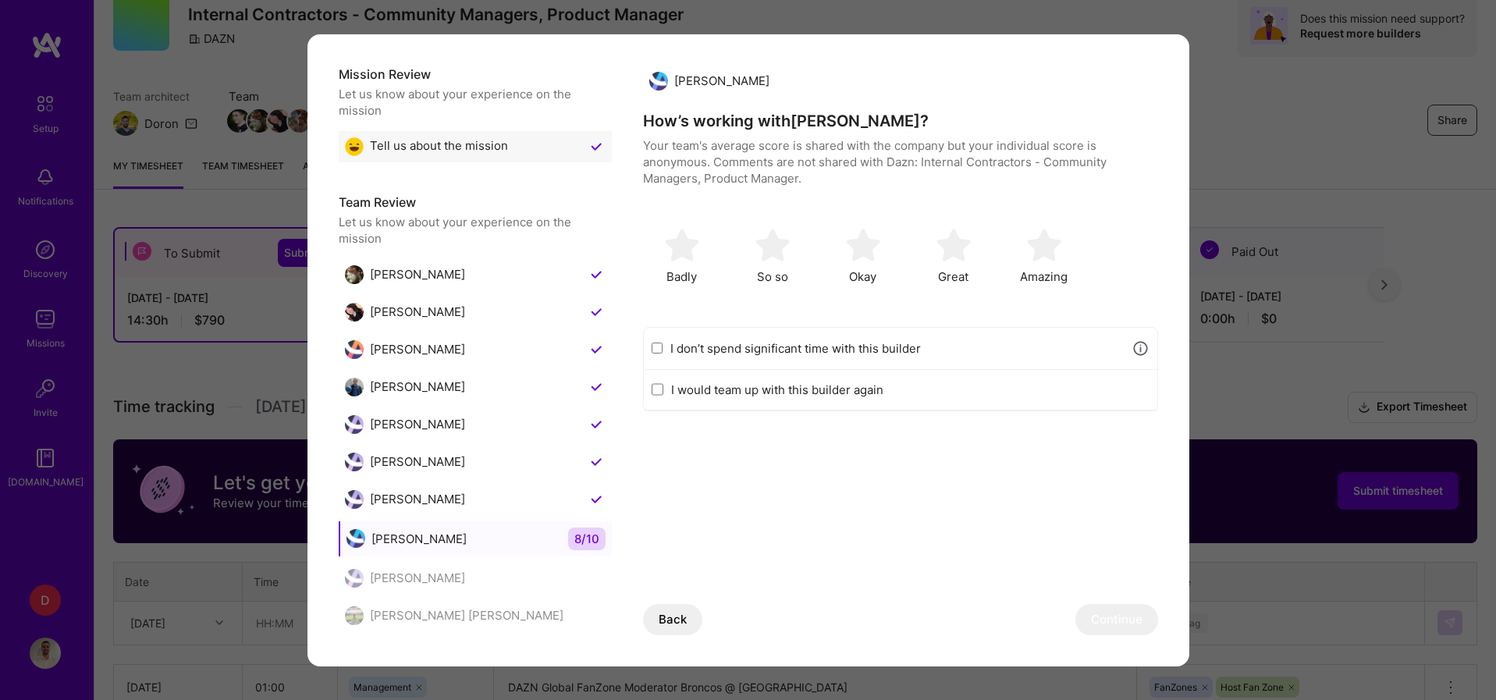
click at [659, 349] on input "I don’t spend significant time with this builder" at bounding box center [657, 348] width 12 height 12
click at [1107, 618] on button "Continue" at bounding box center [1116, 619] width 83 height 31
click at [654, 343] on input "I don’t spend significant time with this builder" at bounding box center [657, 348] width 12 height 12
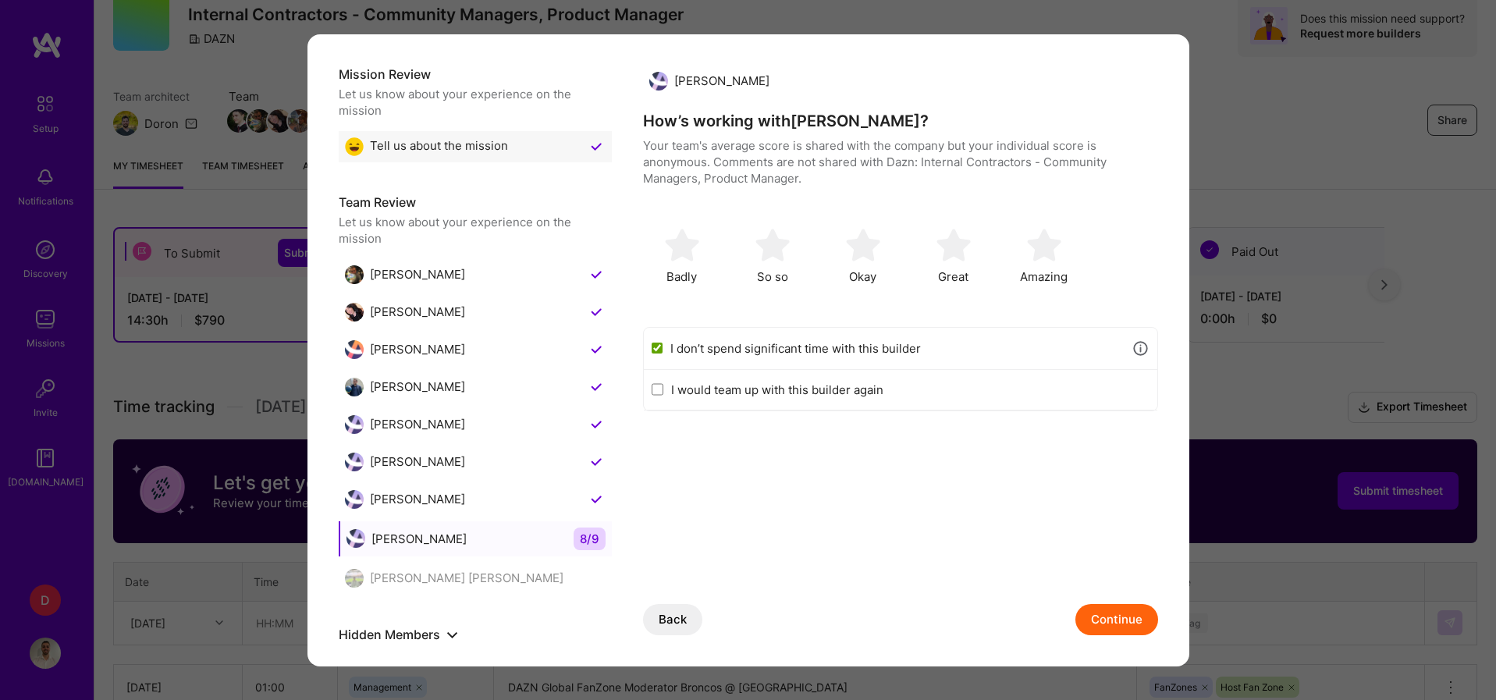
click at [1109, 616] on button "Continue" at bounding box center [1116, 619] width 83 height 31
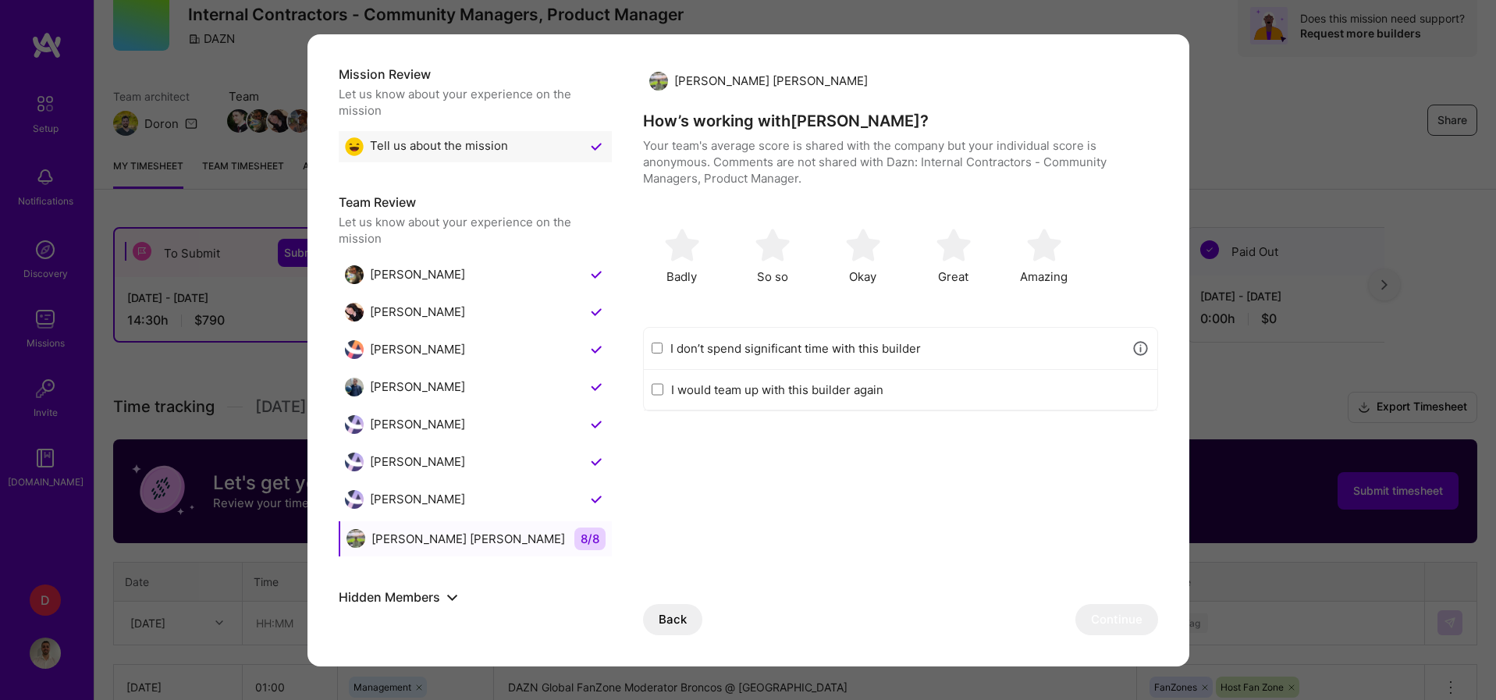
click at [659, 346] on input "I don’t spend significant time with this builder" at bounding box center [657, 348] width 12 height 12
checkbox input "true"
click at [1117, 614] on button "Continue" at bounding box center [1116, 619] width 83 height 31
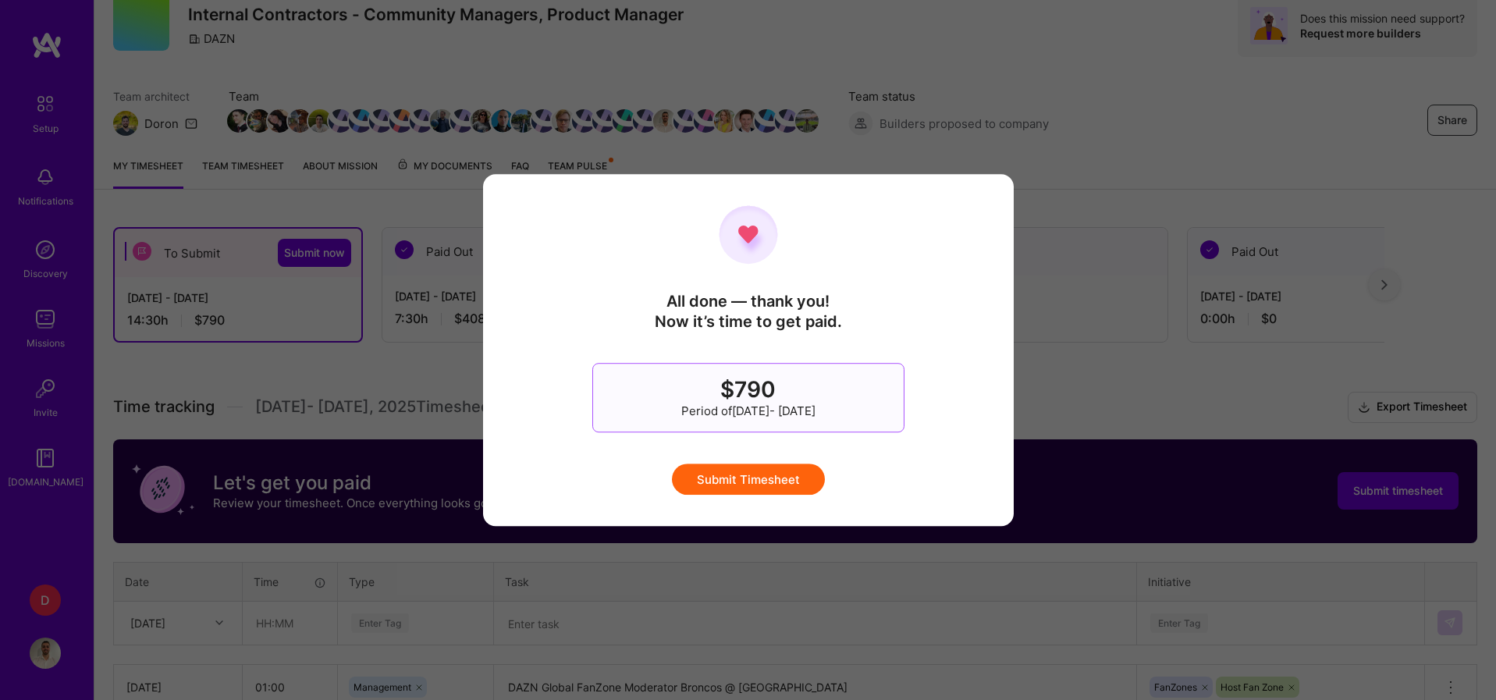
click at [811, 469] on button "Submit Timesheet" at bounding box center [748, 478] width 153 height 31
